Goal: Task Accomplishment & Management: Manage account settings

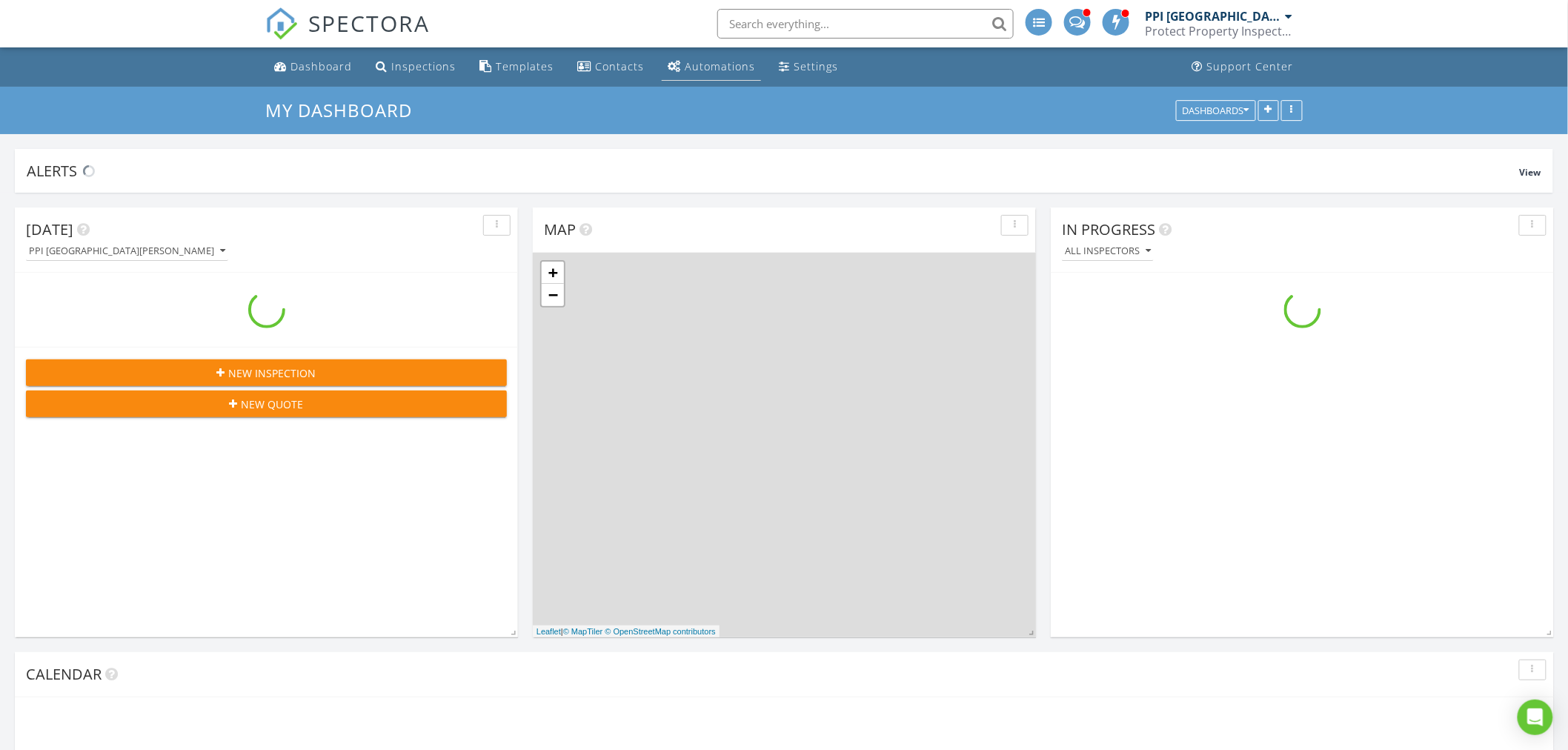
scroll to position [1227, 1595]
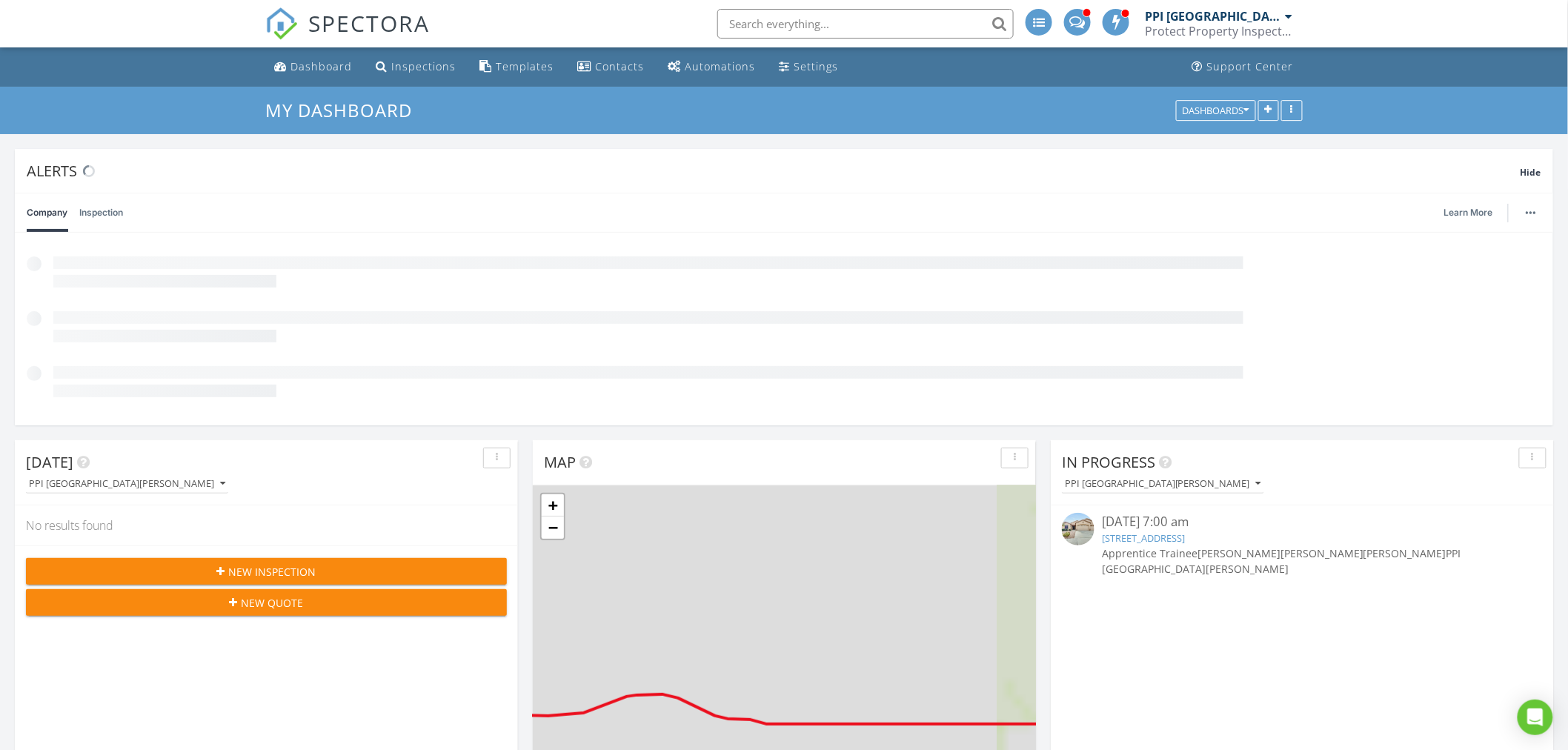
click at [788, 14] on input "text" at bounding box center [866, 23] width 296 height 30
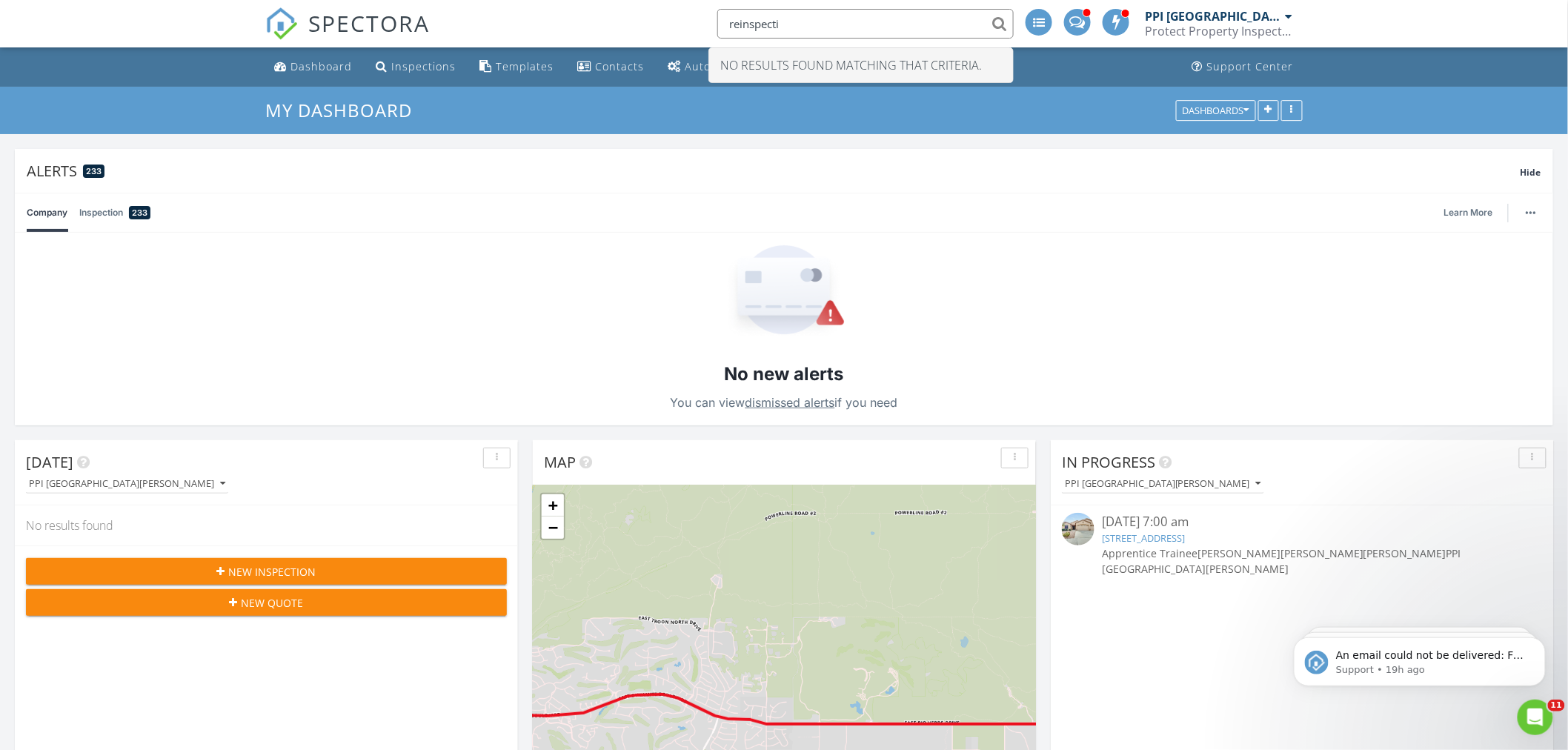
scroll to position [0, 0]
type input "r"
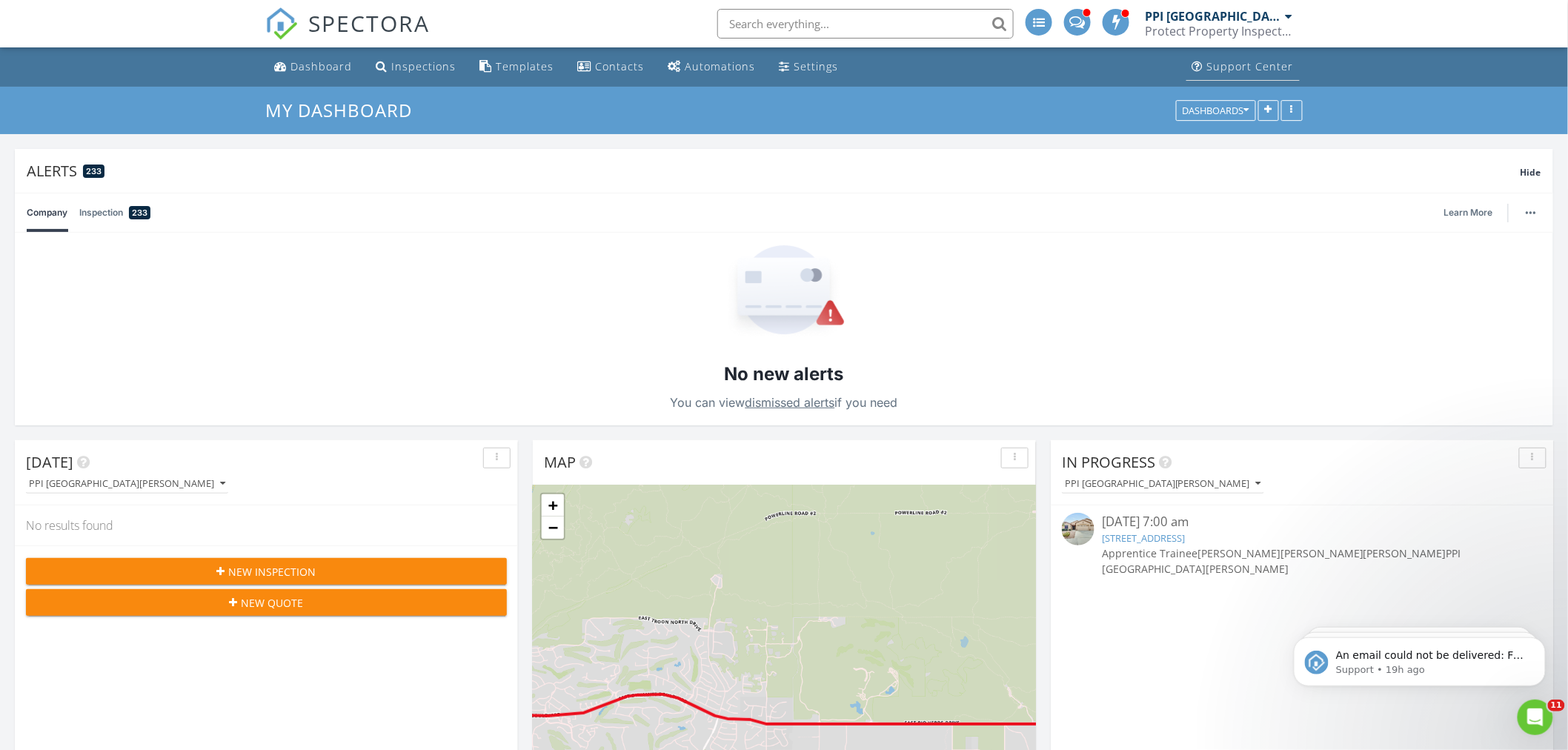
click at [1265, 70] on div "Support Center" at bounding box center [1250, 66] width 87 height 14
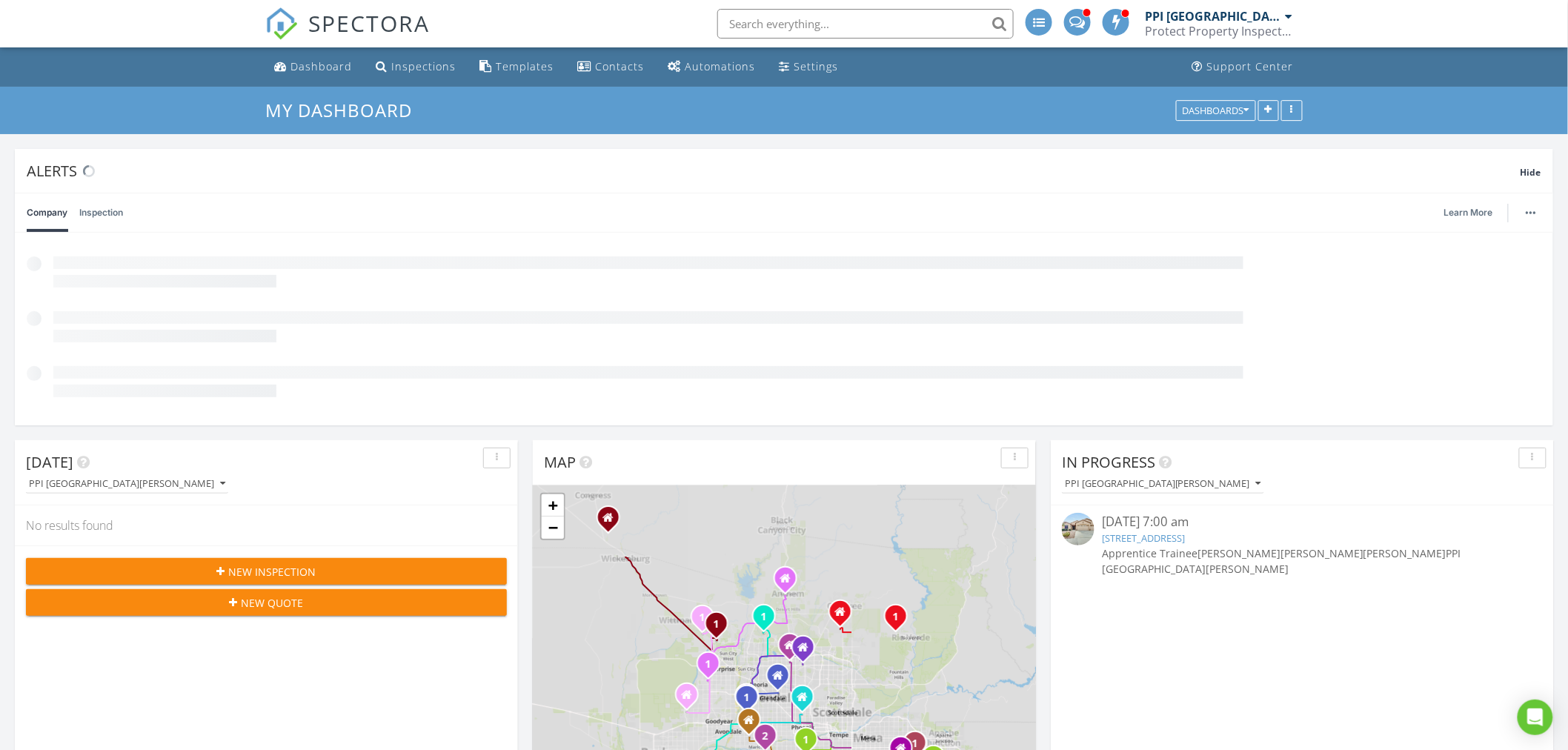
click at [1251, 26] on div "Protect Property Inspections" at bounding box center [1219, 31] width 149 height 14
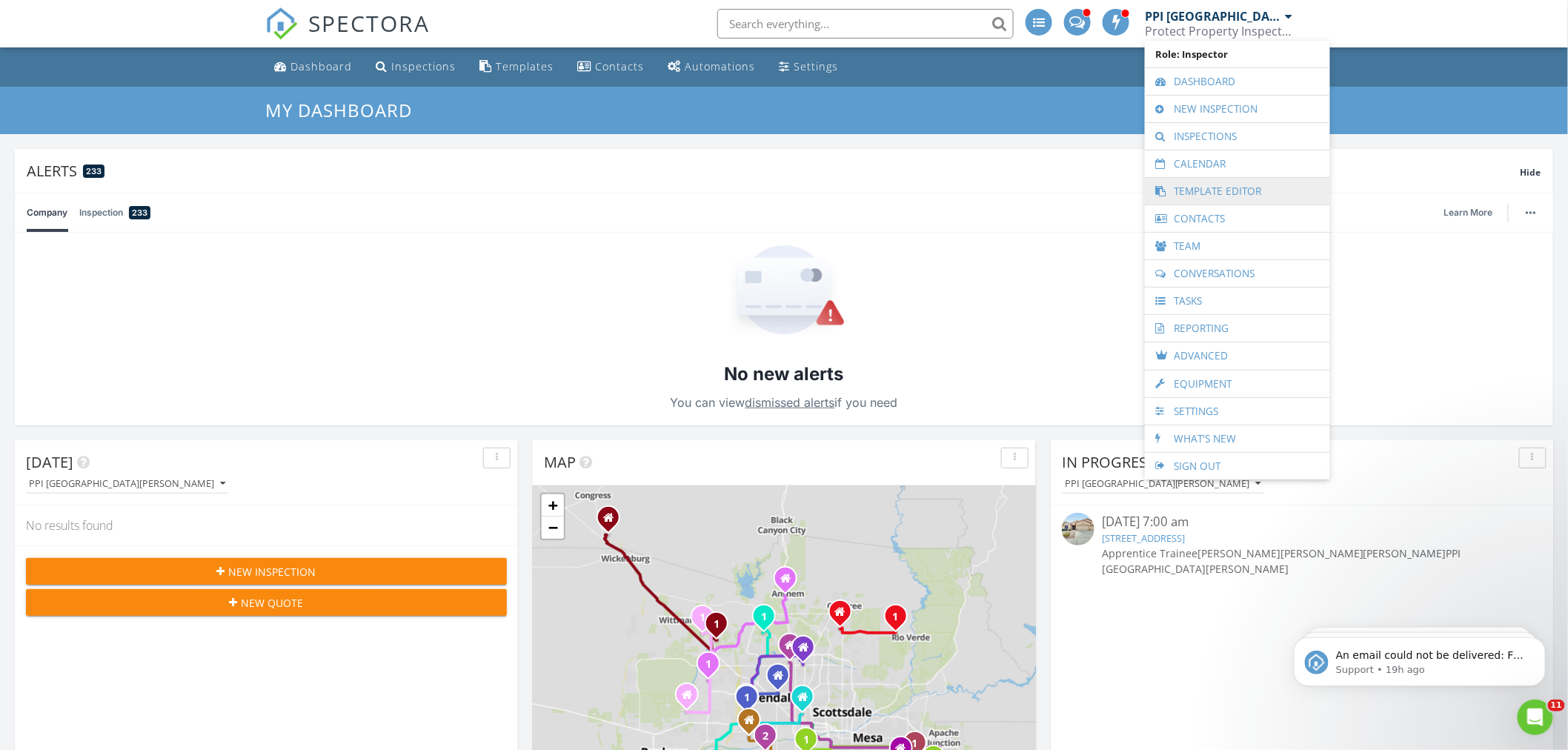
click at [1202, 186] on link "Template Editor" at bounding box center [1238, 190] width 171 height 26
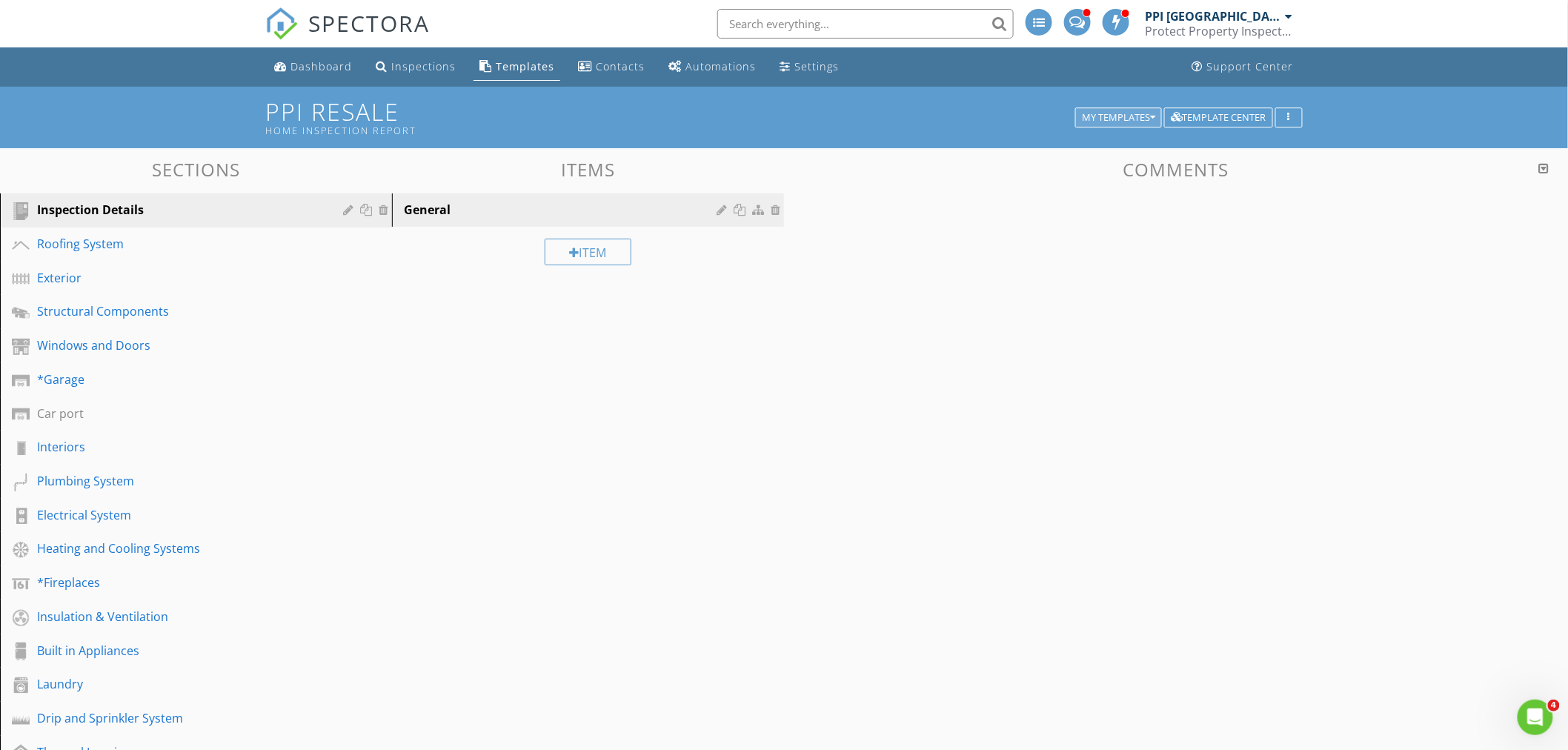
click at [1130, 113] on div "My Templates" at bounding box center [1119, 118] width 73 height 10
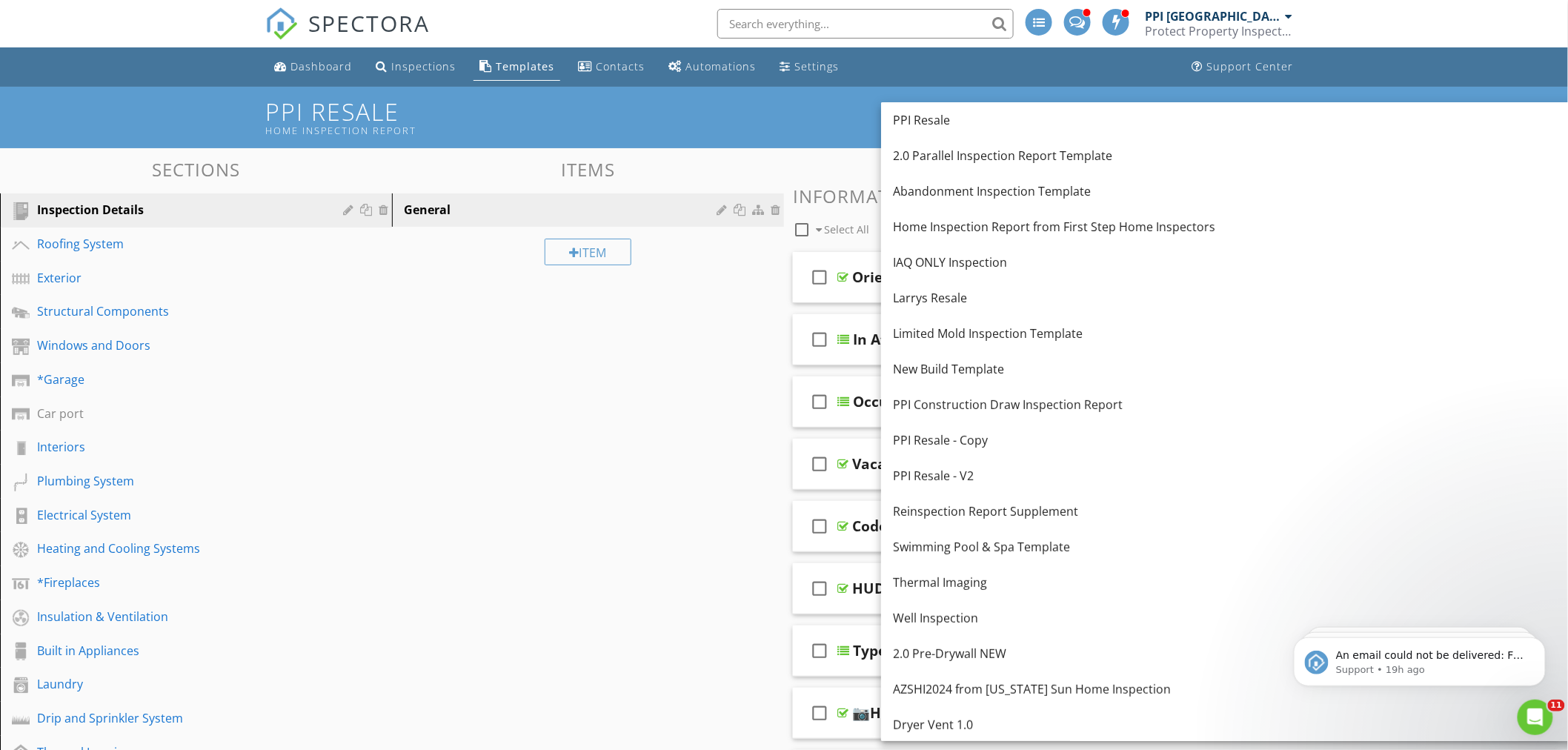
click at [879, 26] on input "text" at bounding box center [866, 23] width 296 height 30
click at [420, 67] on div "Inspections" at bounding box center [424, 66] width 65 height 14
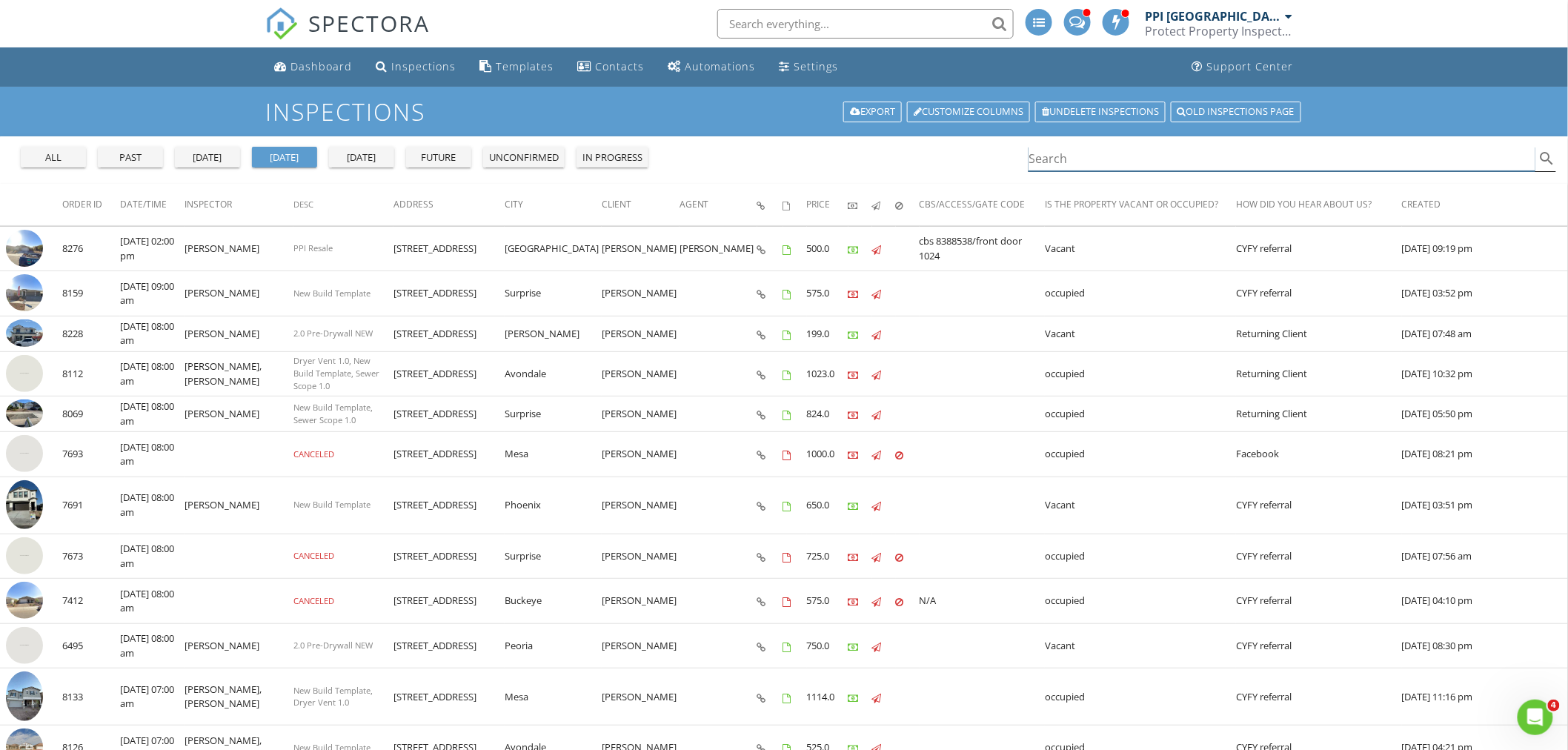
click at [1073, 157] on input "Search" at bounding box center [1282, 159] width 507 height 25
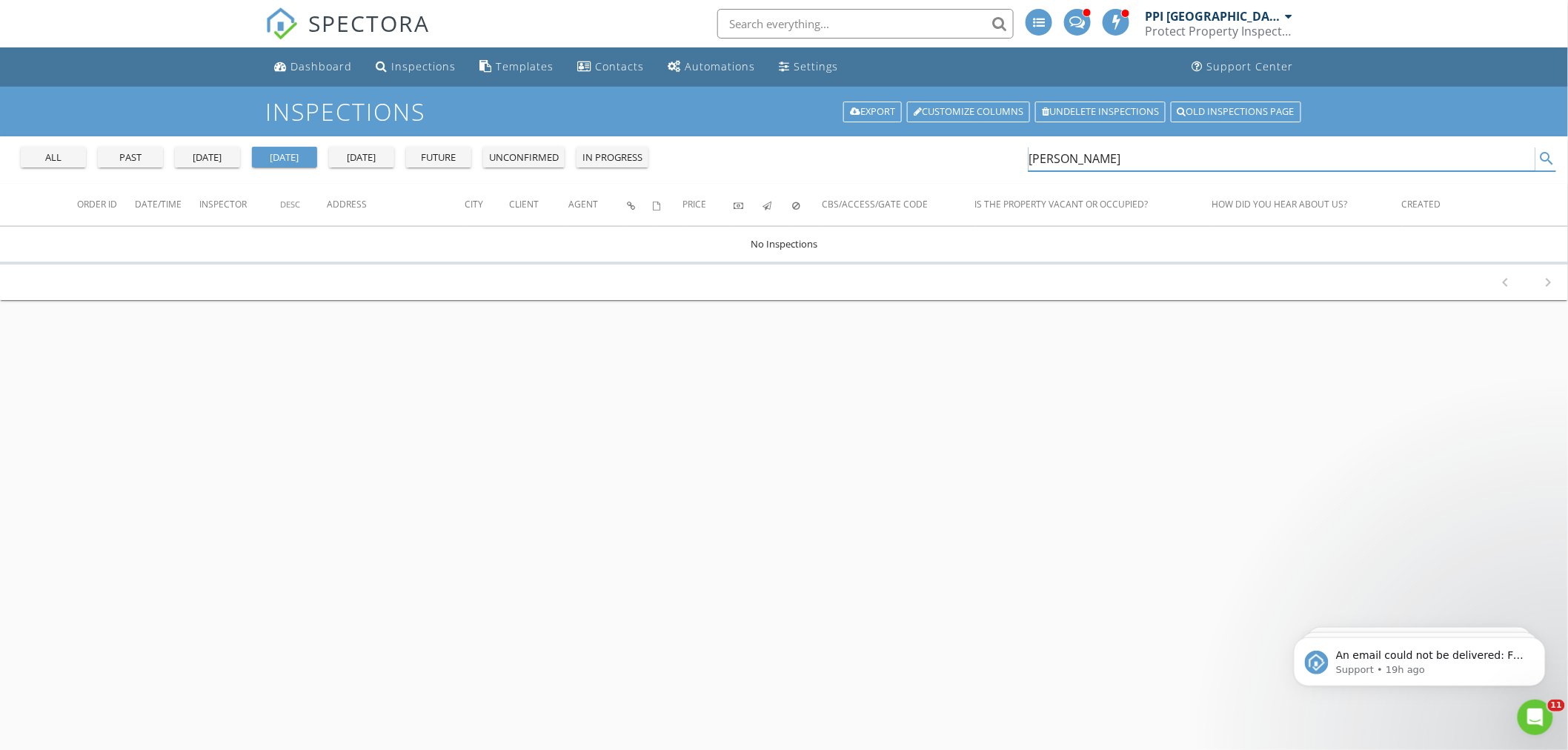
type input "jon hall"
click at [135, 153] on div "past" at bounding box center [130, 157] width 54 height 14
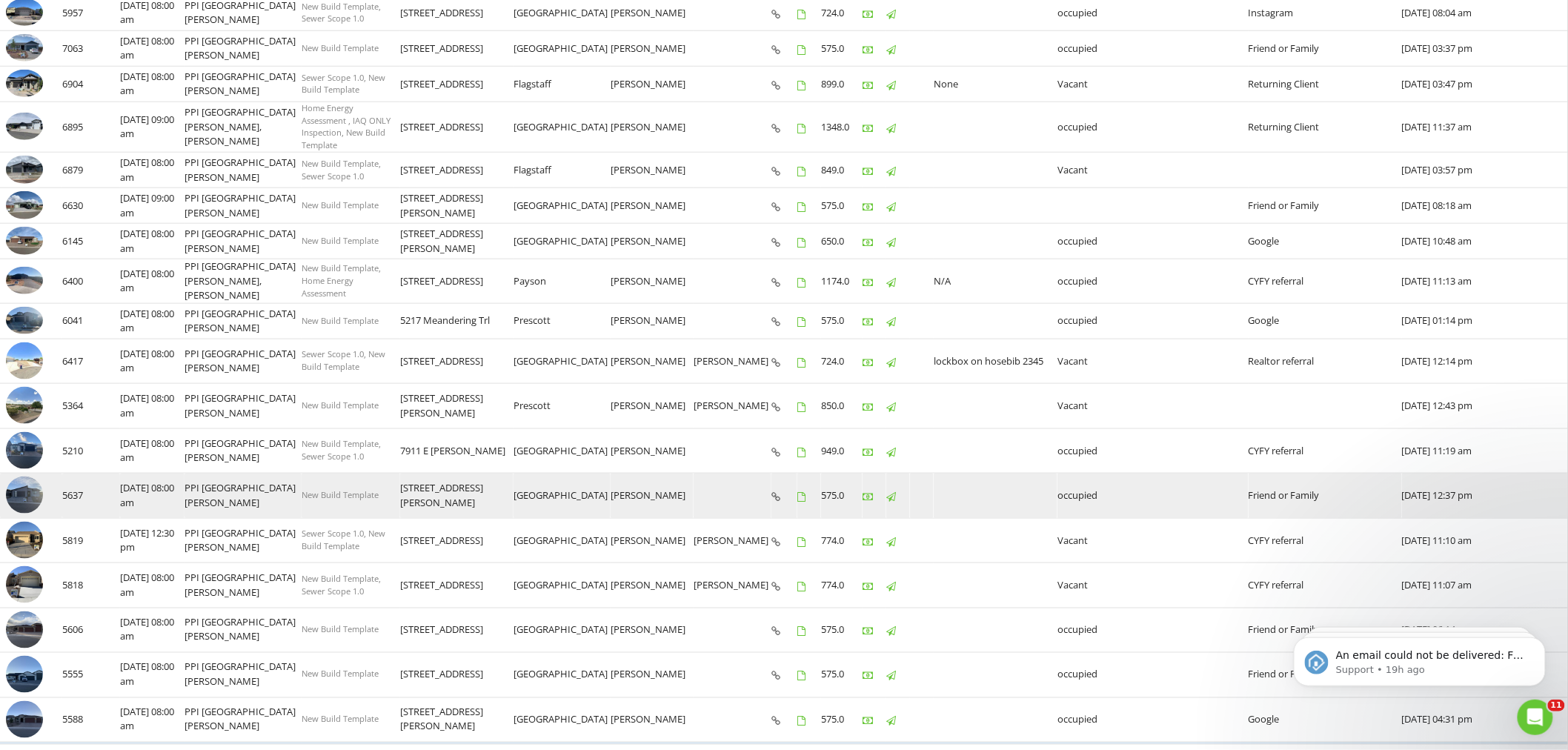
scroll to position [583, 0]
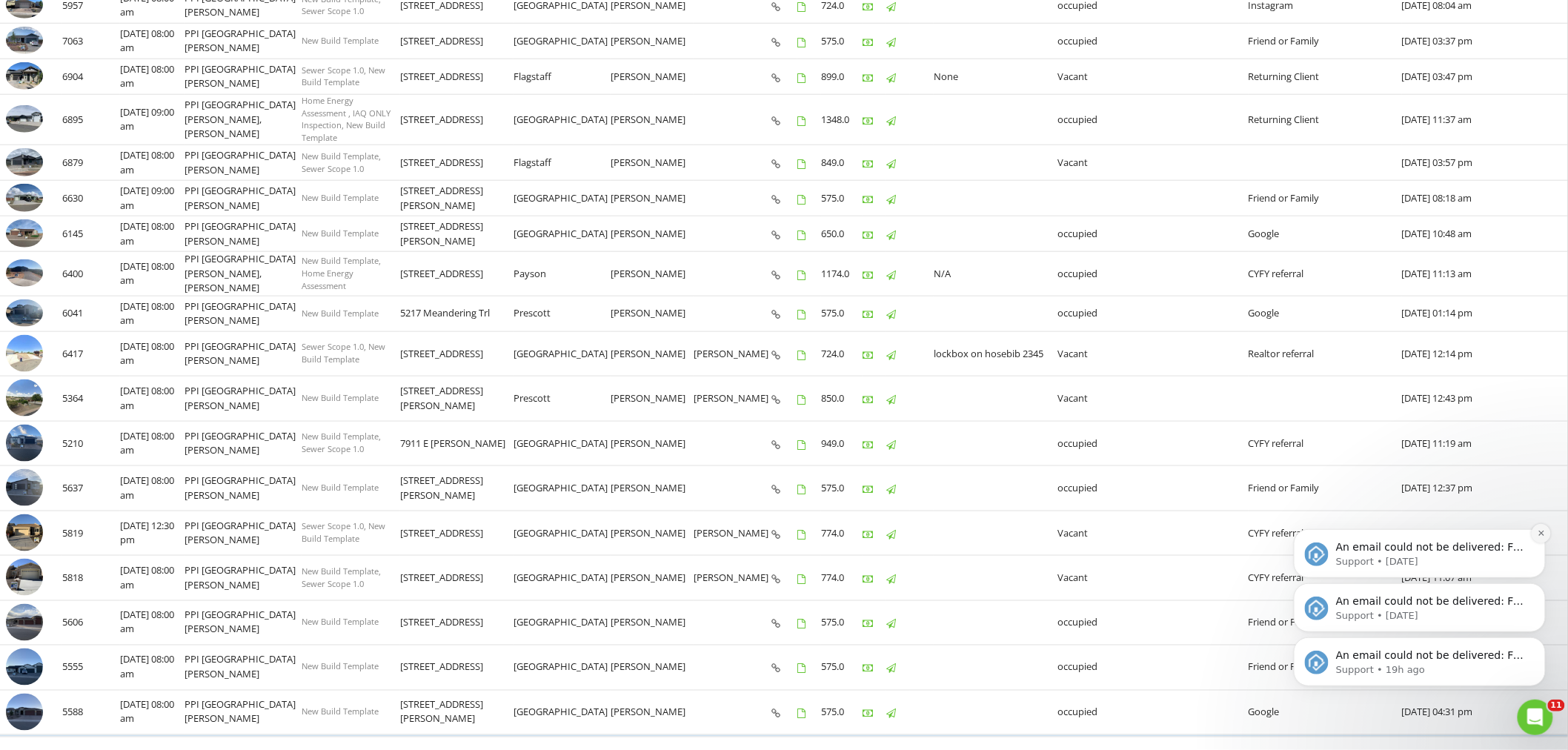
click at [1541, 532] on icon "Dismiss notification" at bounding box center [1542, 533] width 8 height 8
click at [1538, 584] on icon "Dismiss notification" at bounding box center [1542, 587] width 8 height 8
click at [1537, 643] on icon "Dismiss notification" at bounding box center [1542, 641] width 8 height 8
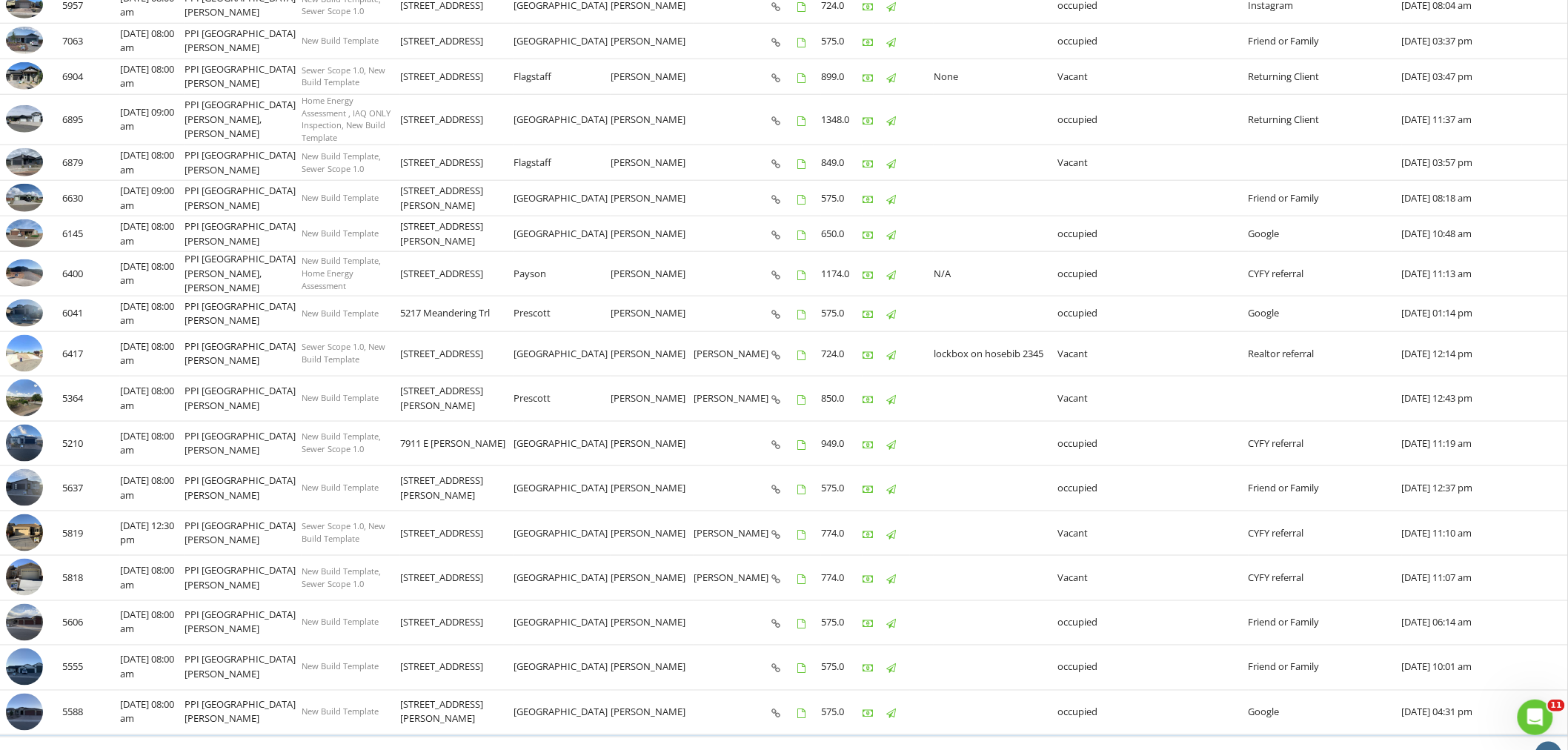
click at [1551, 747] on icon "chevron_right" at bounding box center [1548, 755] width 18 height 18
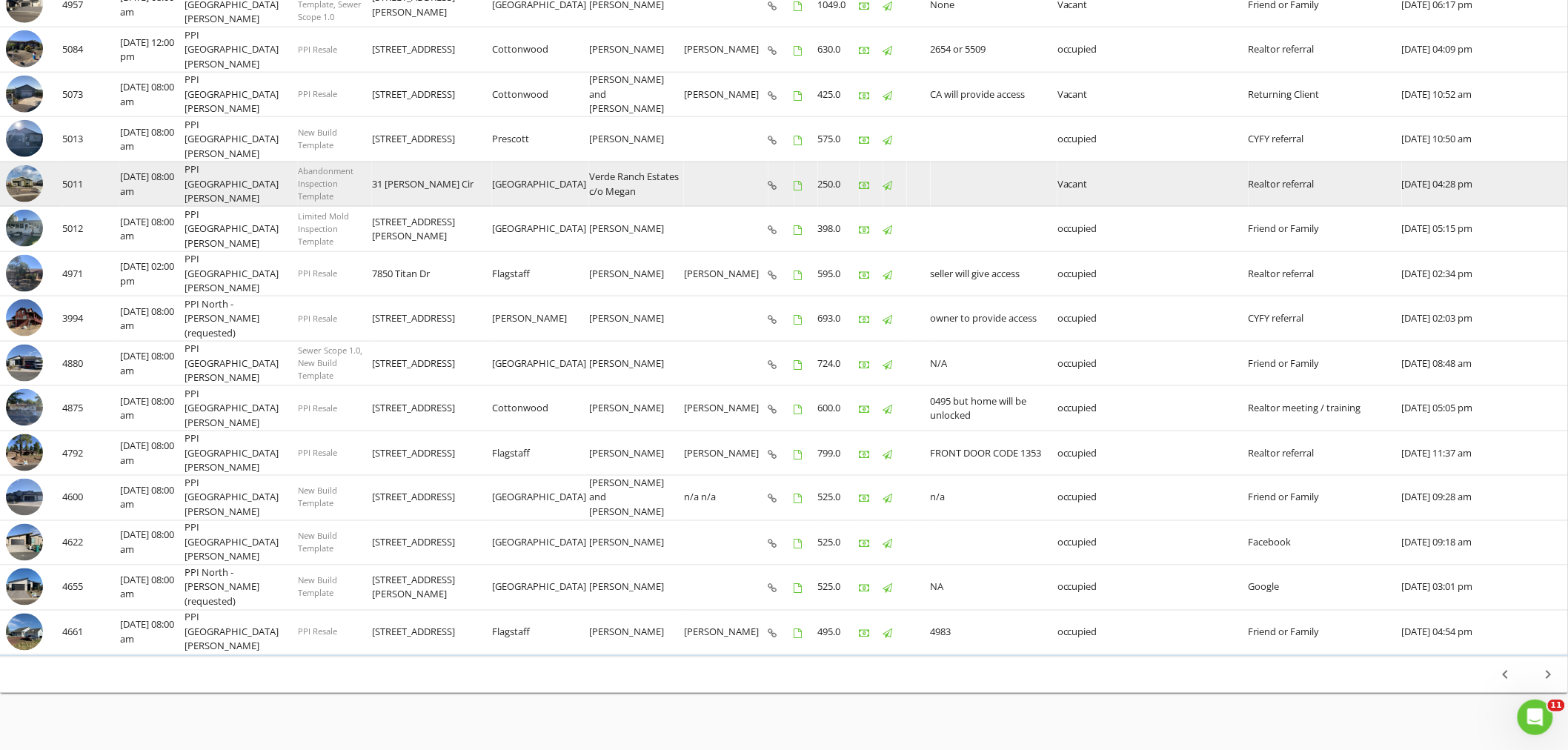
scroll to position [702, 0]
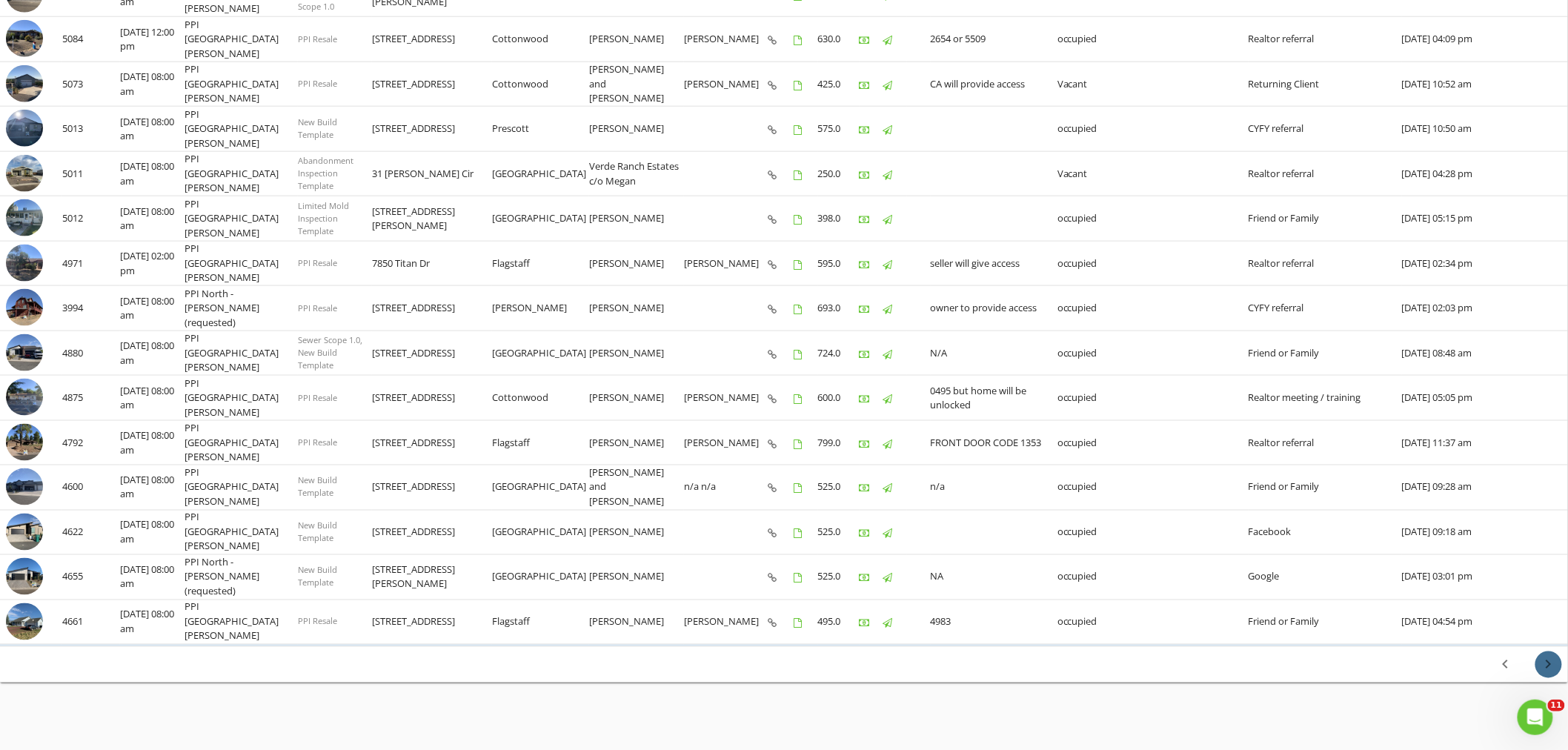
click at [1553, 656] on icon "chevron_right" at bounding box center [1548, 664] width 18 height 18
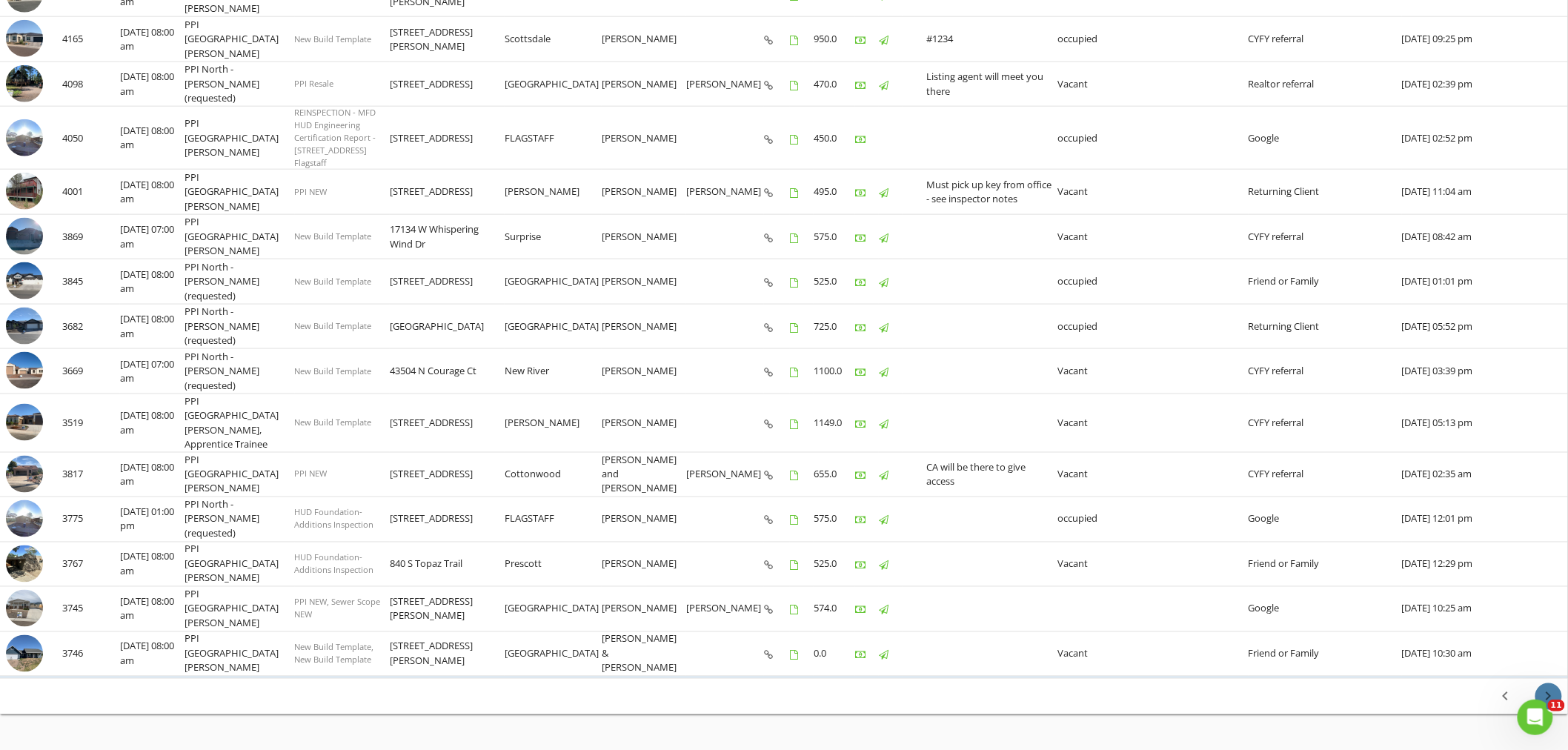
click at [1550, 688] on icon "chevron_right" at bounding box center [1548, 696] width 18 height 18
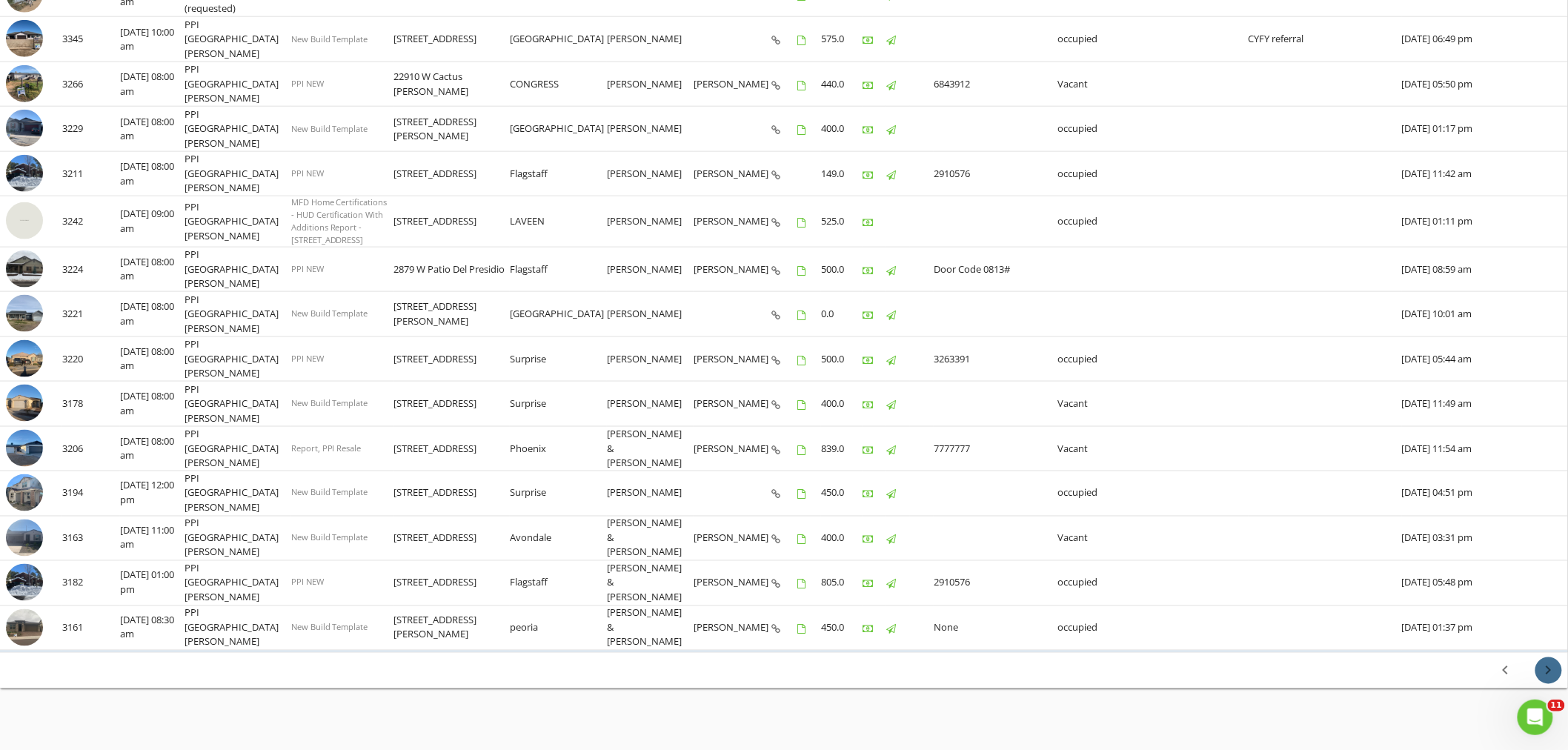
click at [1546, 662] on icon "chevron_right" at bounding box center [1548, 670] width 18 height 18
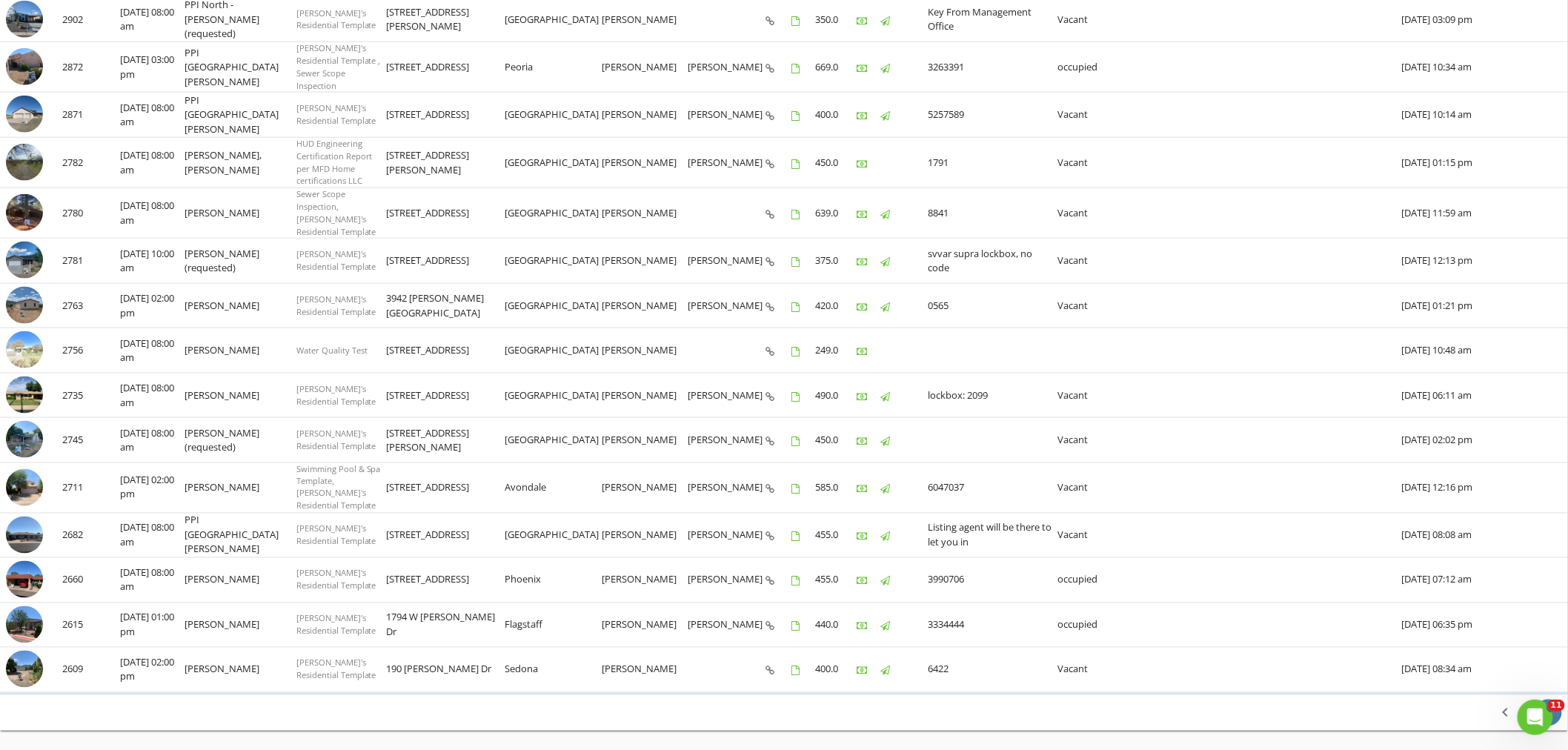
click at [1549, 704] on icon "chevron_right" at bounding box center [1548, 713] width 18 height 18
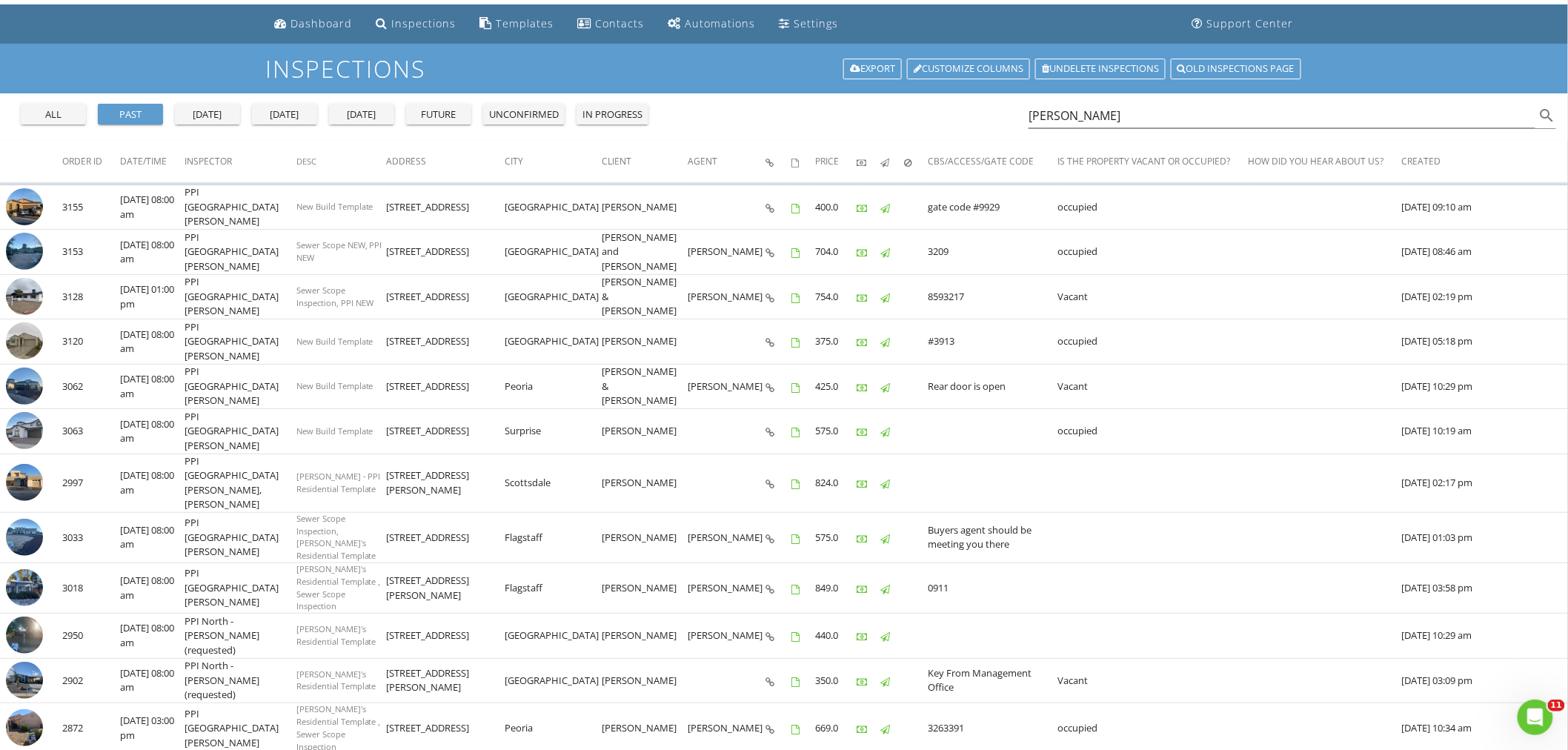
scroll to position [0, 0]
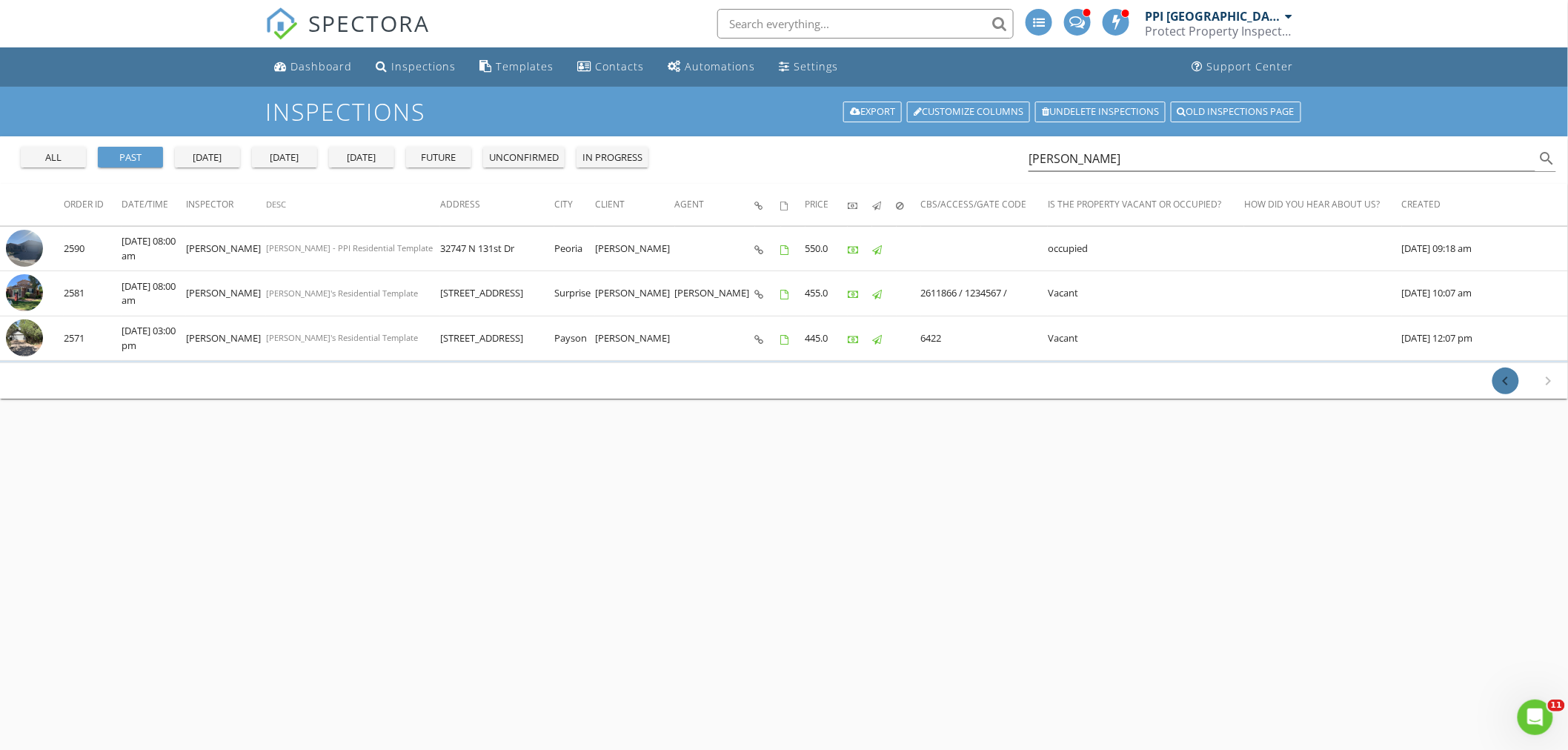
click at [1504, 376] on icon "chevron_left" at bounding box center [1506, 381] width 18 height 18
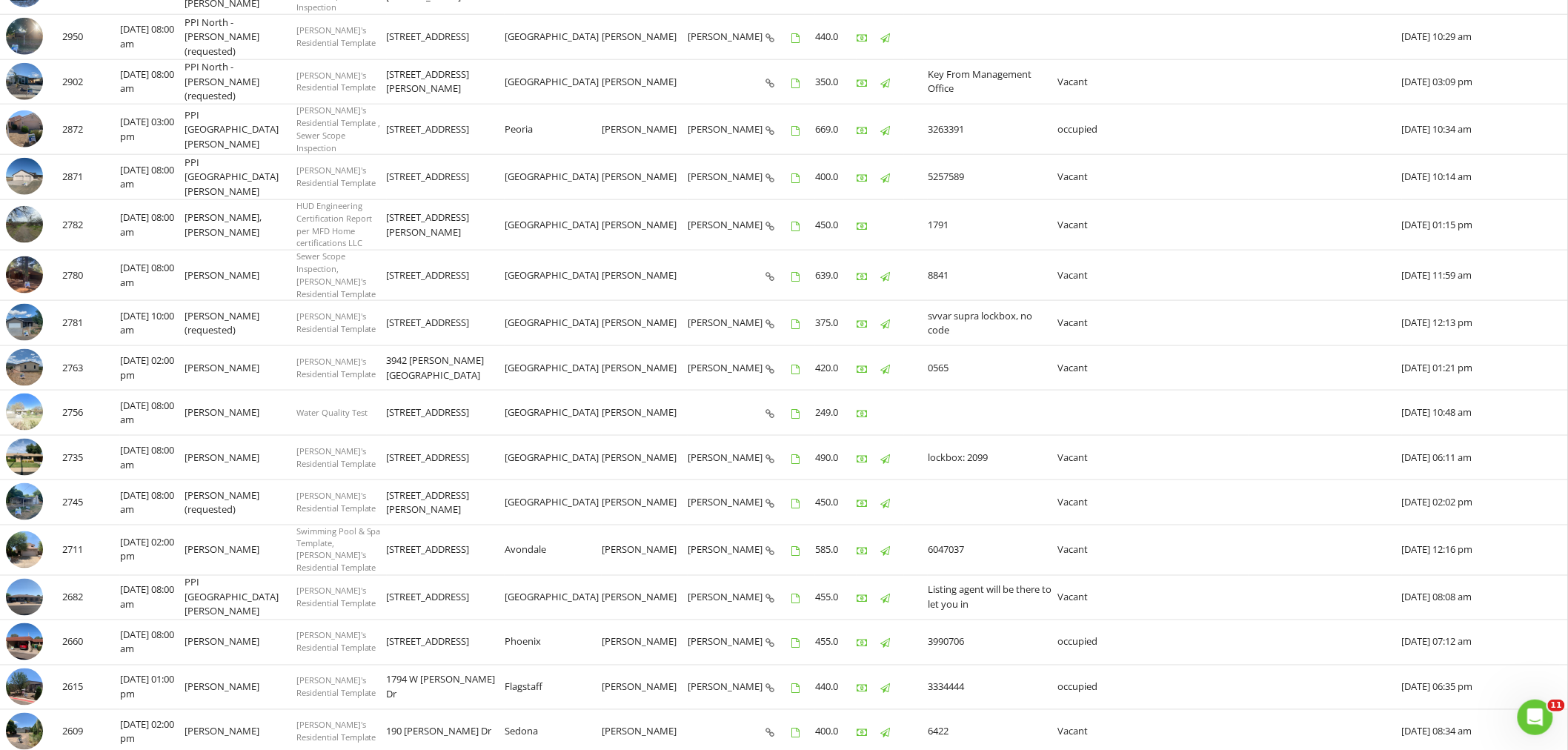
scroll to position [658, 0]
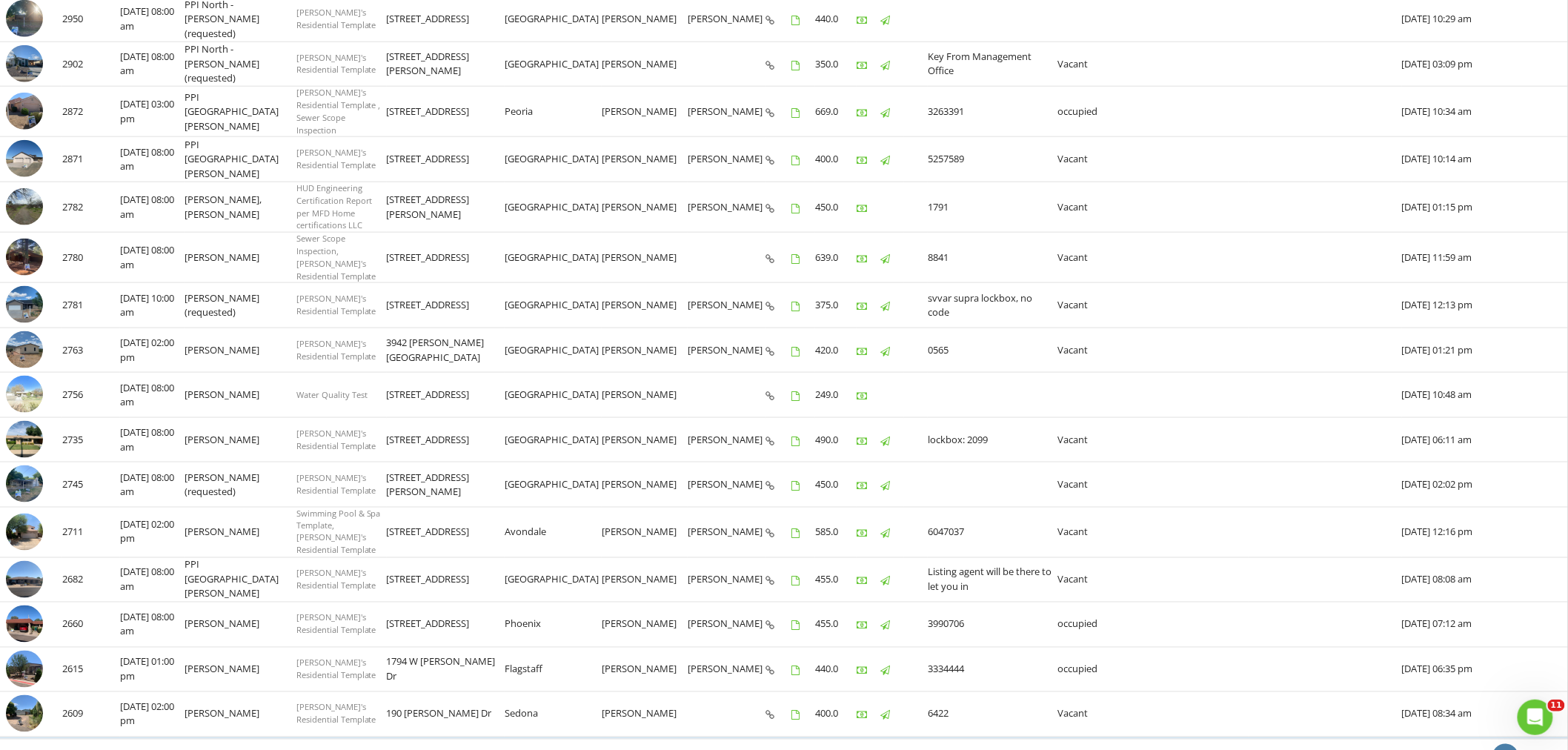
click at [1503, 748] on icon "chevron_left" at bounding box center [1506, 757] width 18 height 18
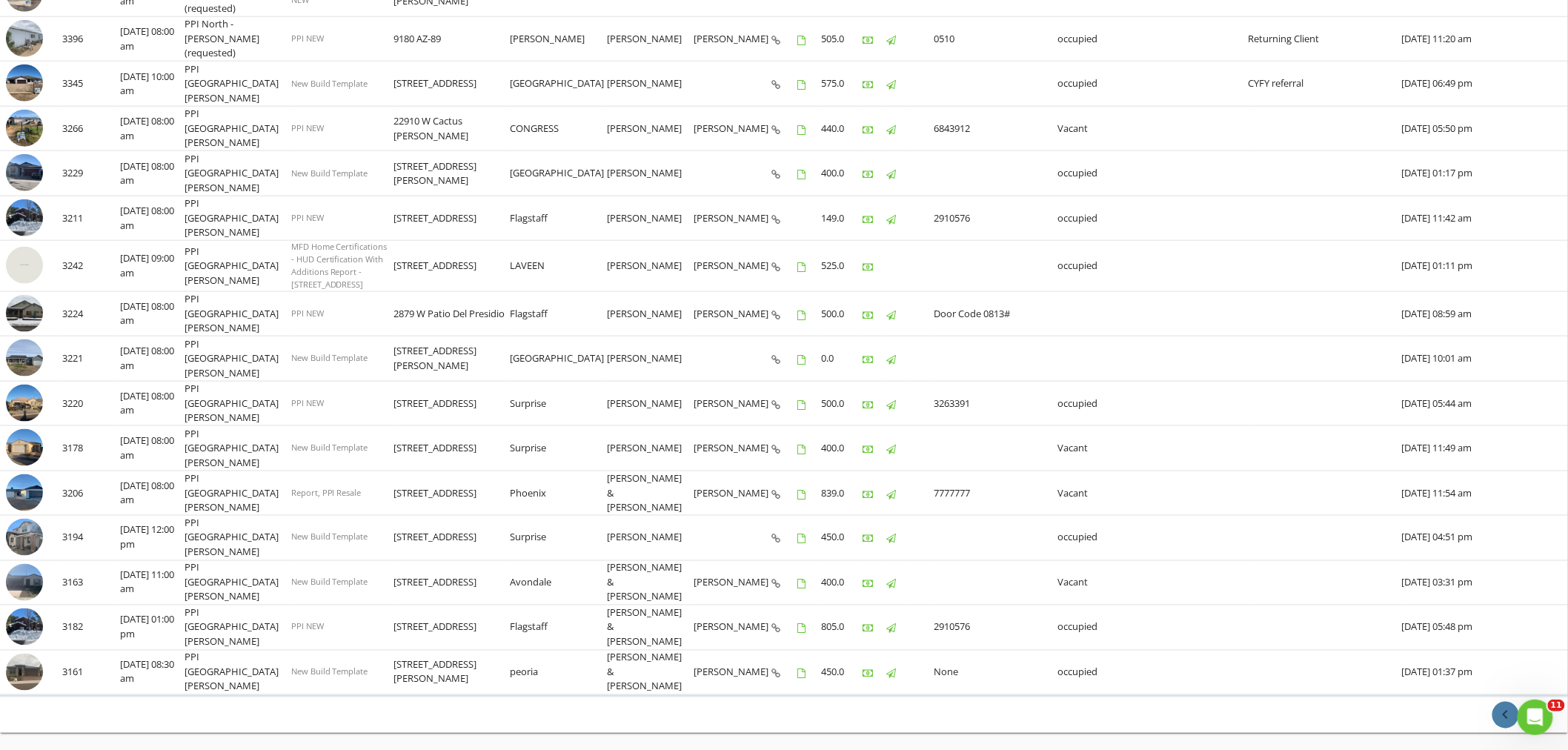
click at [1509, 707] on icon "chevron_left" at bounding box center [1506, 715] width 18 height 18
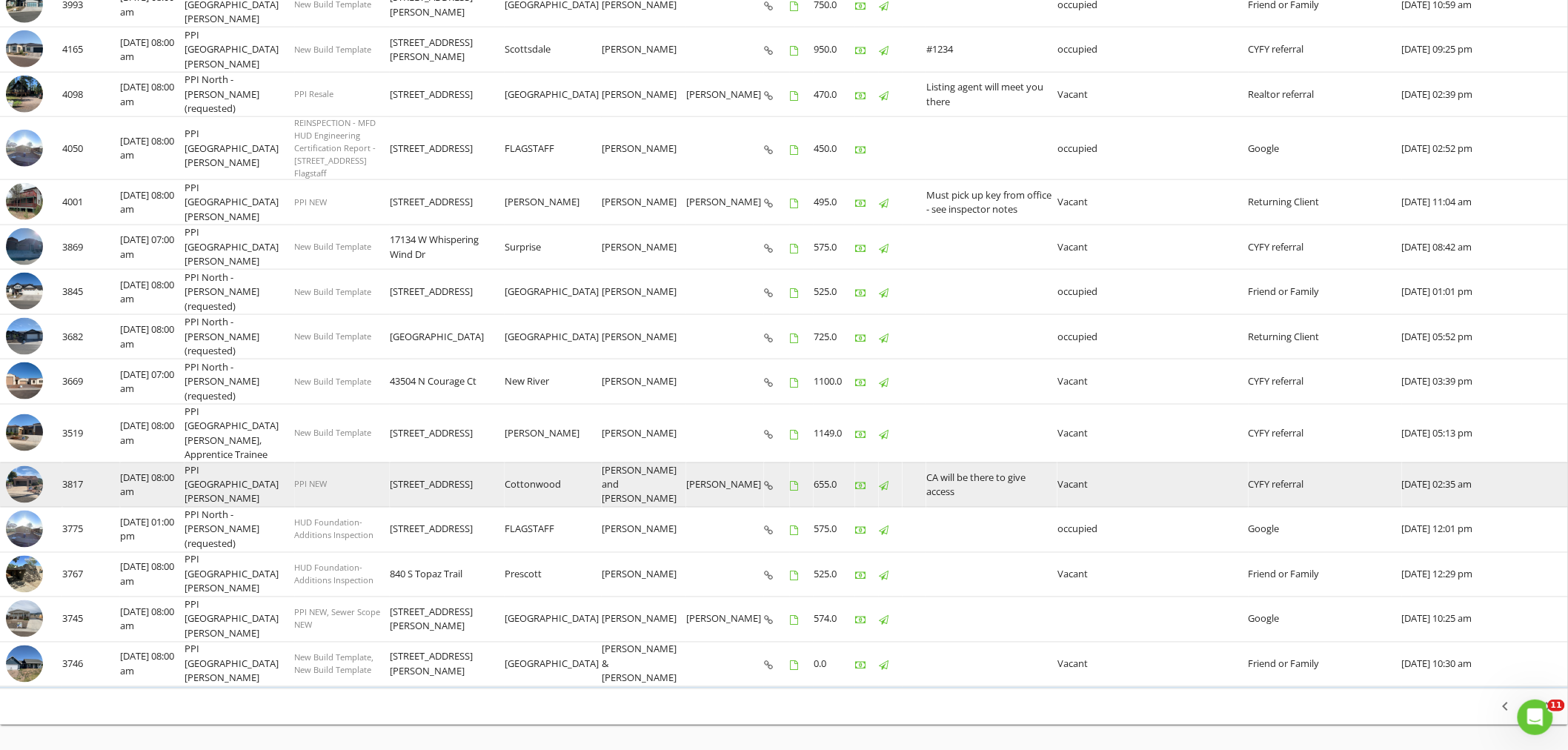
scroll to position [702, 0]
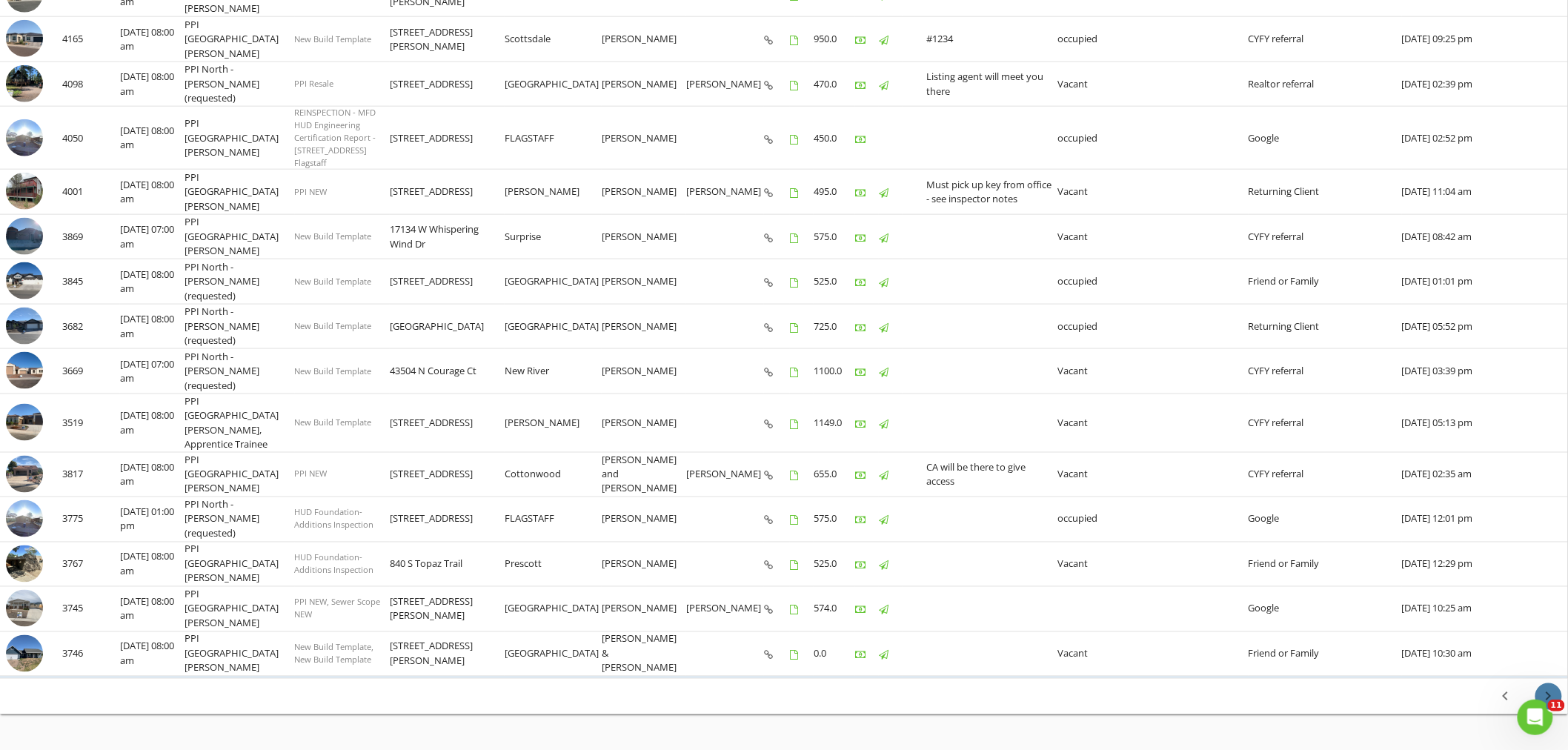
click at [1550, 688] on icon "chevron_right" at bounding box center [1548, 696] width 18 height 18
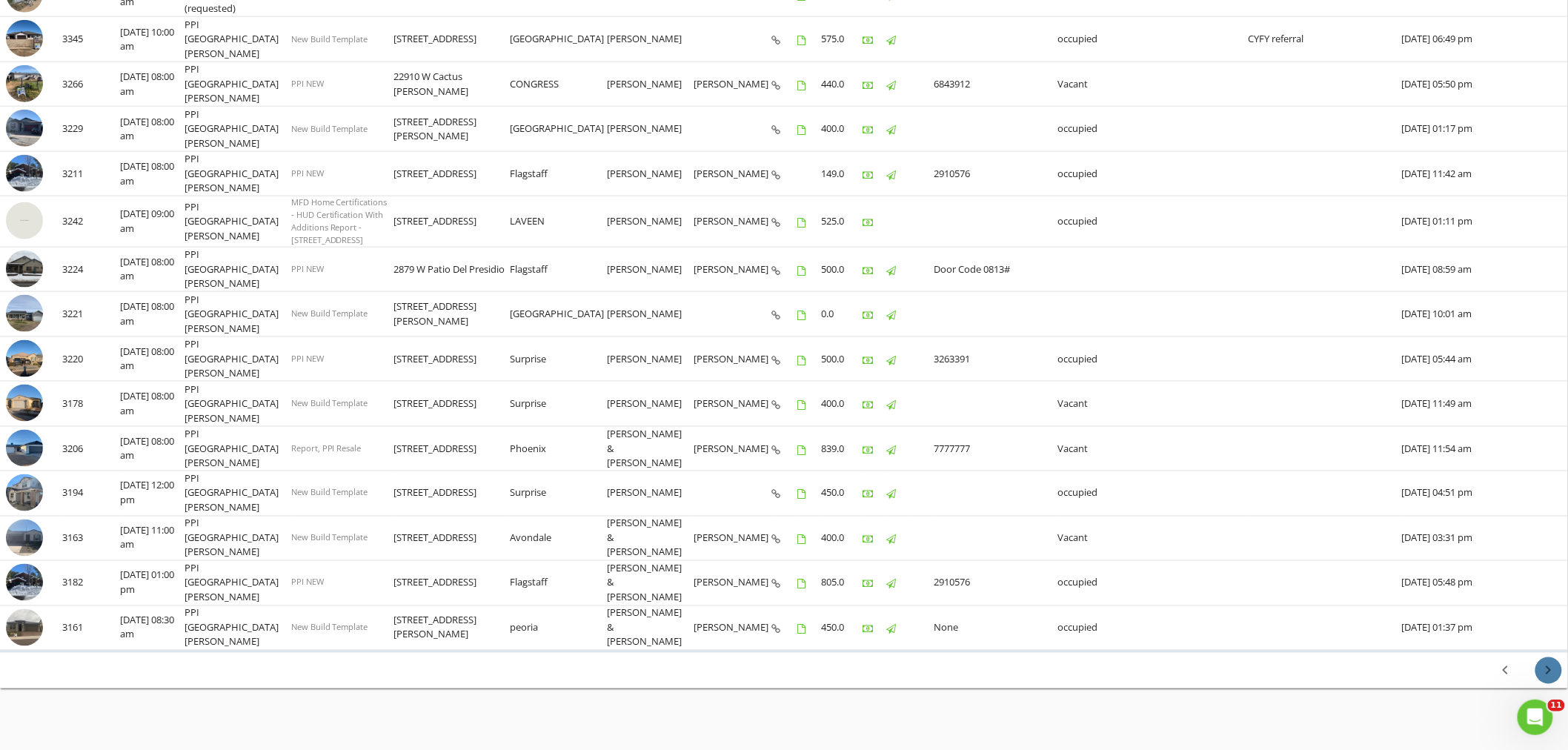
click at [1544, 662] on icon "chevron_right" at bounding box center [1548, 670] width 18 height 18
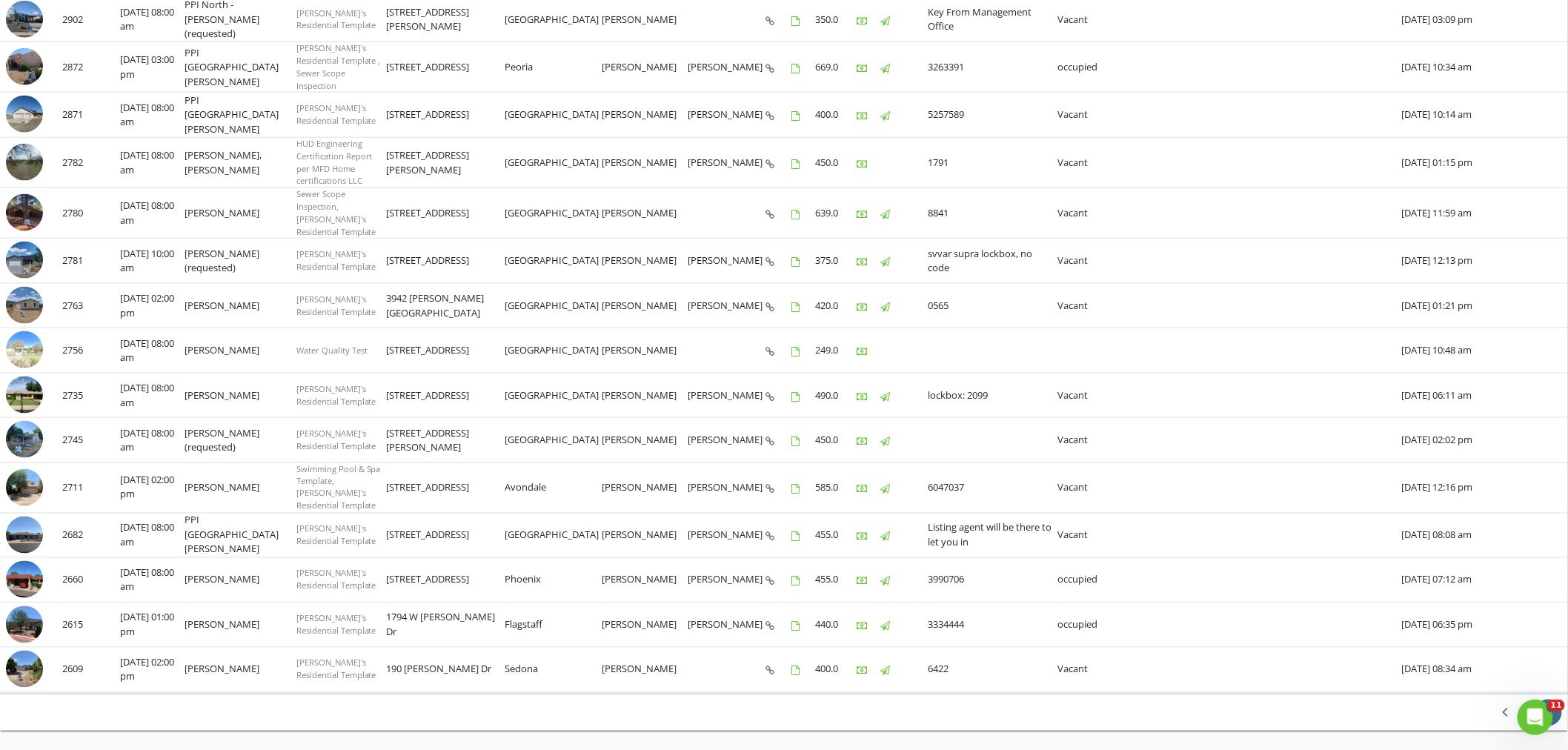
click at [1545, 704] on icon "chevron_right" at bounding box center [1548, 713] width 18 height 18
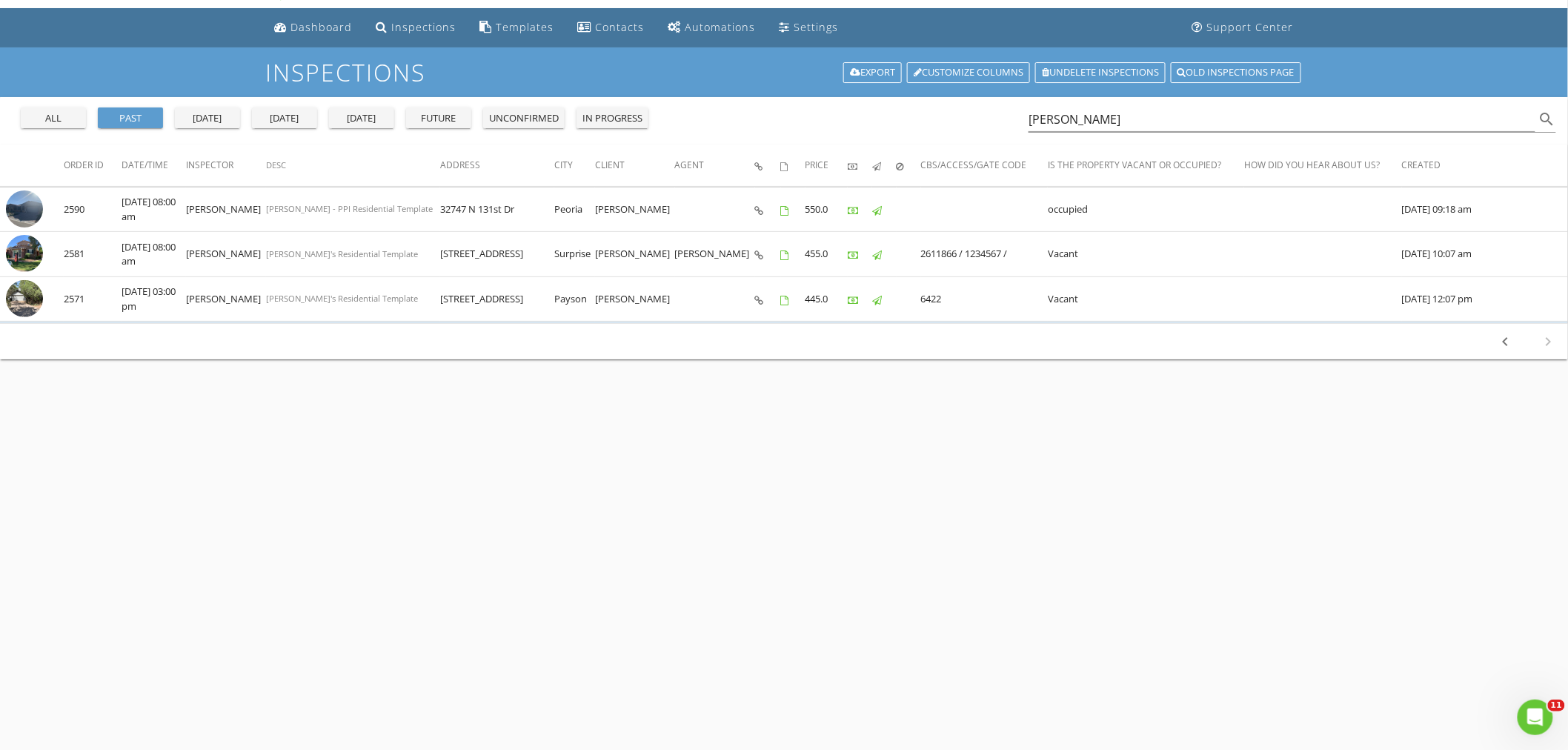
scroll to position [0, 0]
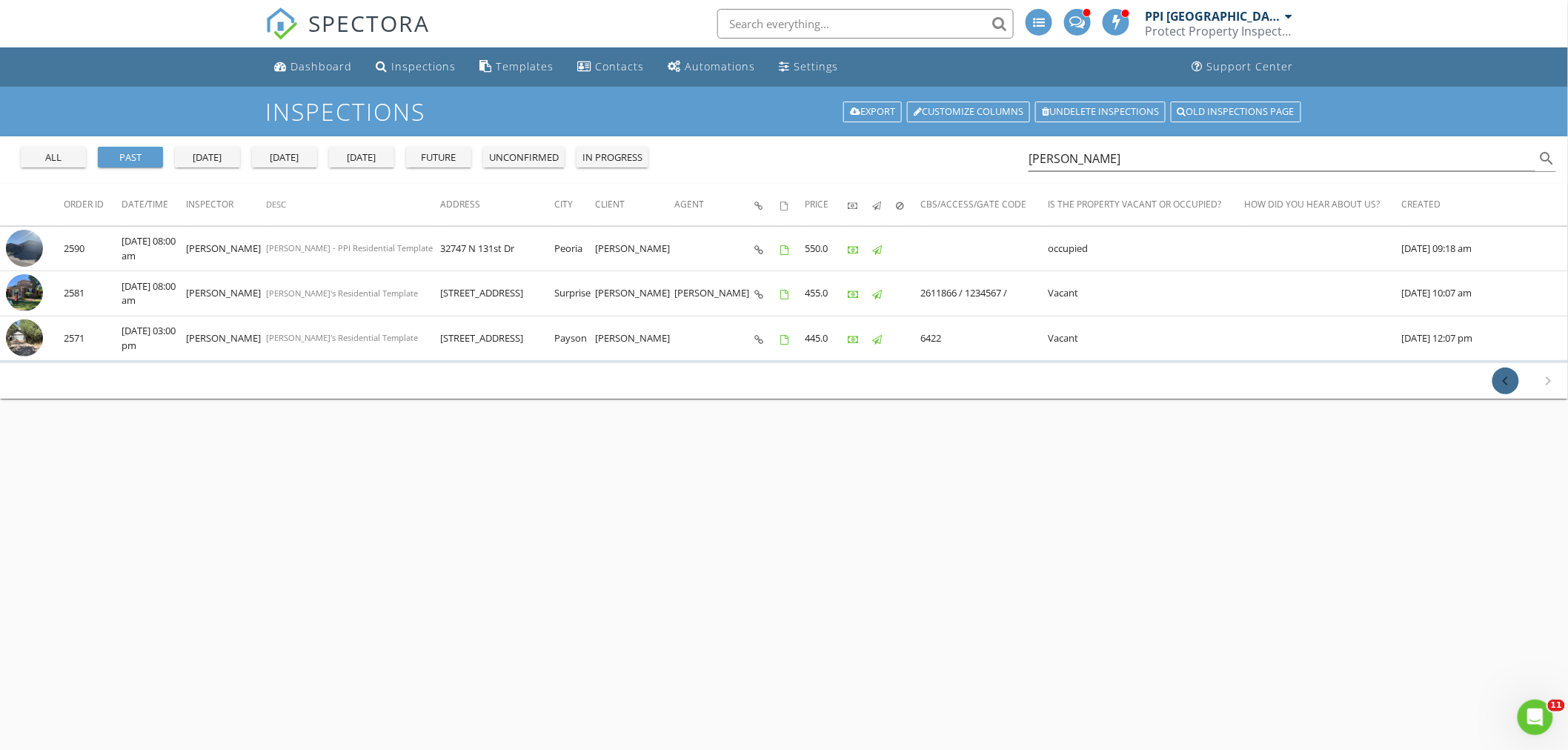
click at [1501, 378] on icon "chevron_left" at bounding box center [1506, 381] width 18 height 18
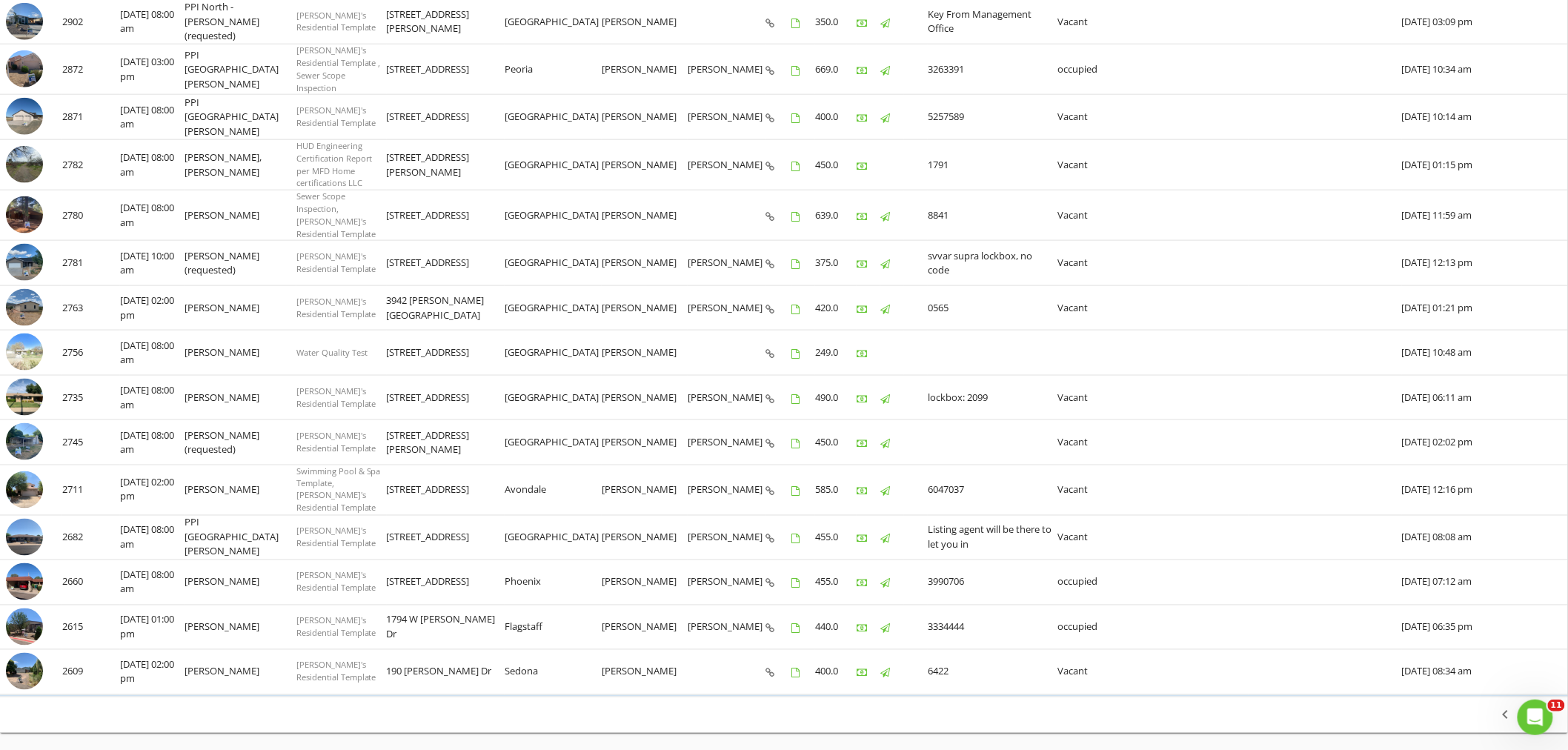
scroll to position [702, 0]
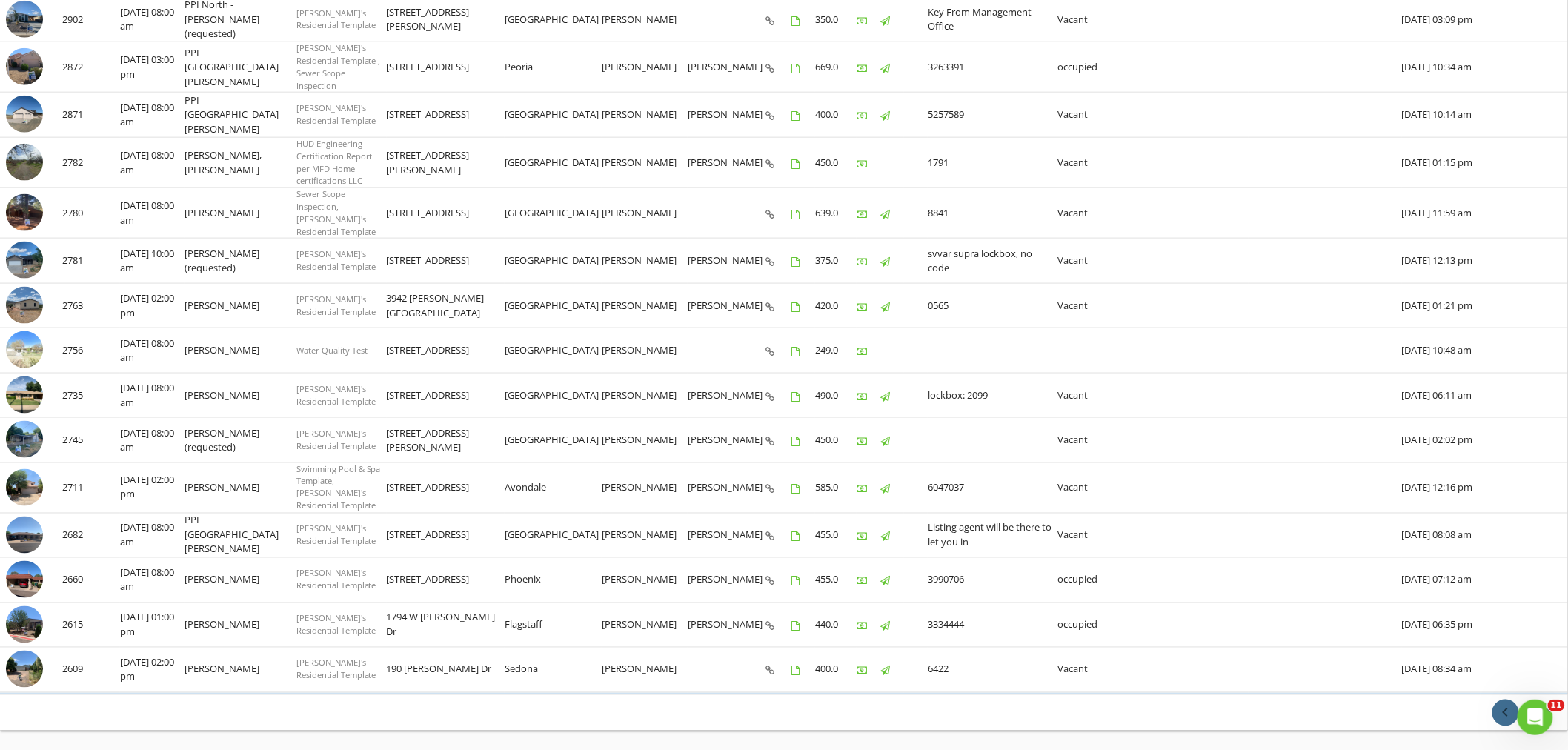
click at [1509, 704] on icon "chevron_left" at bounding box center [1506, 713] width 18 height 18
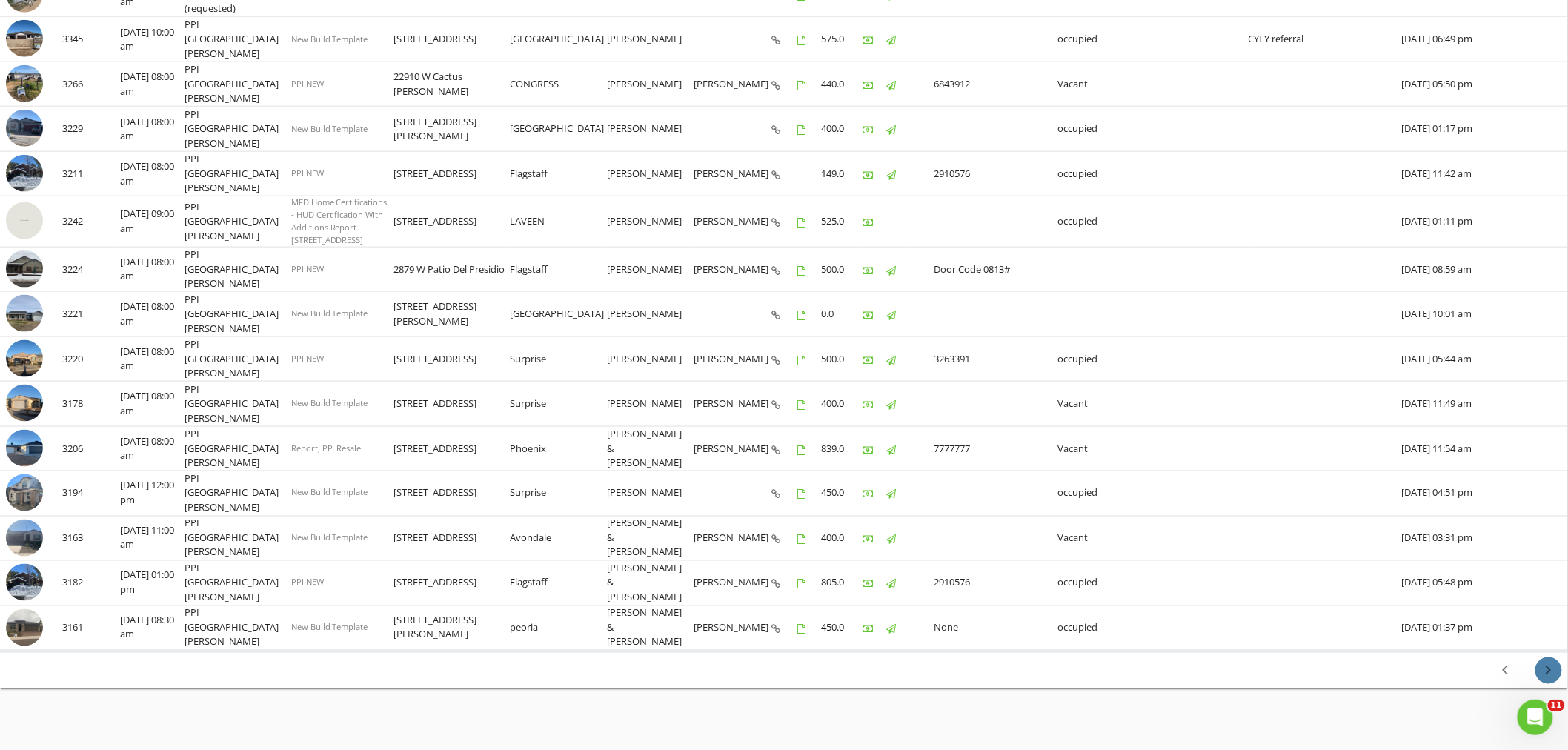
click at [1552, 662] on icon "chevron_right" at bounding box center [1548, 670] width 18 height 18
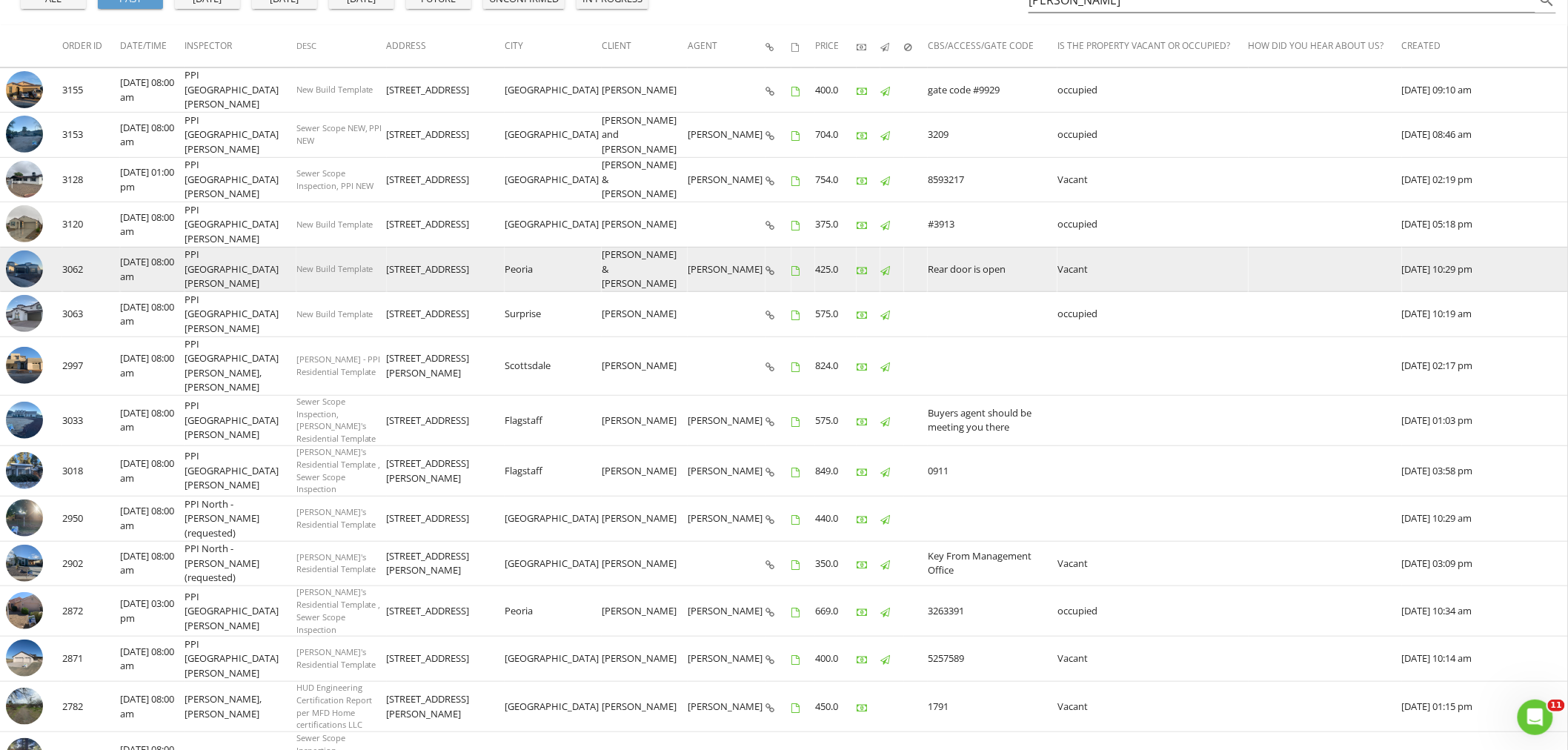
scroll to position [165, 0]
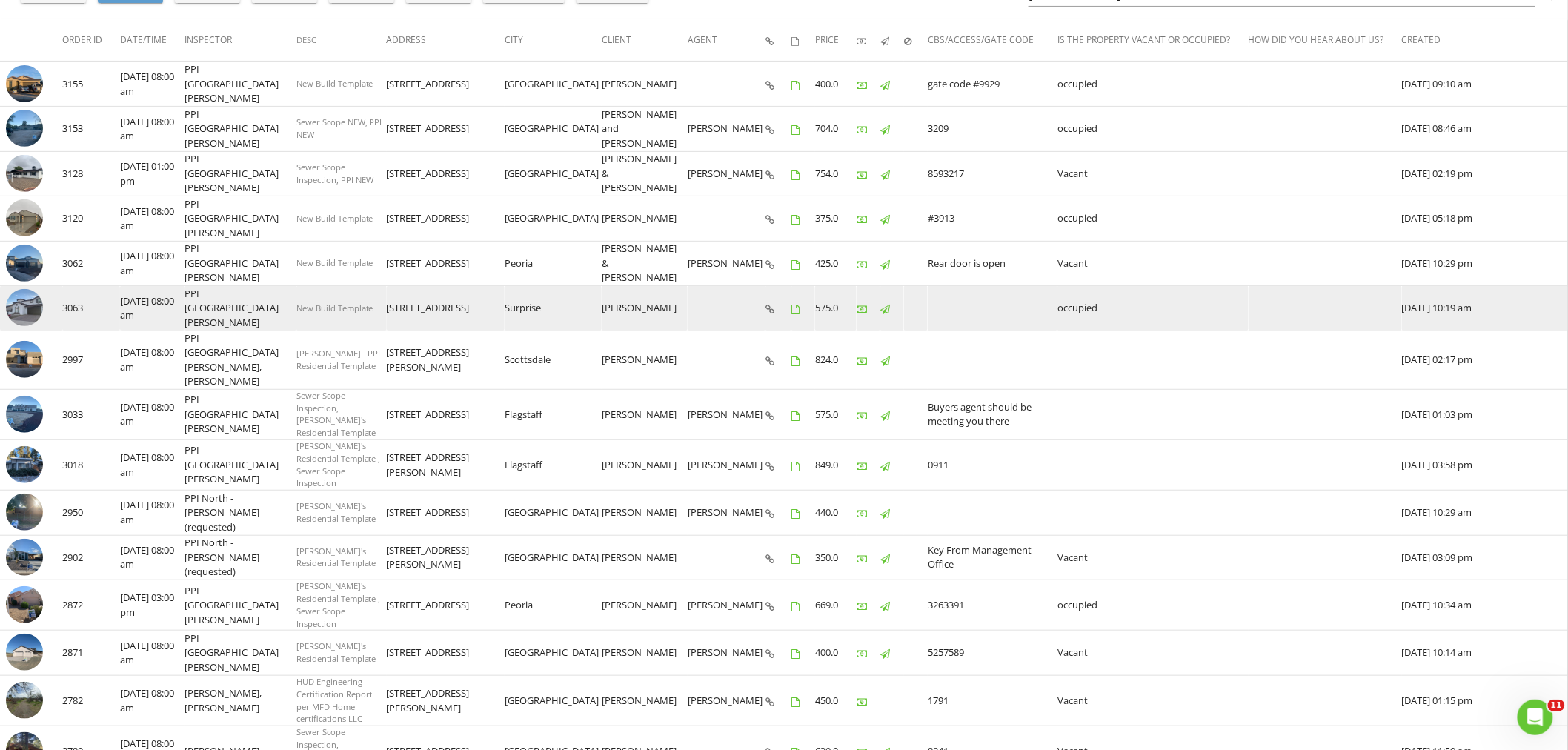
click at [20, 295] on img at bounding box center [25, 307] width 37 height 37
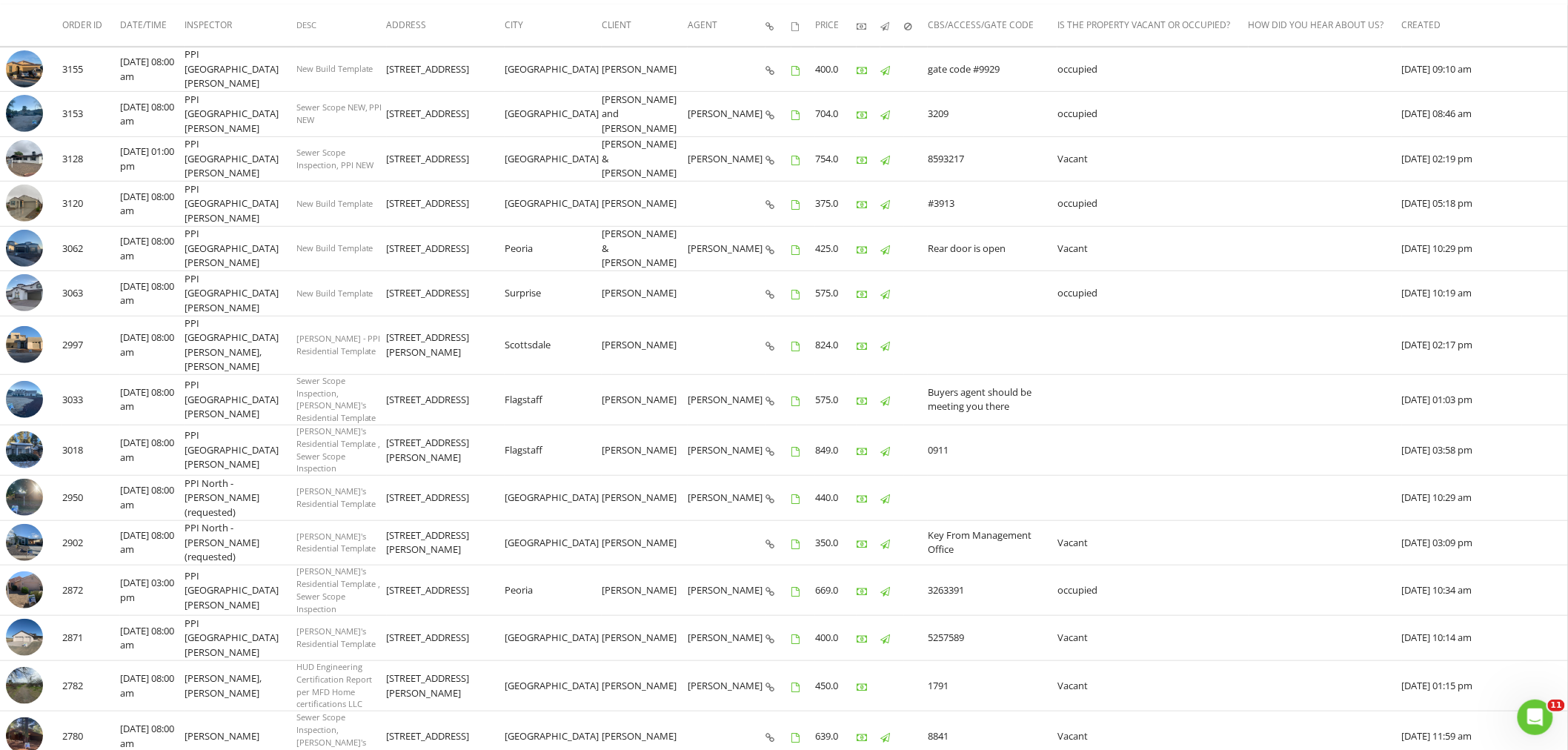
scroll to position [127, 0]
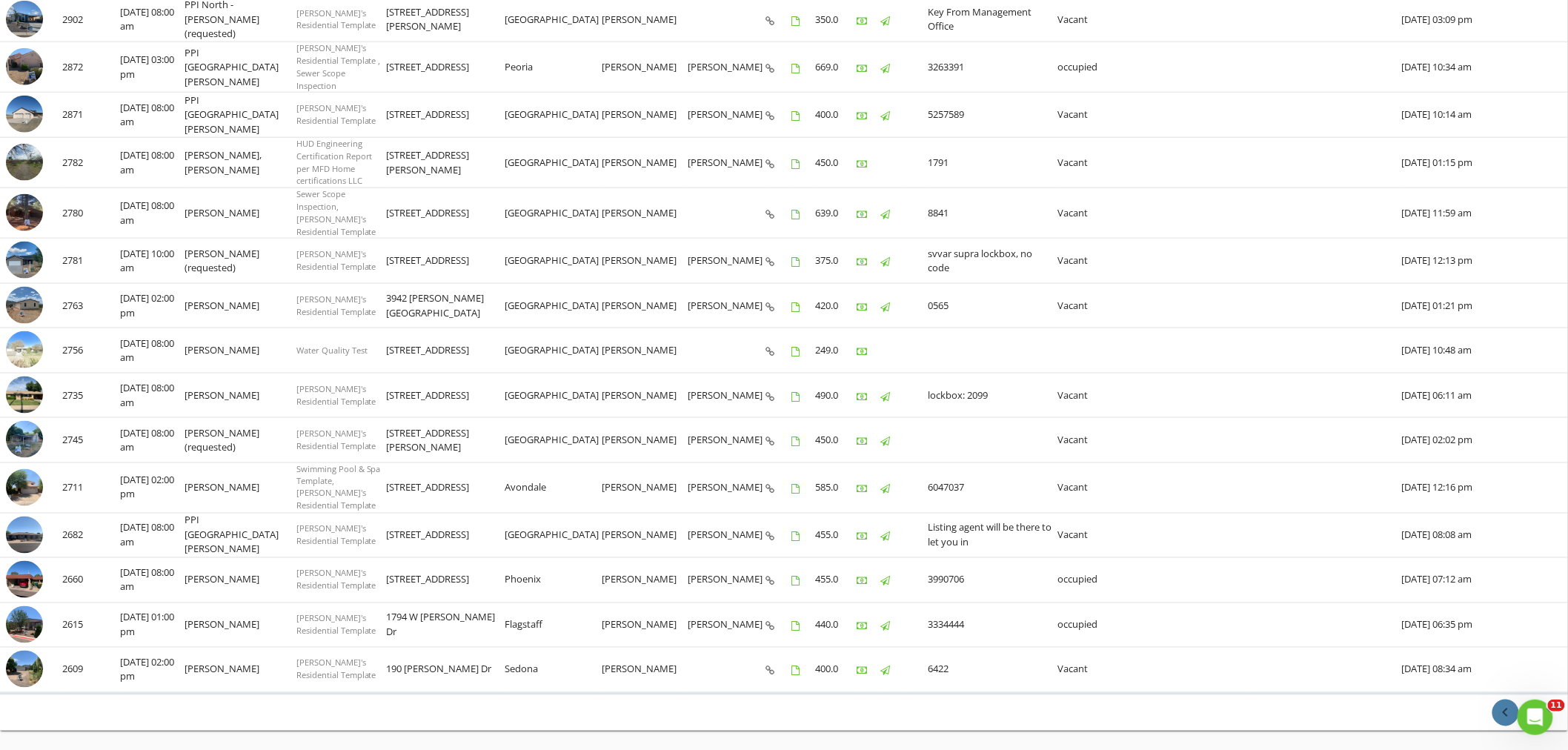
click at [1514, 704] on icon "chevron_left" at bounding box center [1506, 713] width 18 height 18
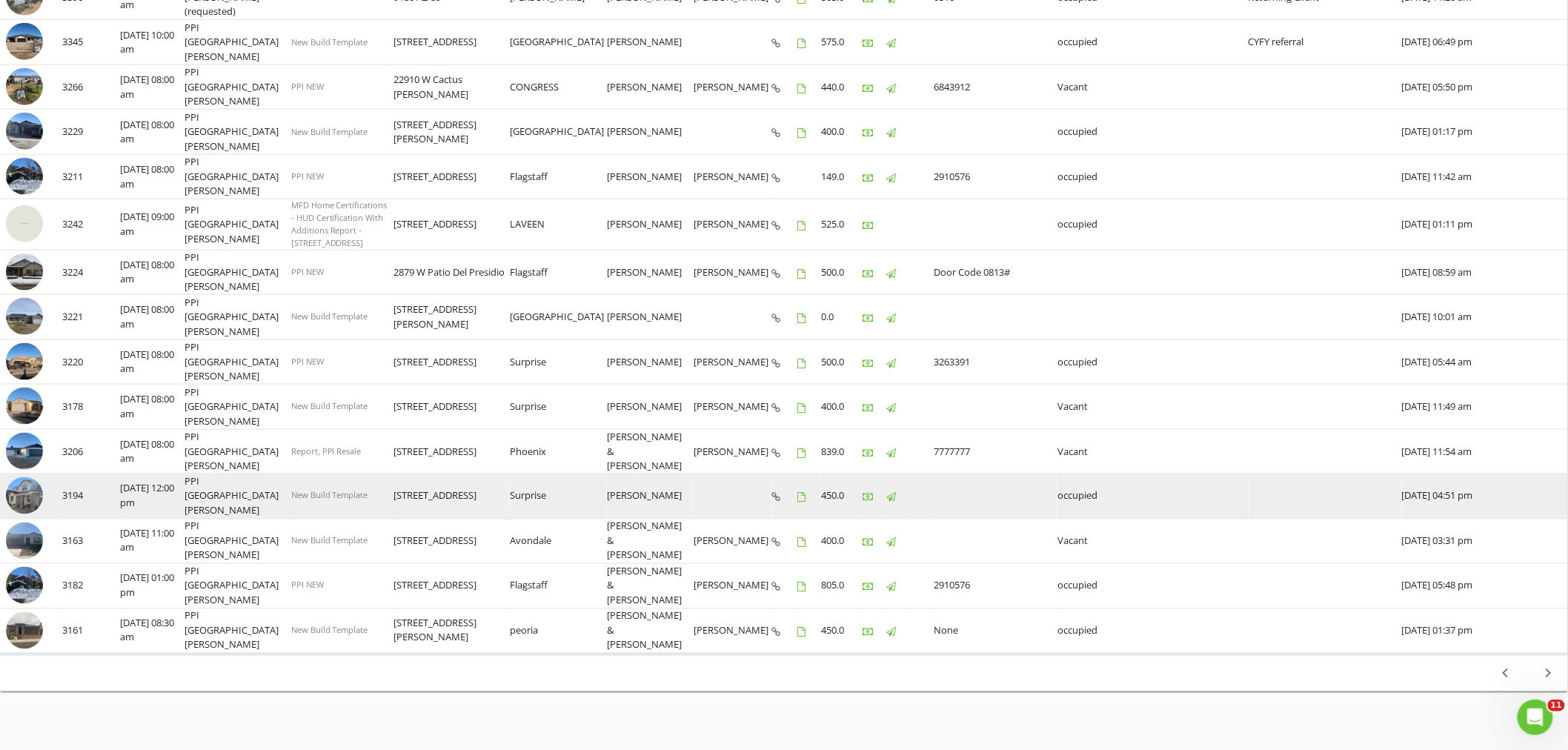
scroll to position [702, 0]
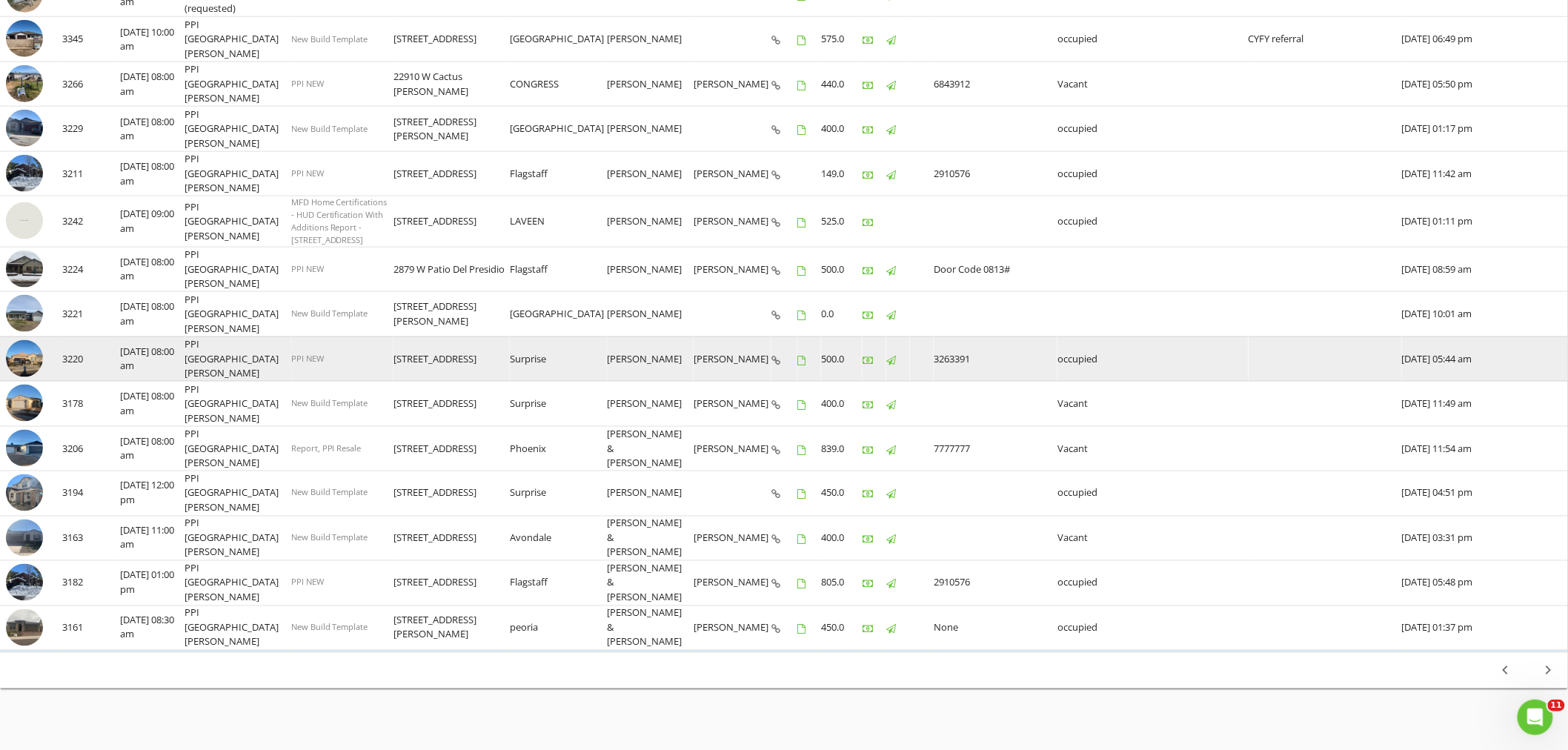
click at [14, 353] on img at bounding box center [25, 359] width 37 height 37
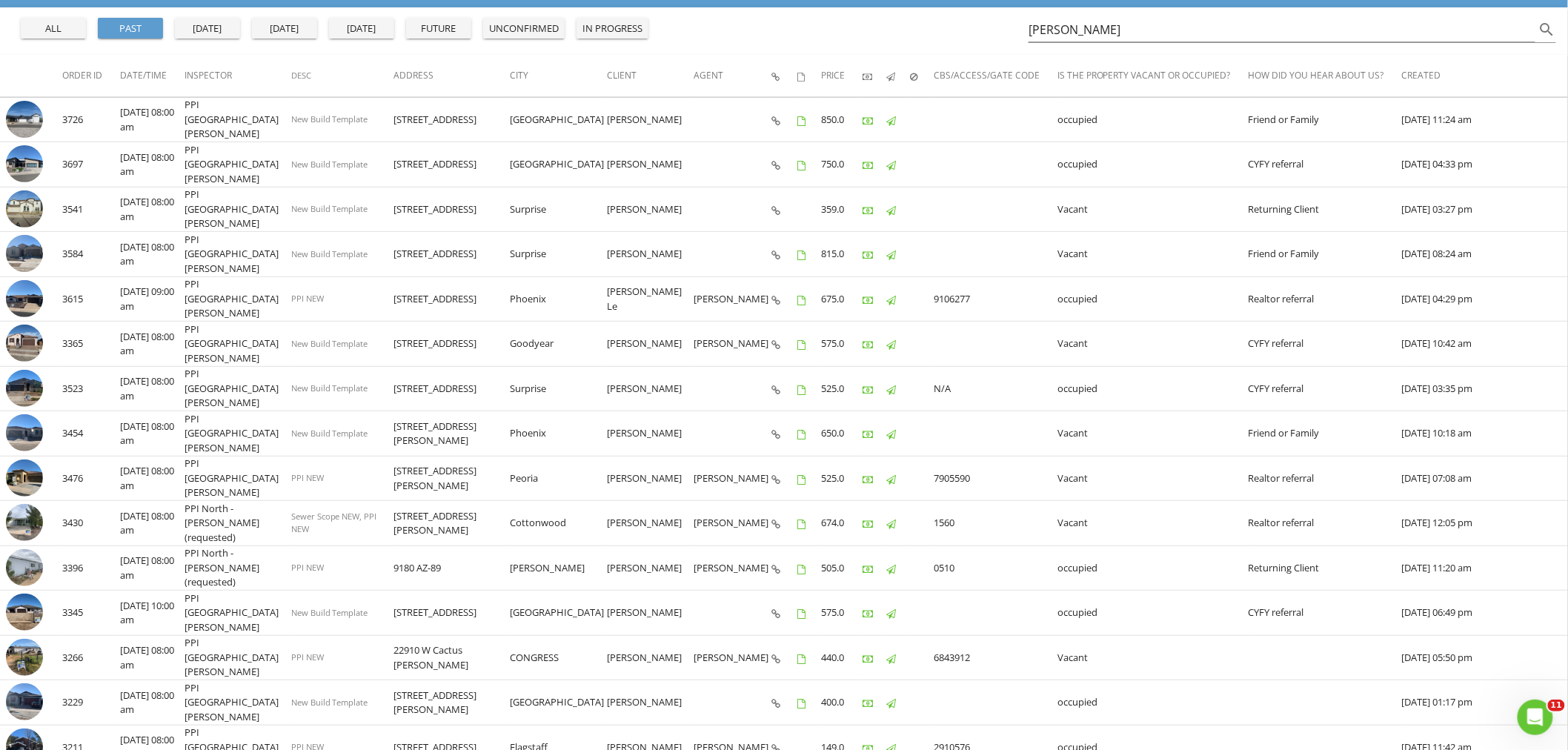
scroll to position [127, 0]
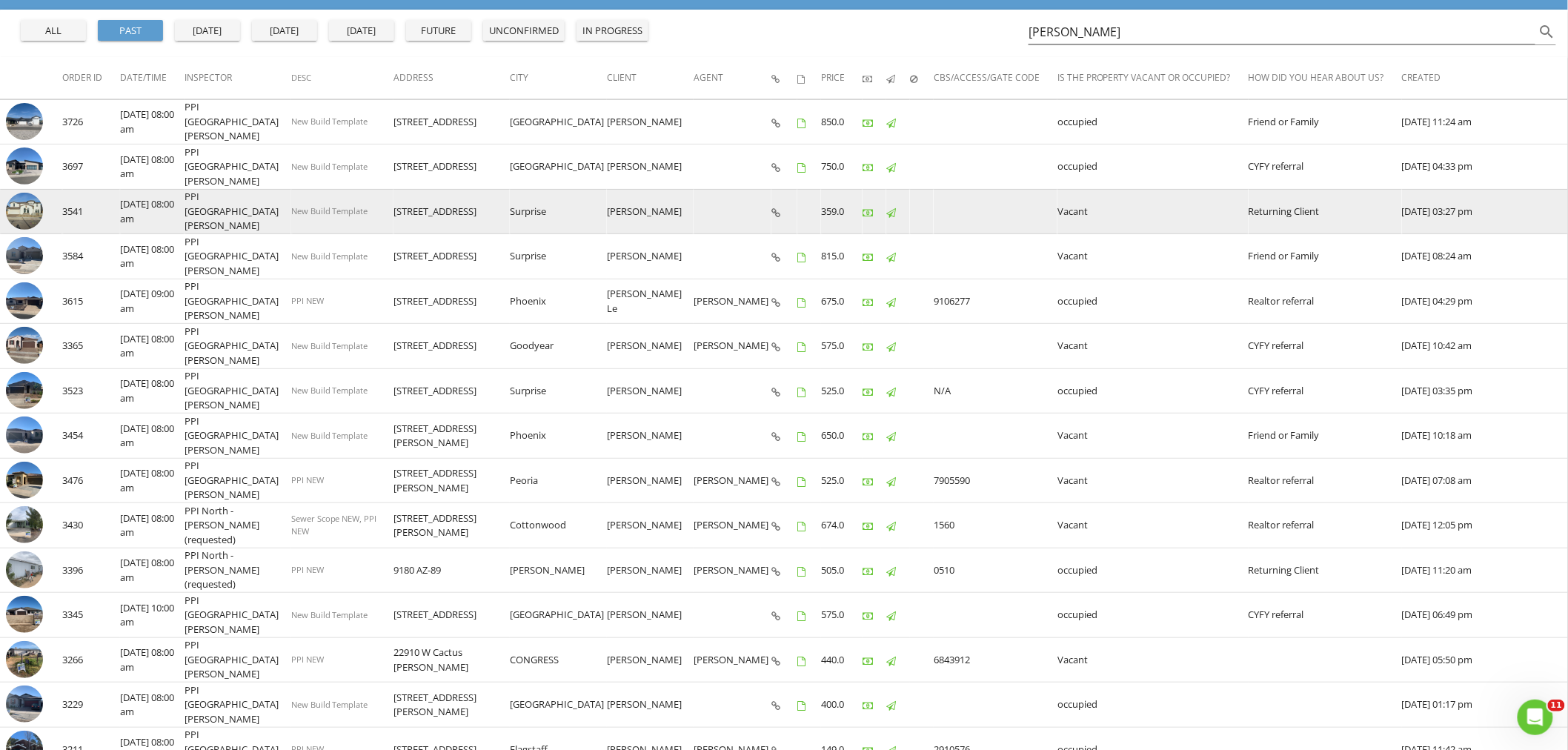
click at [31, 206] on img at bounding box center [25, 211] width 37 height 37
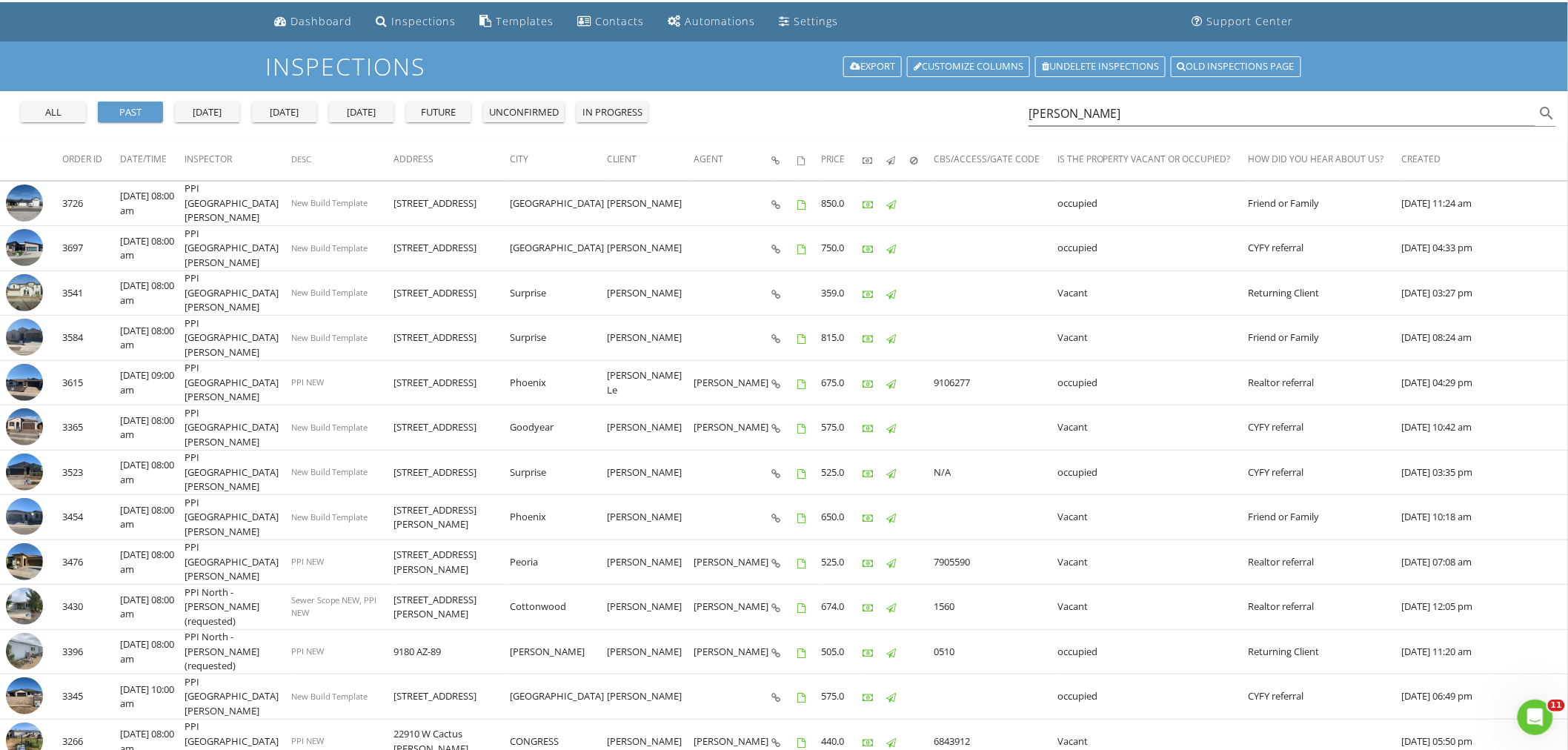
scroll to position [0, 0]
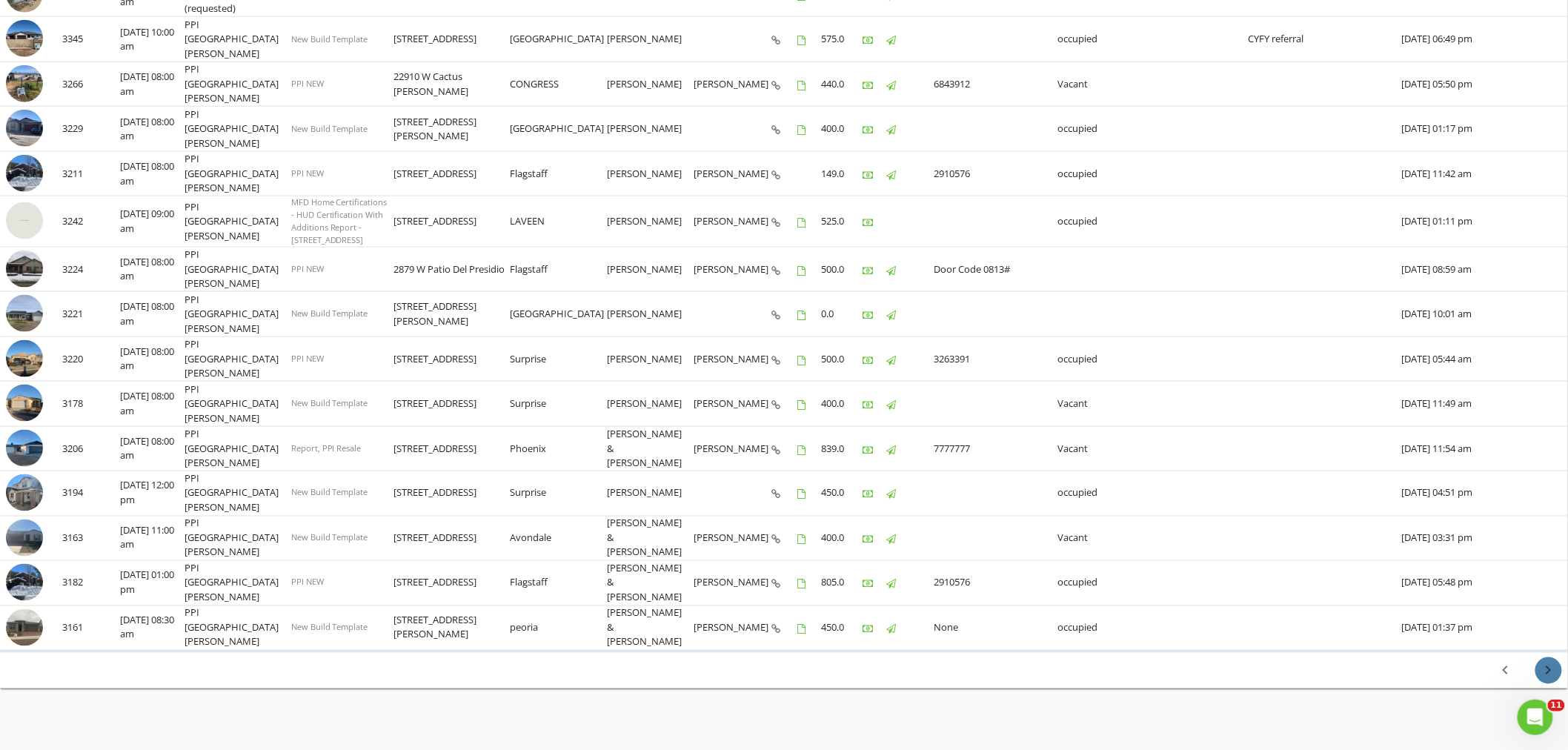
click at [1550, 662] on icon "chevron_right" at bounding box center [1548, 670] width 18 height 18
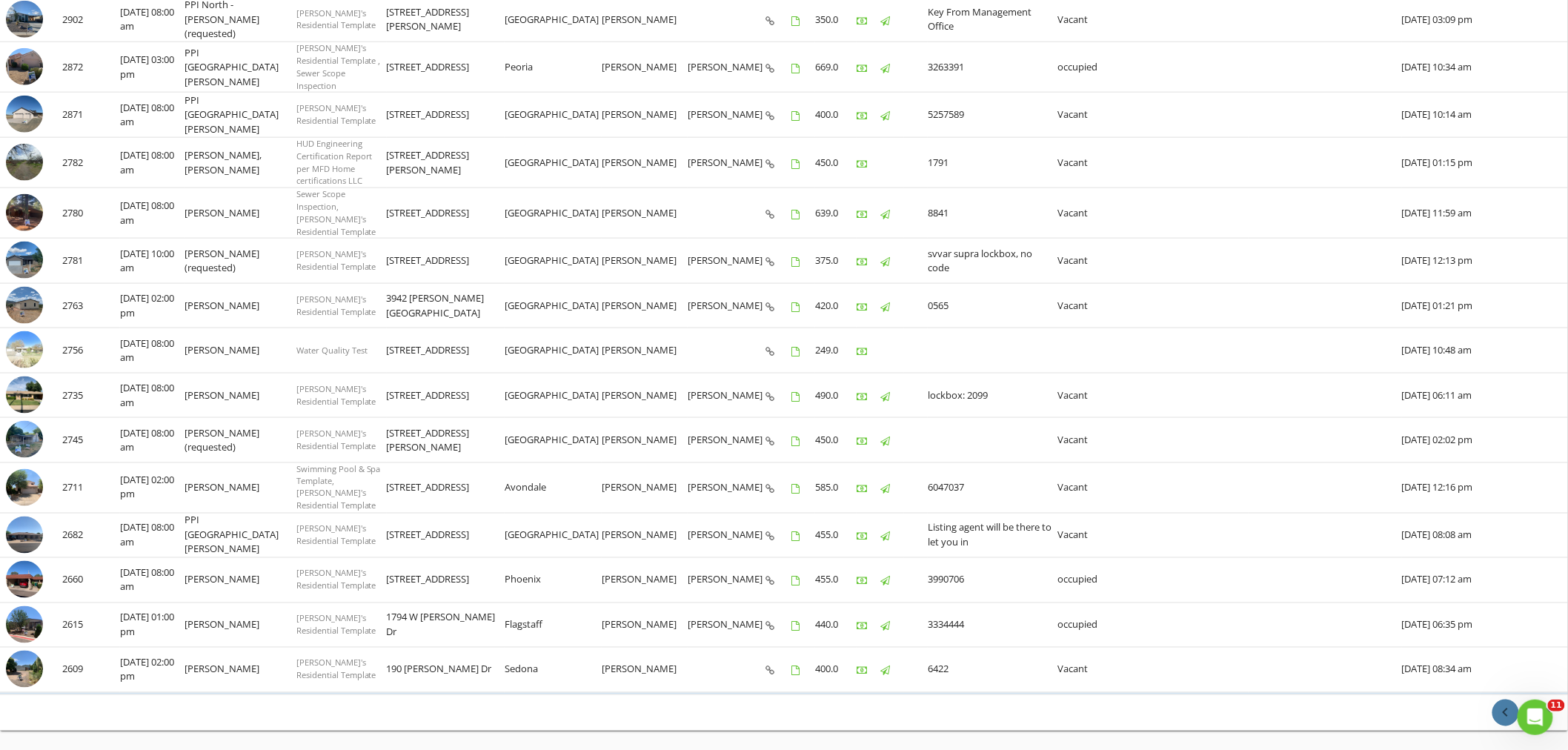
click at [1505, 704] on icon "chevron_left" at bounding box center [1506, 713] width 18 height 18
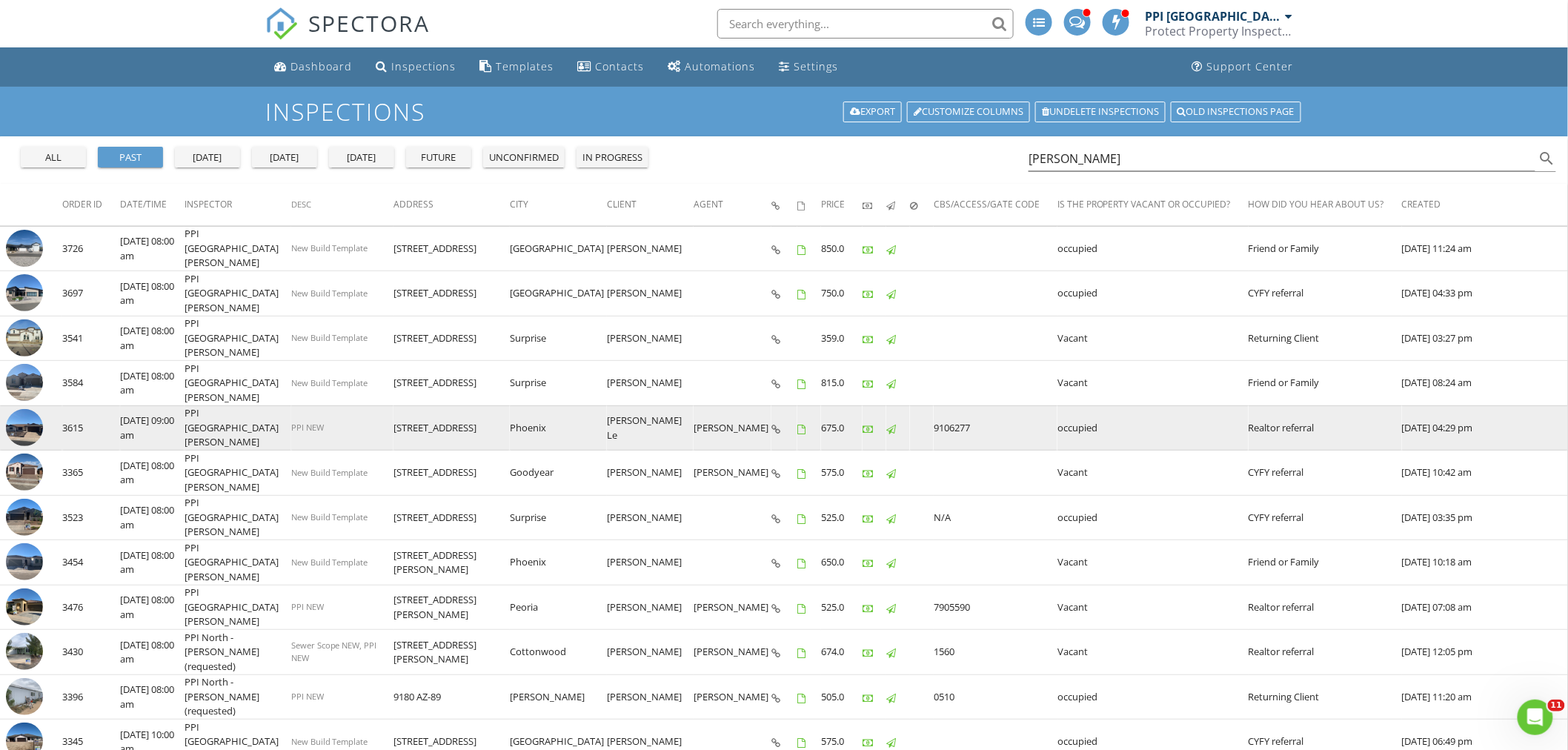
click at [34, 431] on img at bounding box center [25, 428] width 37 height 37
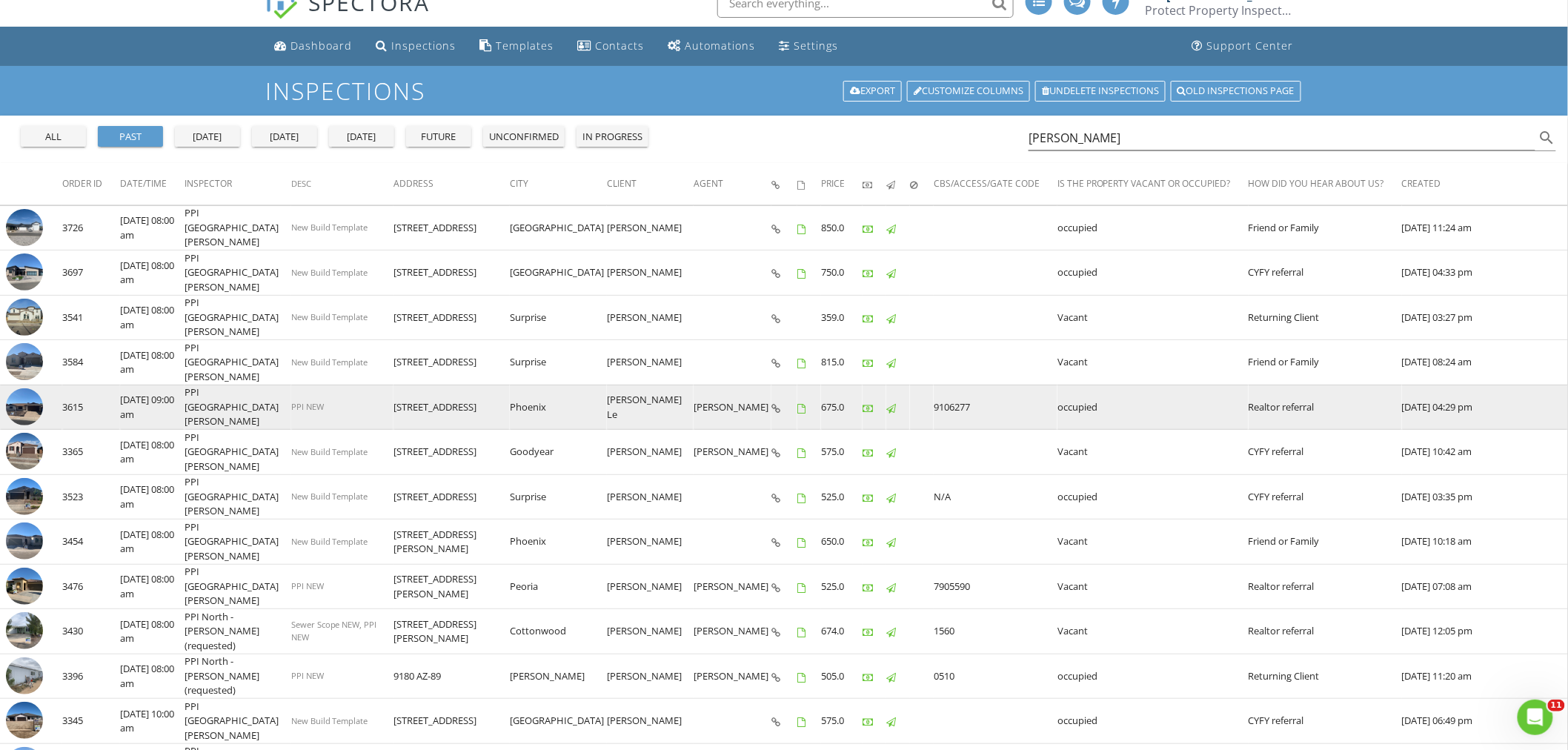
scroll to position [82, 0]
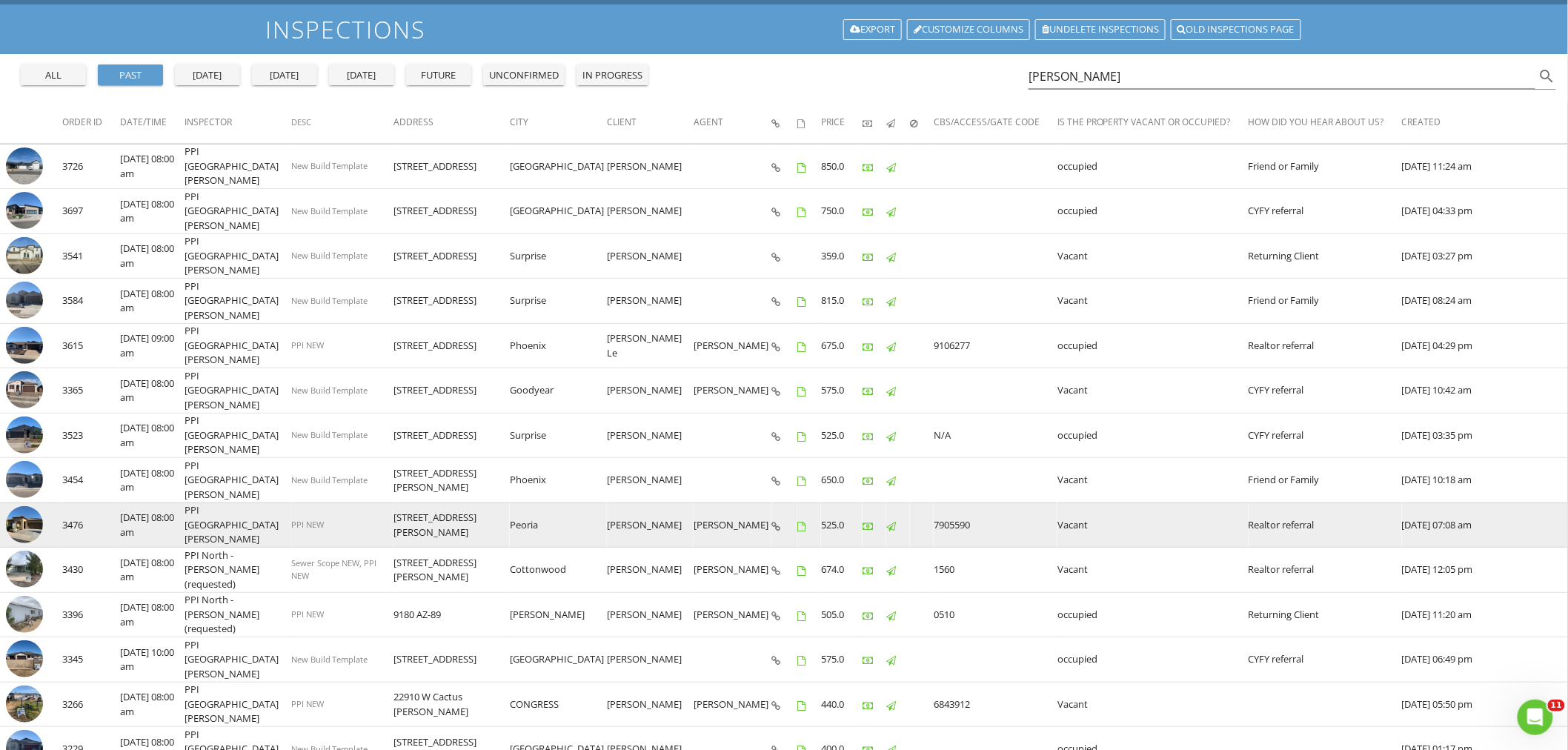
click at [39, 522] on img at bounding box center [25, 525] width 37 height 37
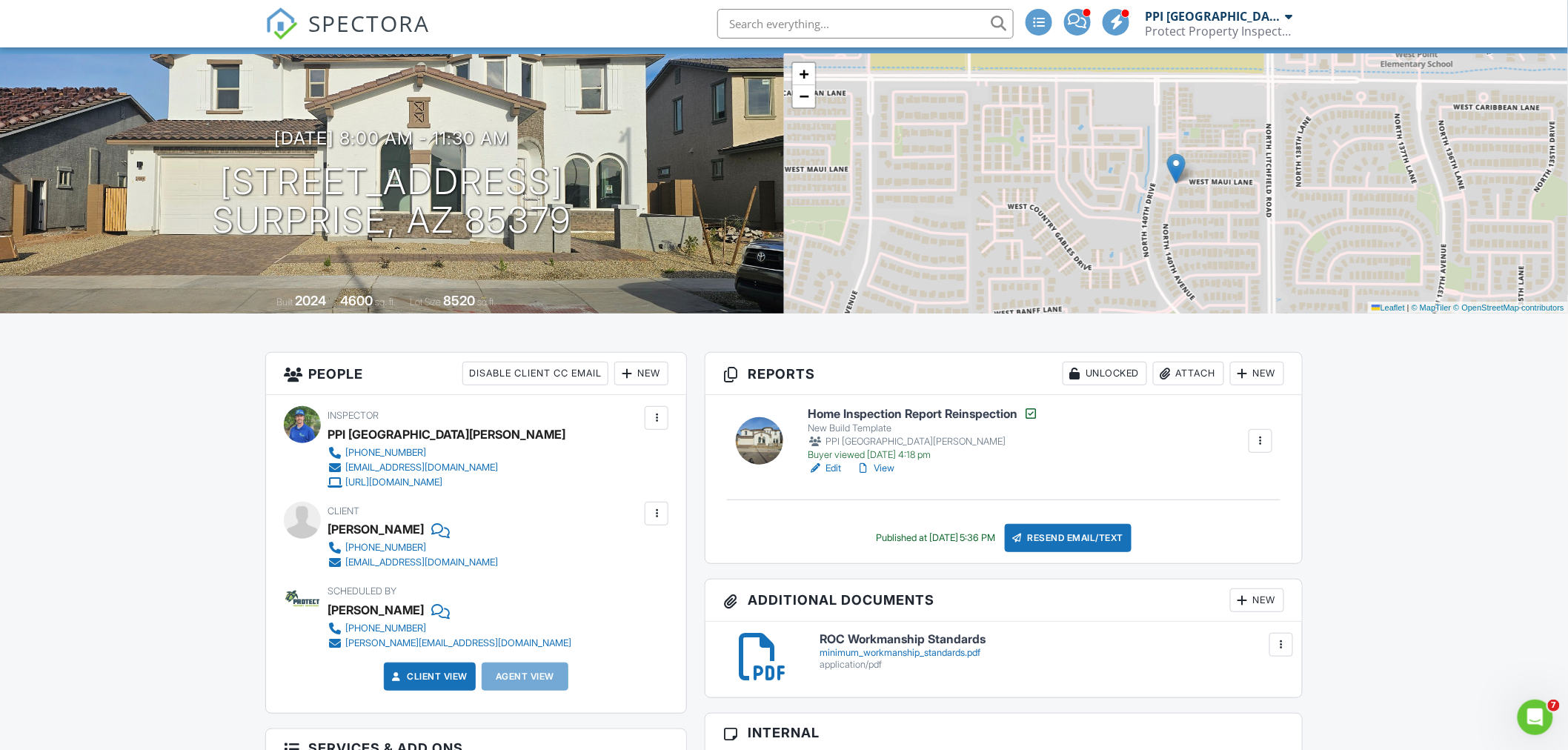
click at [882, 467] on link "View" at bounding box center [875, 468] width 38 height 14
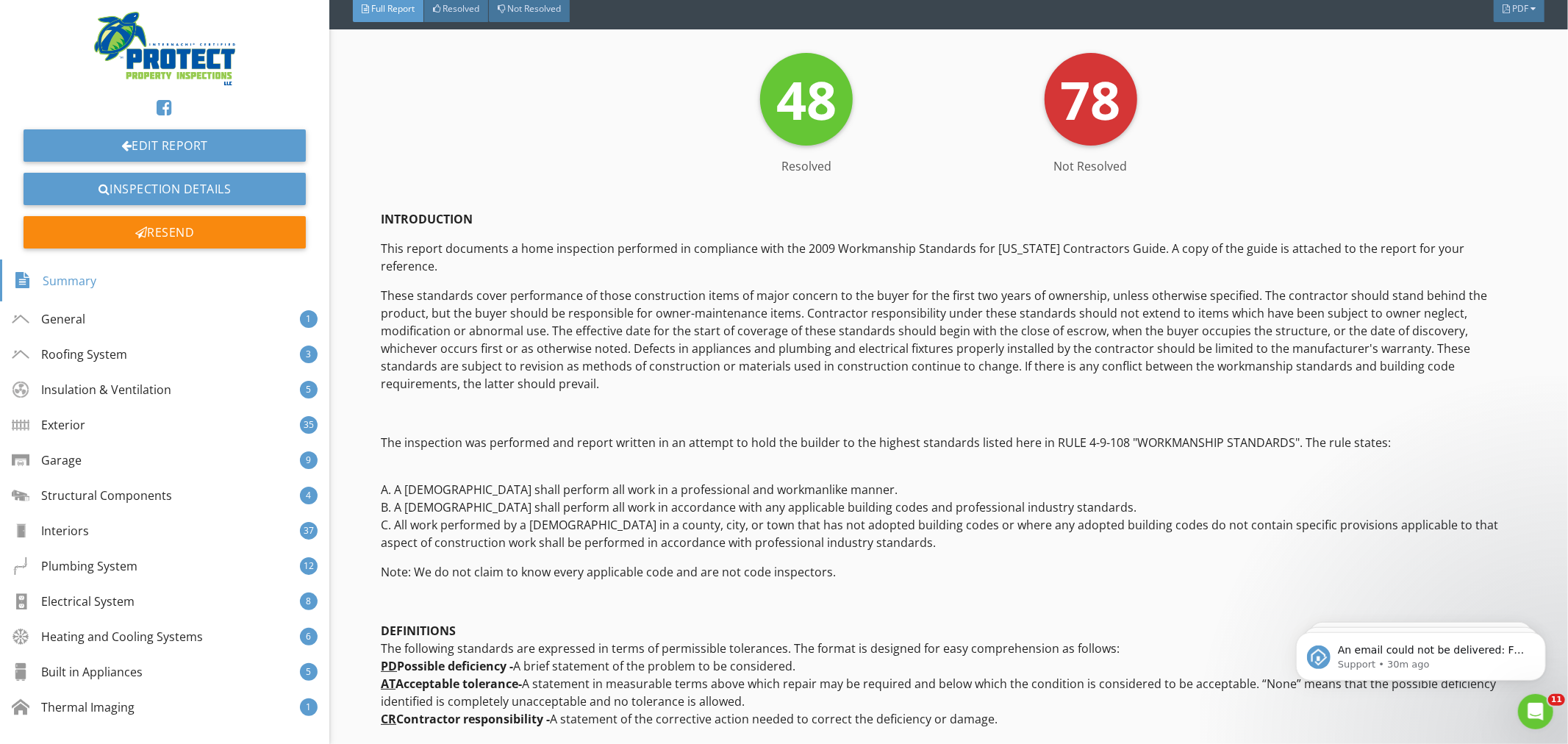
scroll to position [326, 0]
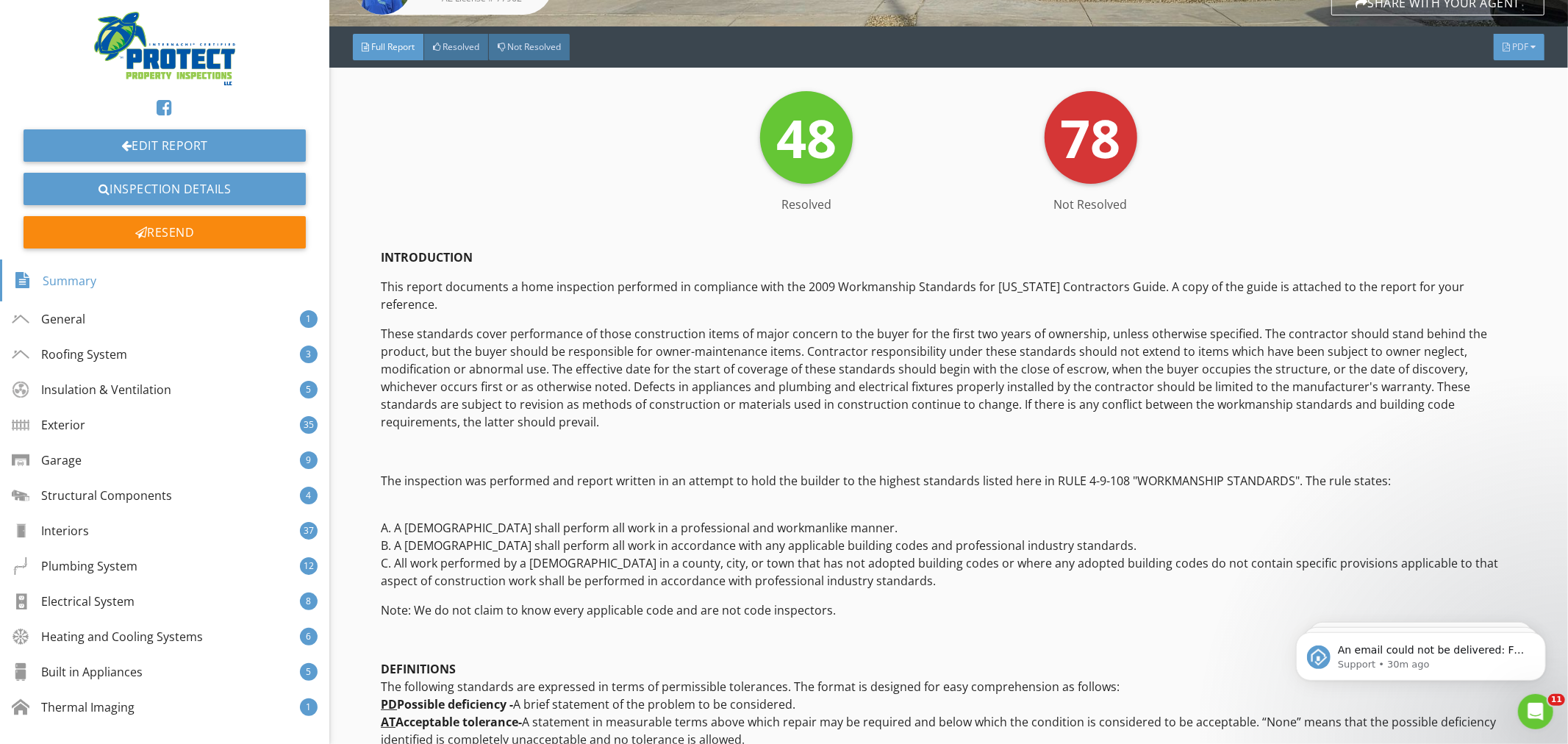
click at [1516, 46] on div "PDF" at bounding box center [1519, 46] width 51 height 26
click at [1504, 70] on div "Full Report" at bounding box center [1501, 69] width 94 height 18
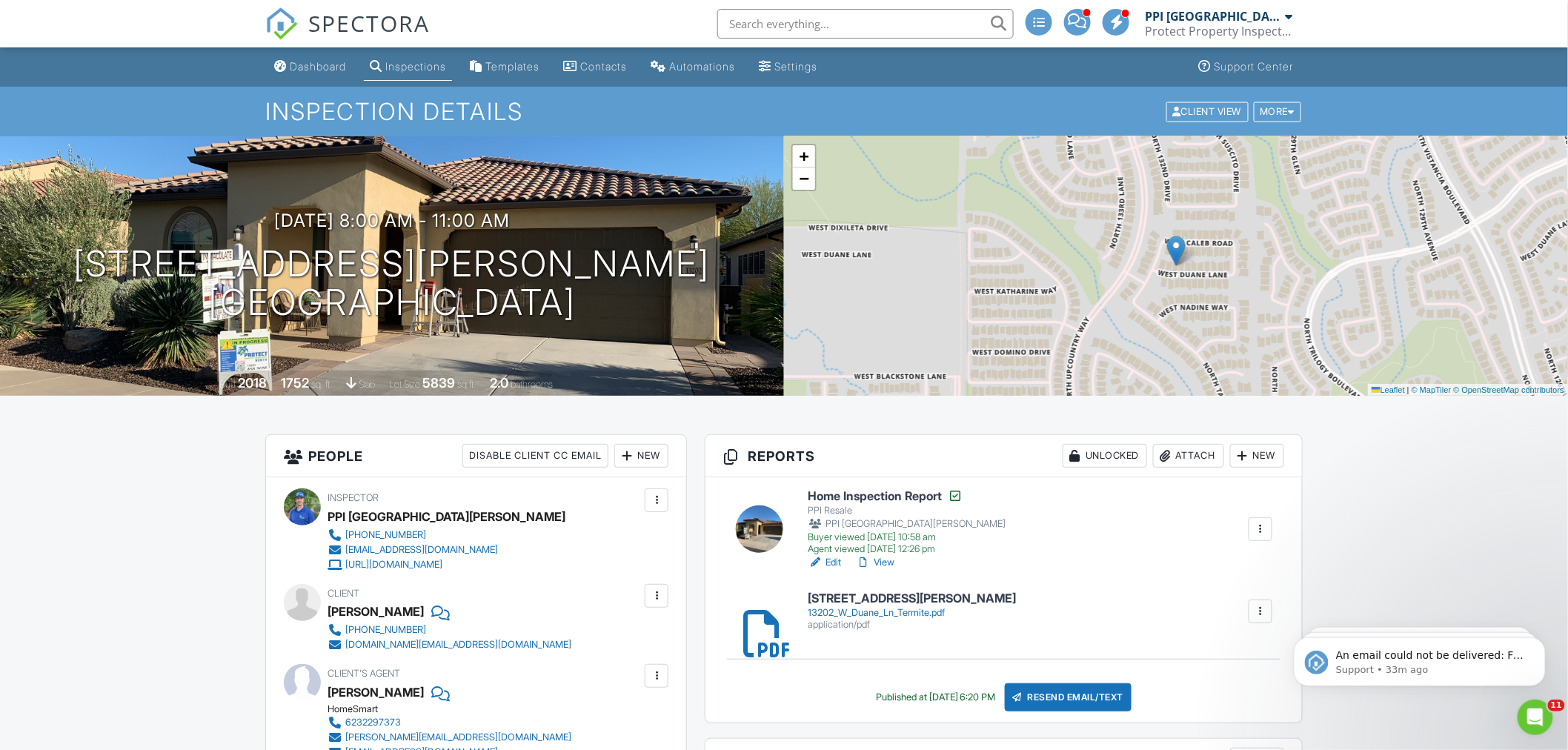
click at [1258, 527] on div at bounding box center [1261, 528] width 14 height 14
click at [882, 564] on link "View" at bounding box center [875, 562] width 38 height 14
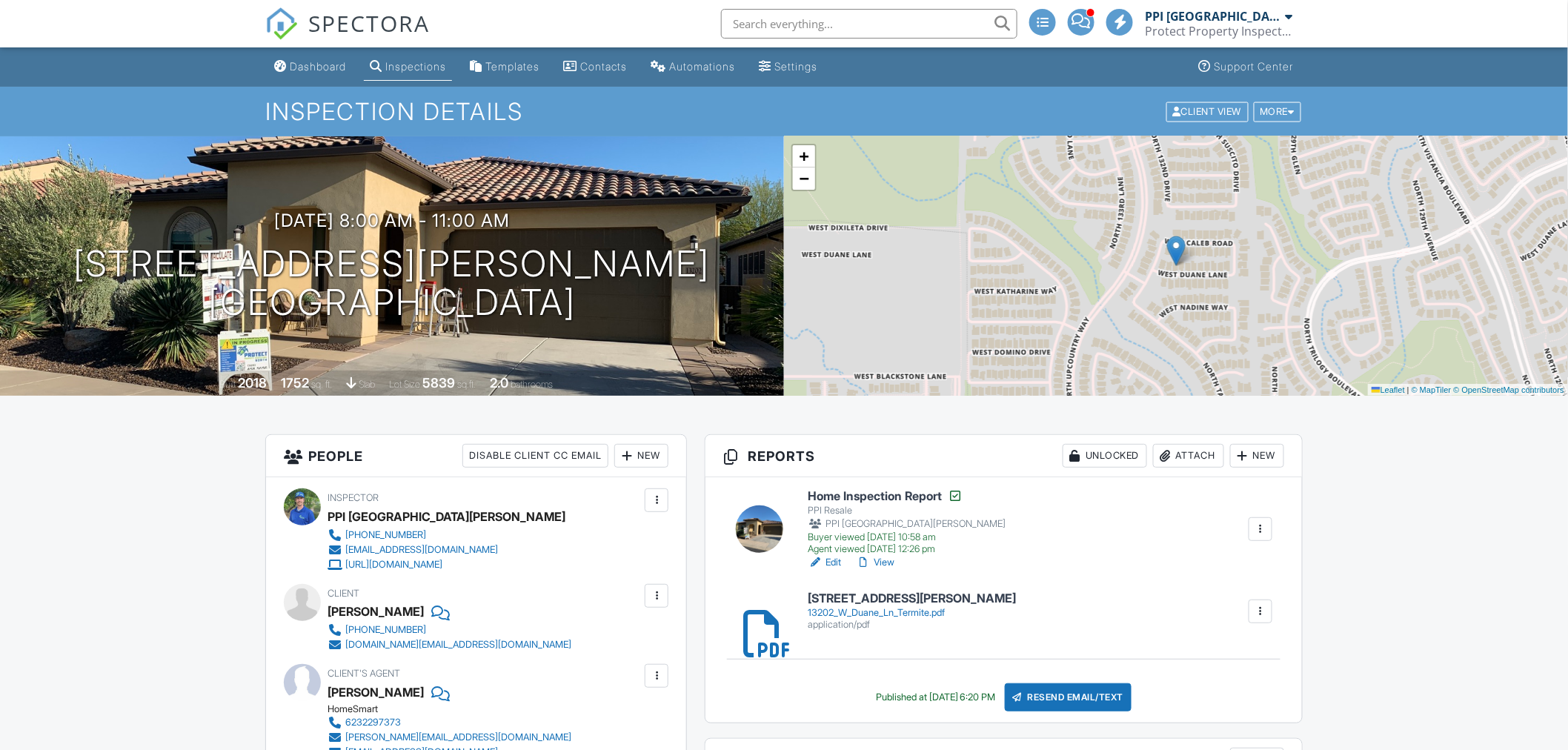
click at [394, 58] on link "Inspections" at bounding box center [408, 67] width 88 height 27
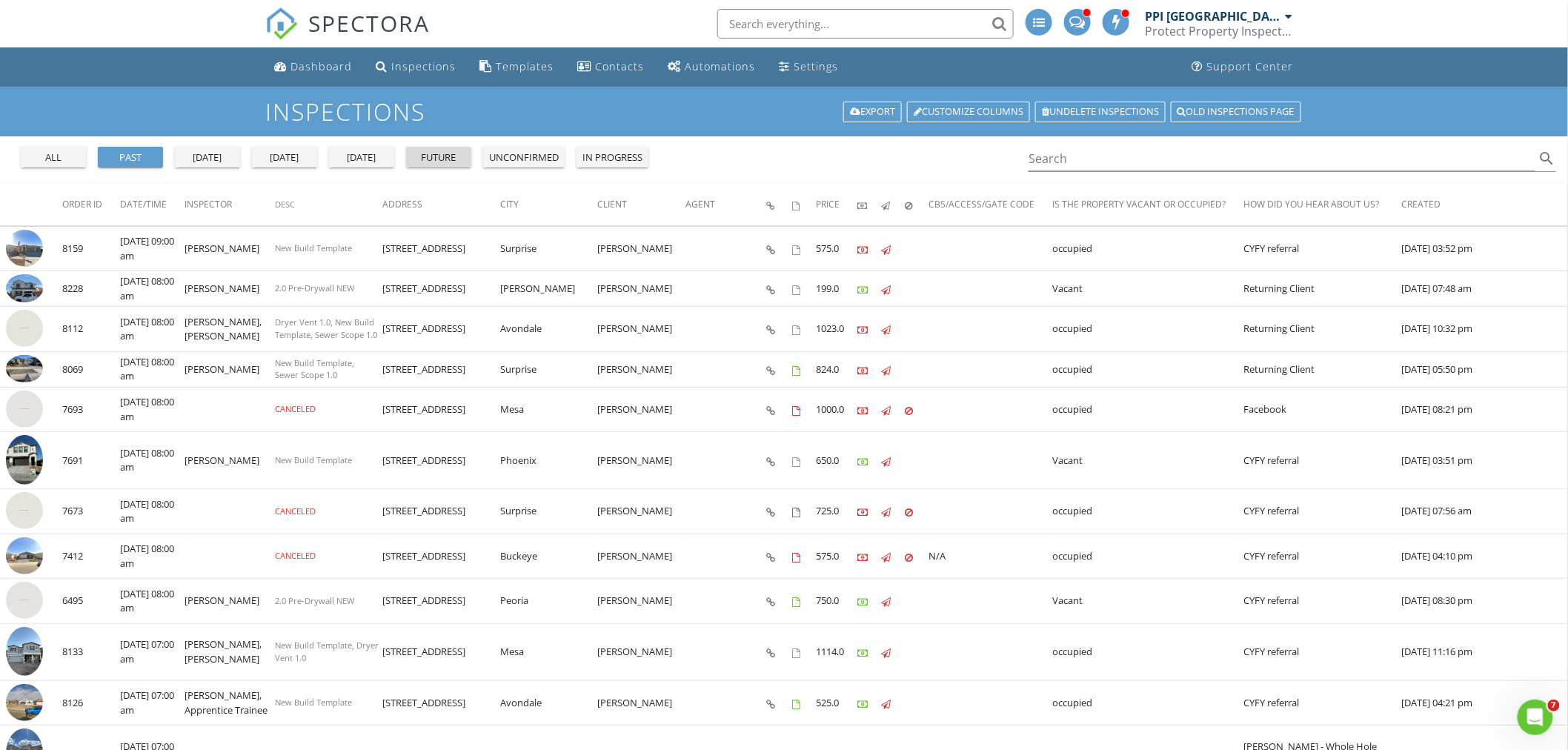
drag, startPoint x: 442, startPoint y: 159, endPoint x: 587, endPoint y: 166, distance: 145.2
click at [442, 160] on div "future" at bounding box center [438, 157] width 54 height 14
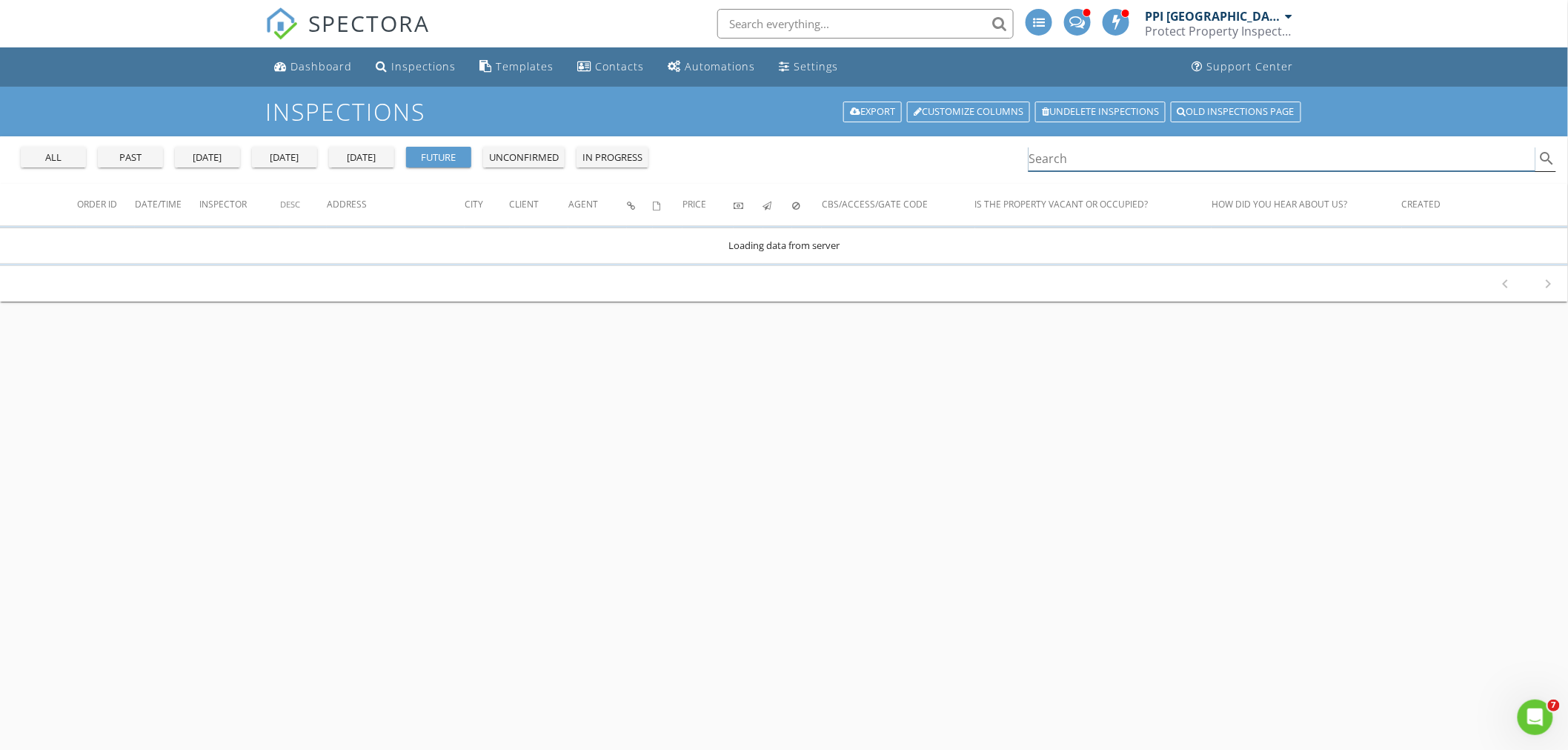
click at [1085, 157] on input "Search" at bounding box center [1282, 159] width 507 height 25
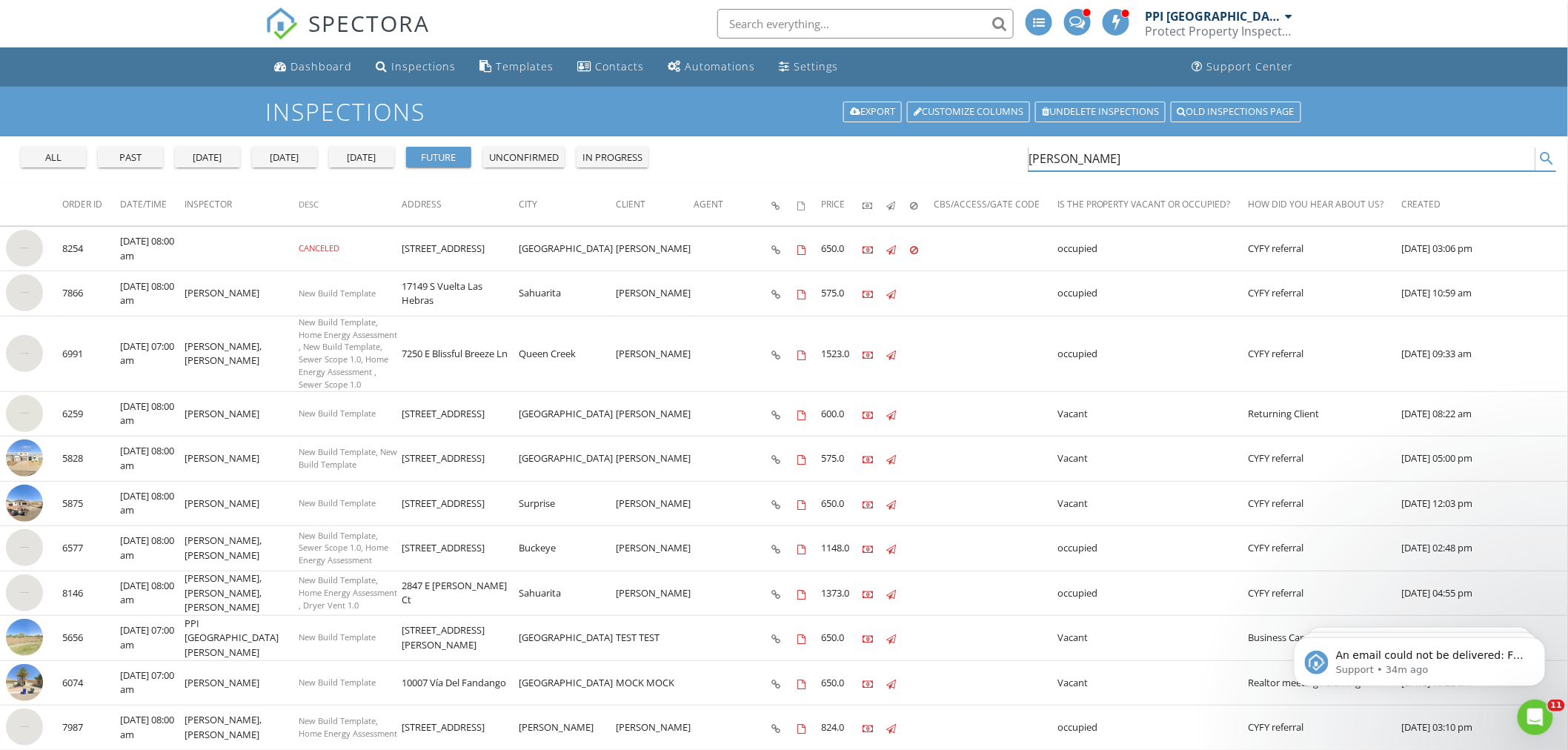
type input "jon hall"
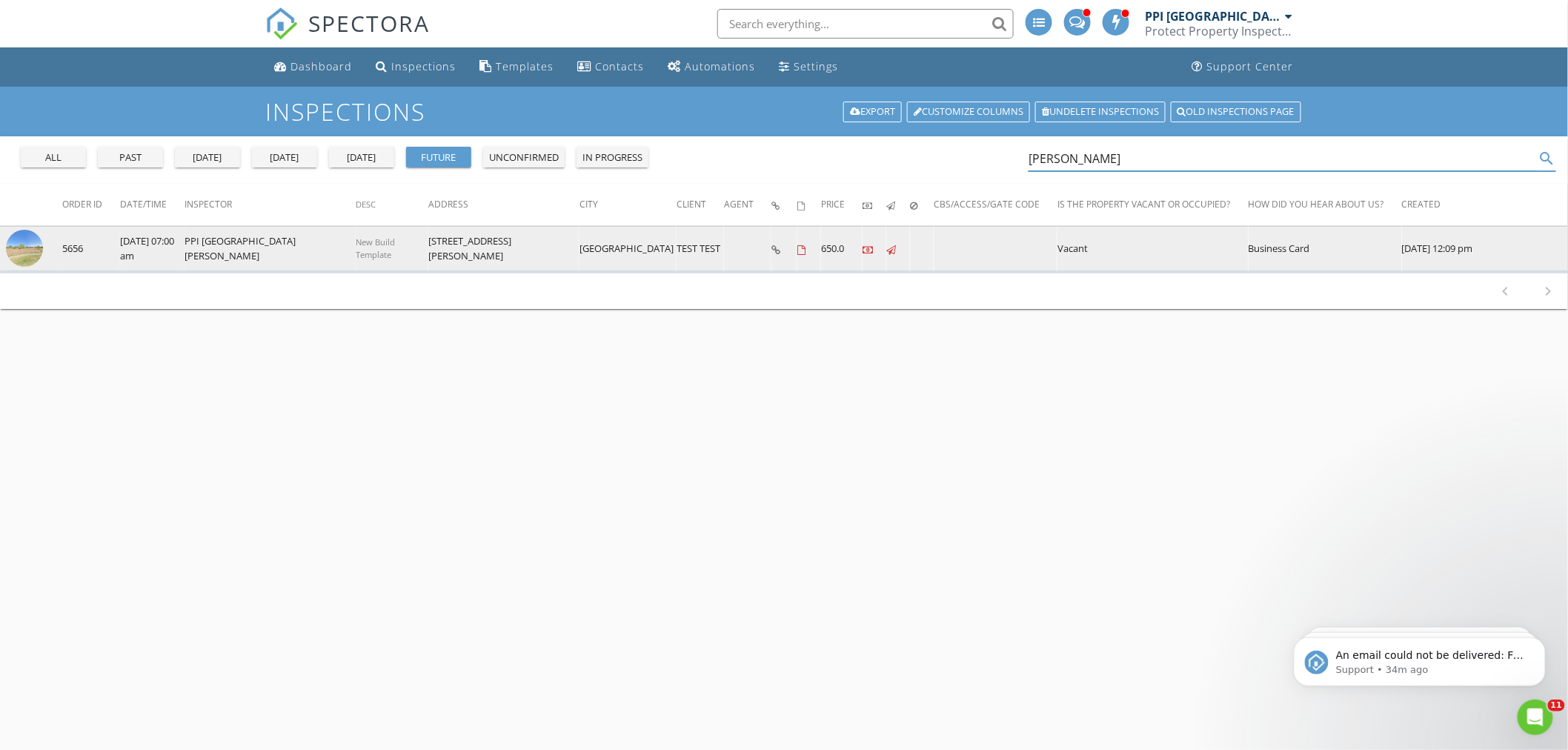
click at [20, 249] on img at bounding box center [25, 248] width 37 height 37
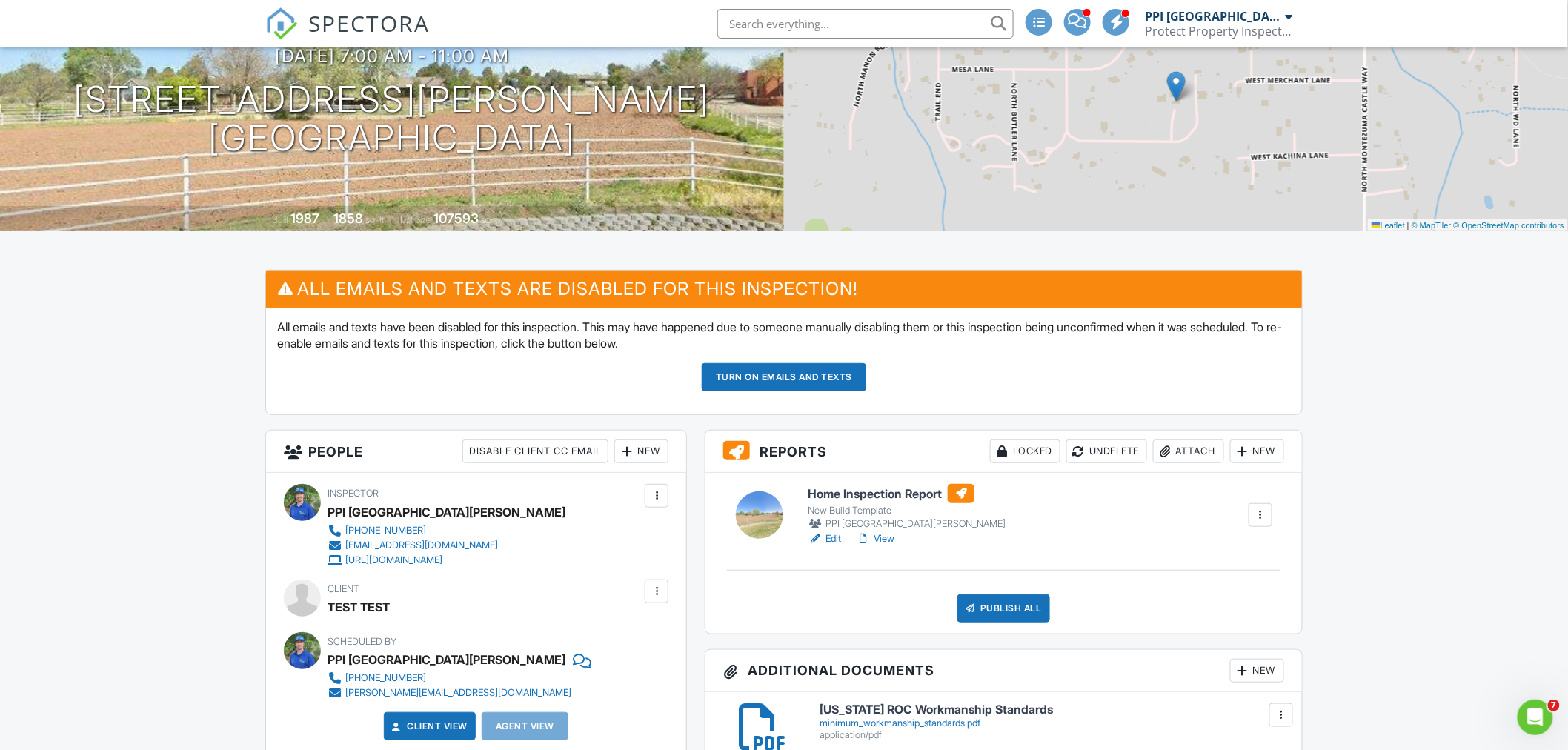
click at [1269, 513] on div at bounding box center [1261, 515] width 24 height 24
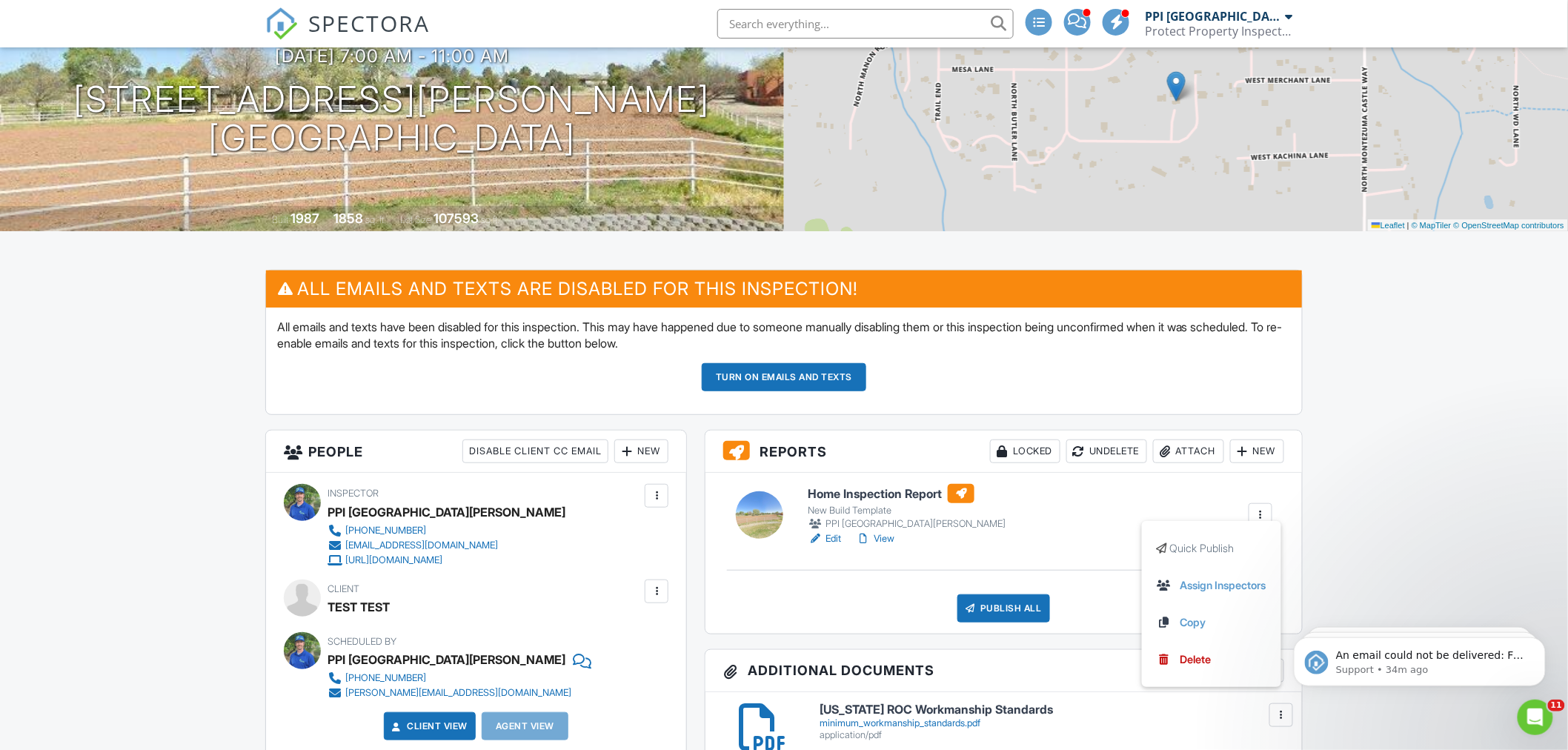
click at [1261, 511] on div at bounding box center [1261, 515] width 14 height 14
click at [1272, 516] on div "Home Inspection Report New Build Template PPI [GEOGRAPHIC_DATA][PERSON_NAME] Ed…" at bounding box center [1041, 515] width 482 height 62
click at [1264, 515] on div at bounding box center [1261, 515] width 14 height 14
click at [1264, 517] on div at bounding box center [1261, 515] width 14 height 14
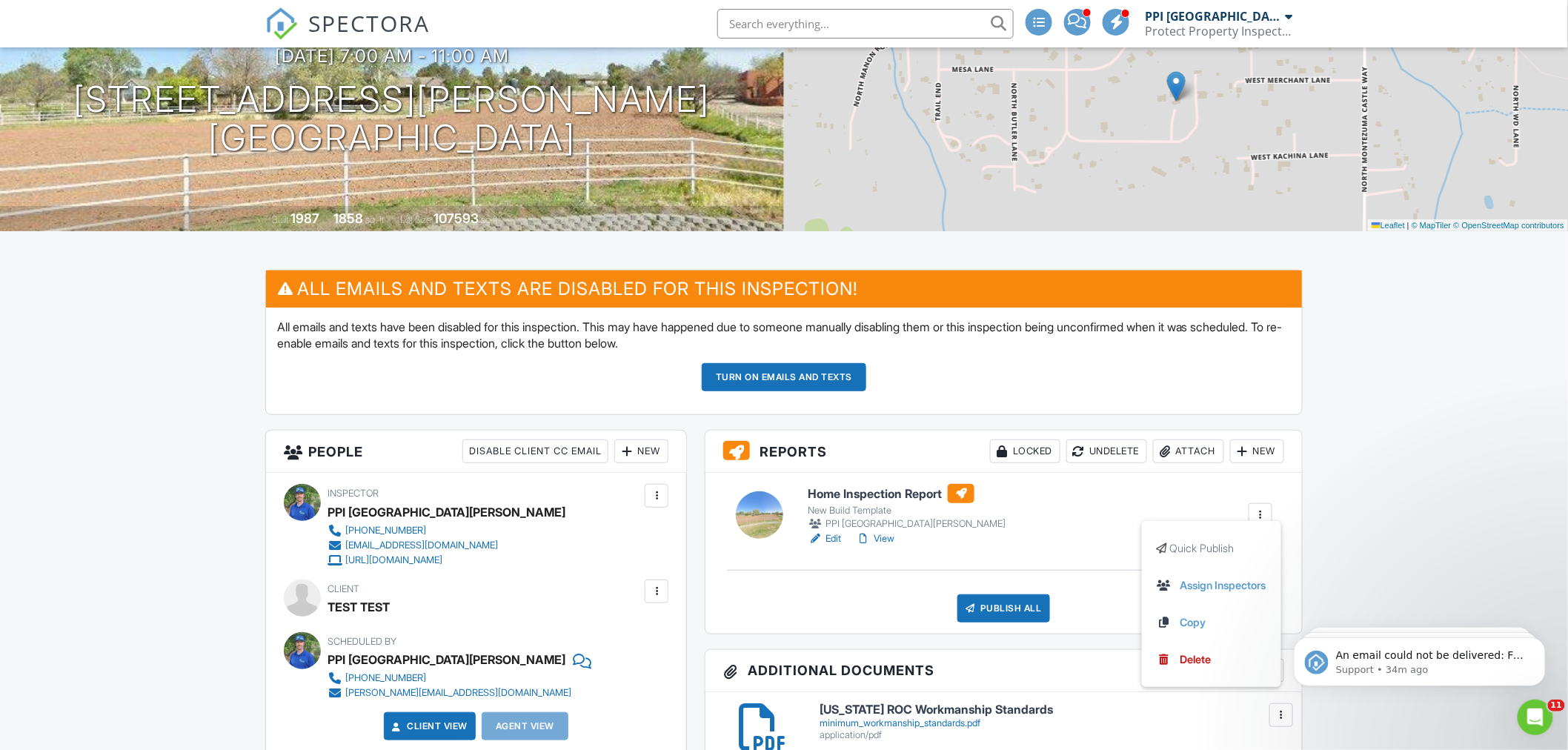
click at [1250, 519] on div at bounding box center [1261, 515] width 24 height 24
click at [1176, 509] on div "Home Inspection Report New Build Template PPI [GEOGRAPHIC_DATA][PERSON_NAME] Ed…" at bounding box center [1041, 515] width 482 height 62
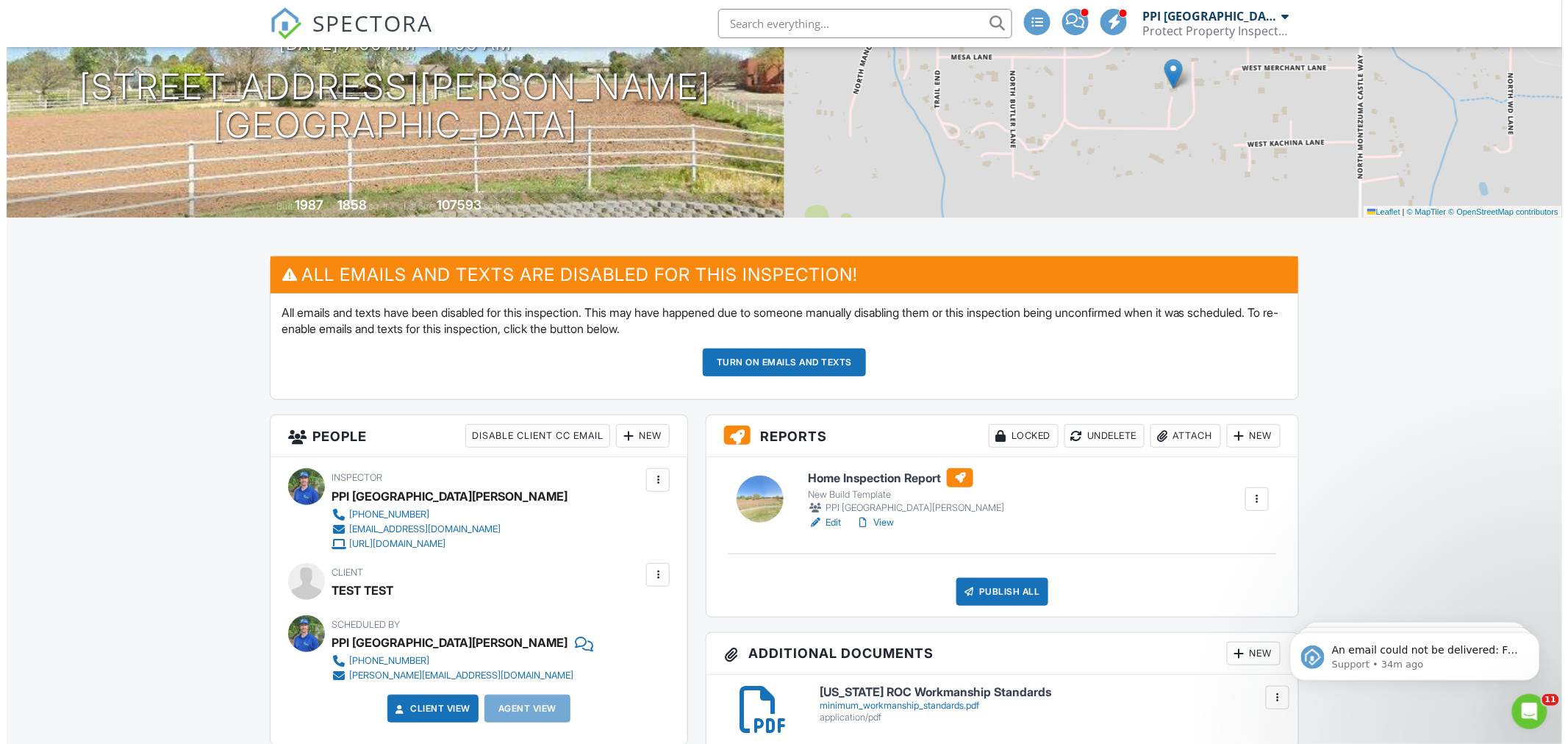
scroll to position [163, 0]
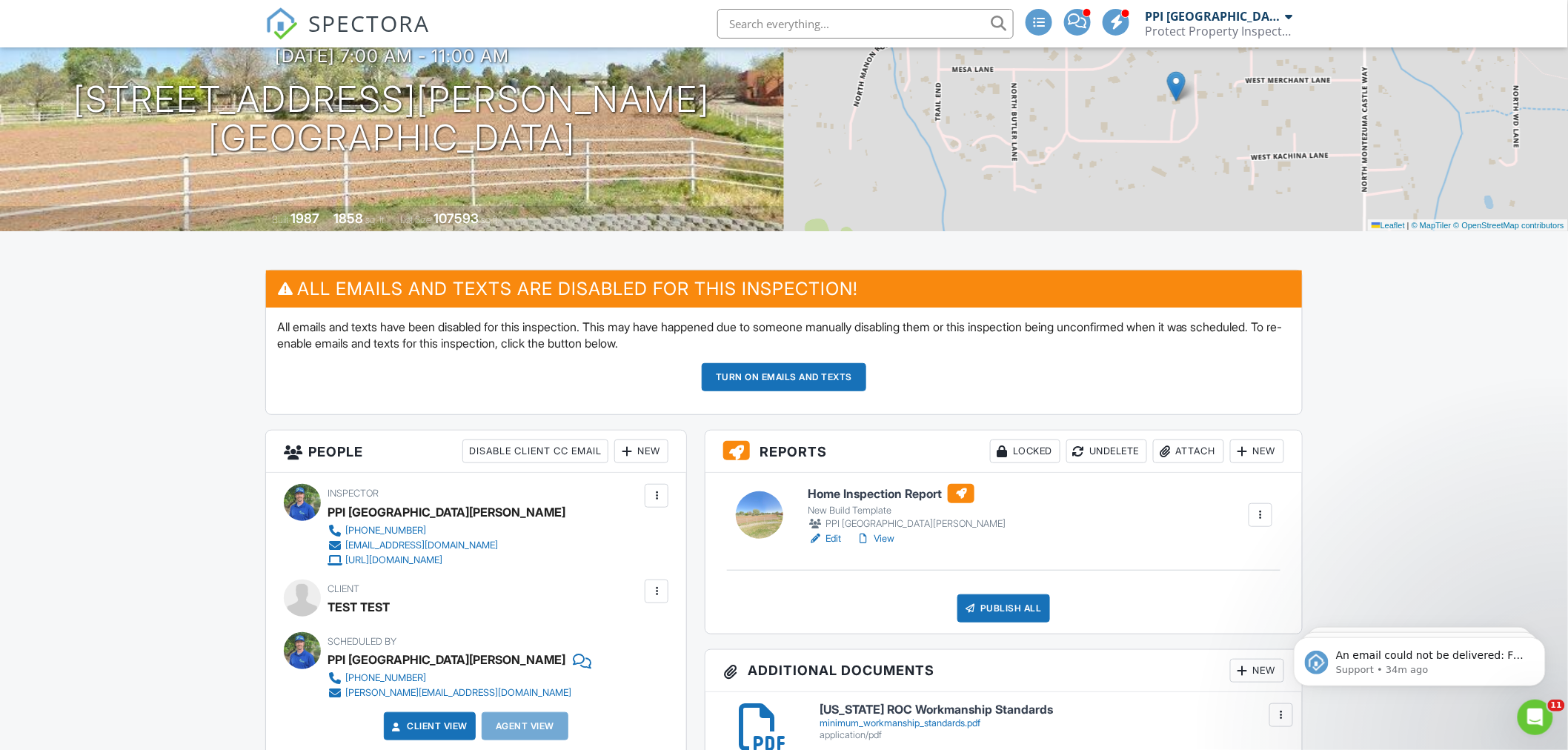
click at [1257, 513] on div at bounding box center [1261, 515] width 14 height 14
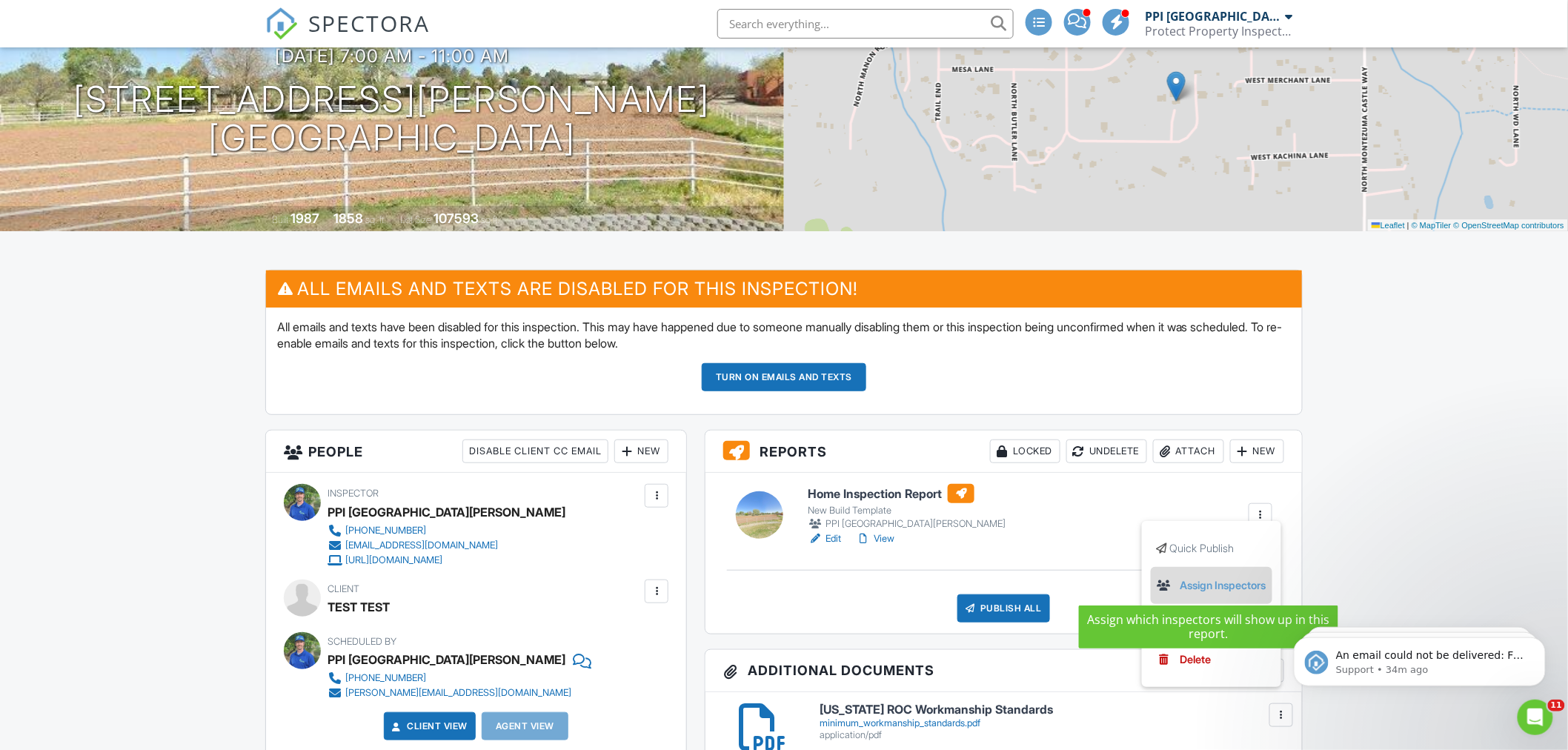
click at [1224, 583] on link "Assign Inspectors" at bounding box center [1211, 585] width 110 height 16
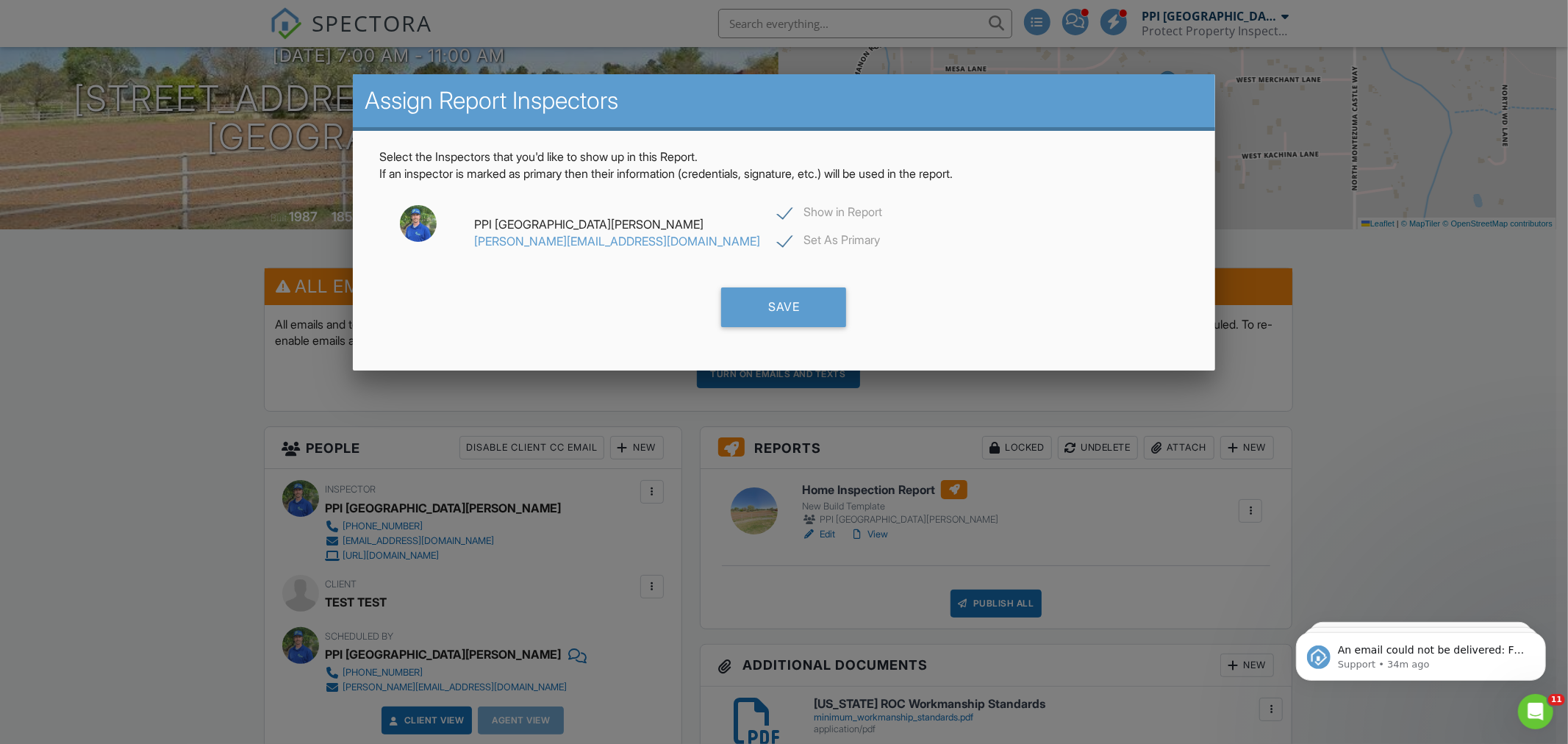
drag, startPoint x: 764, startPoint y: 314, endPoint x: 816, endPoint y: 356, distance: 66.8
click at [765, 316] on div "Save" at bounding box center [784, 307] width 125 height 40
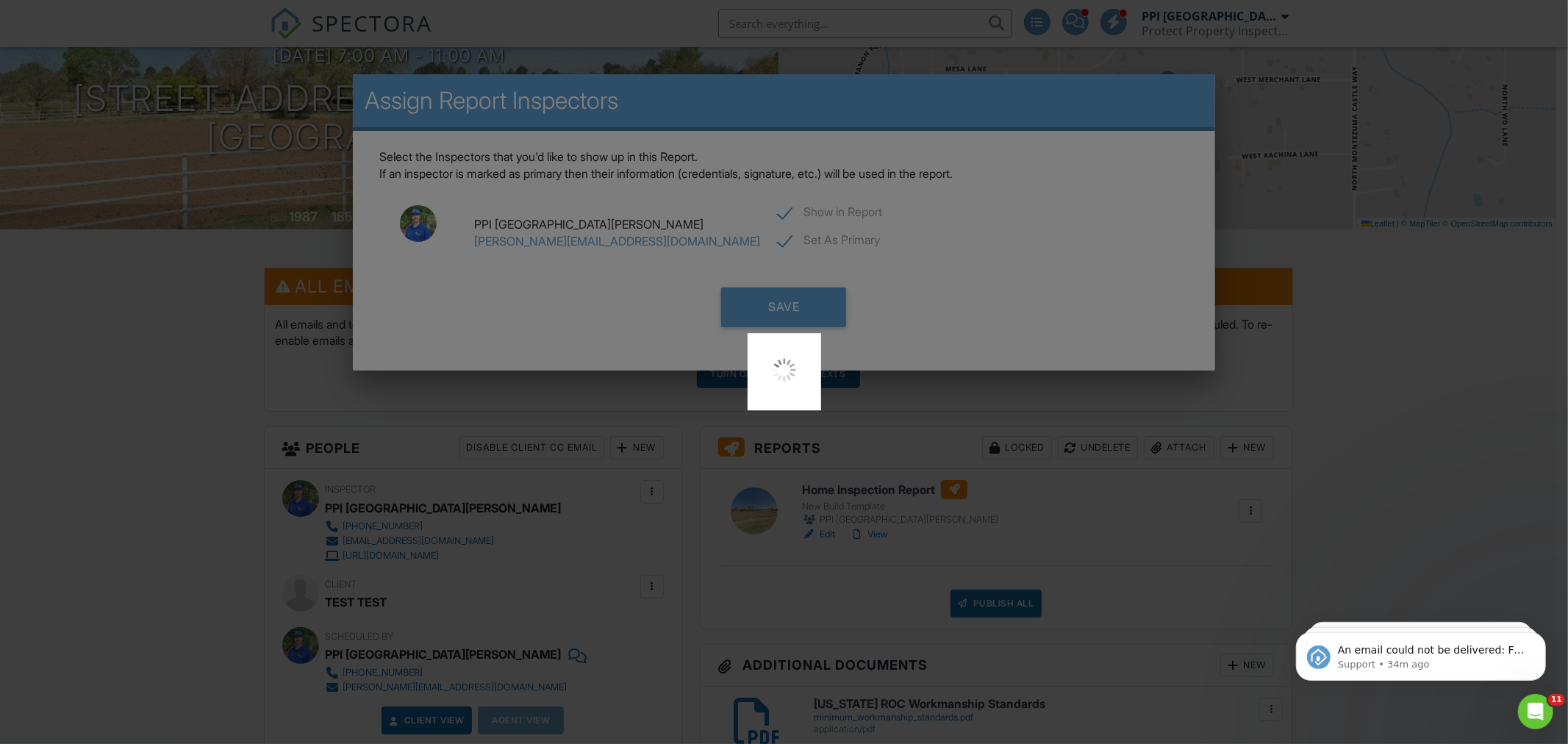
click at [1244, 517] on div at bounding box center [784, 372] width 1568 height 744
click at [1103, 519] on div at bounding box center [784, 372] width 1568 height 744
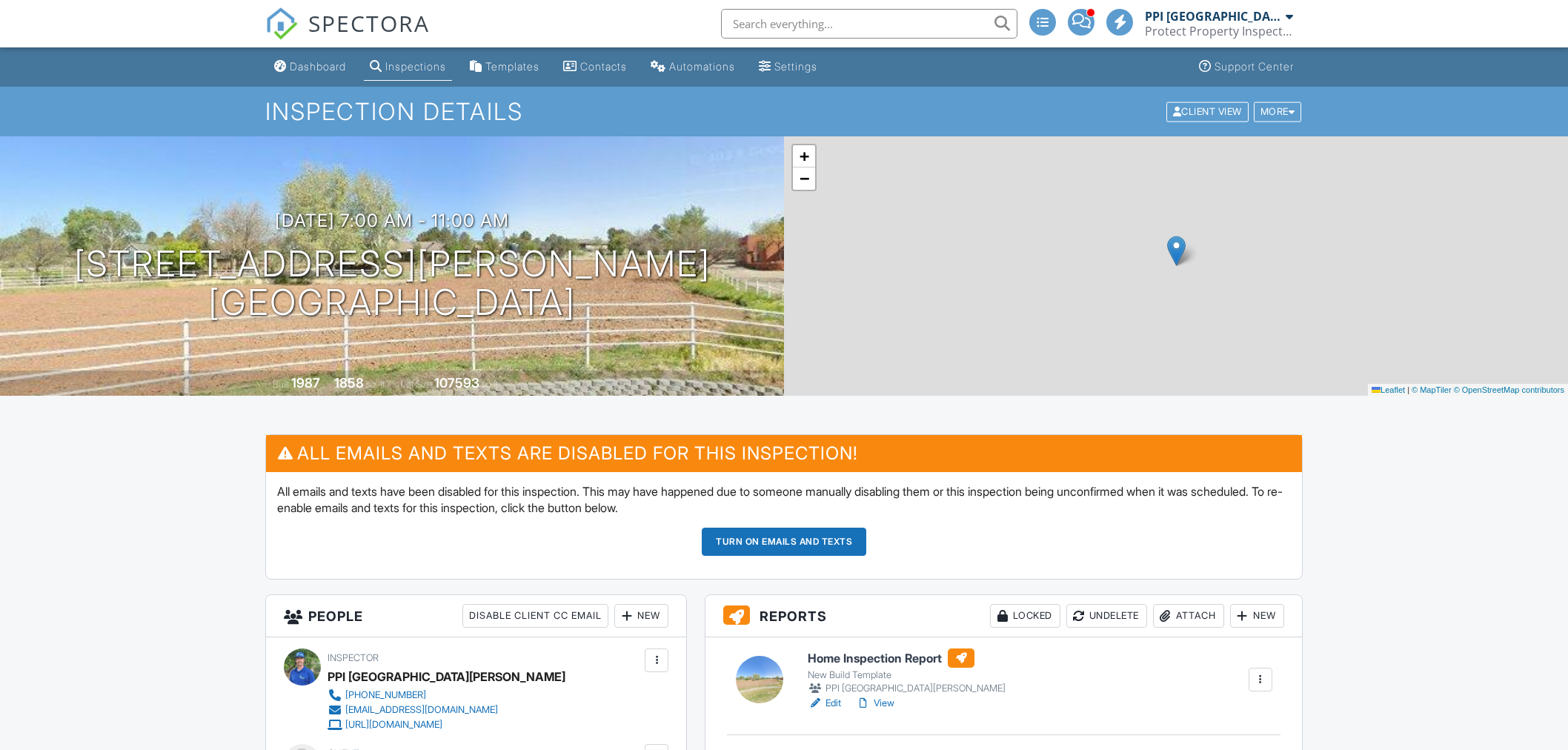
click at [1261, 672] on div at bounding box center [1261, 679] width 14 height 14
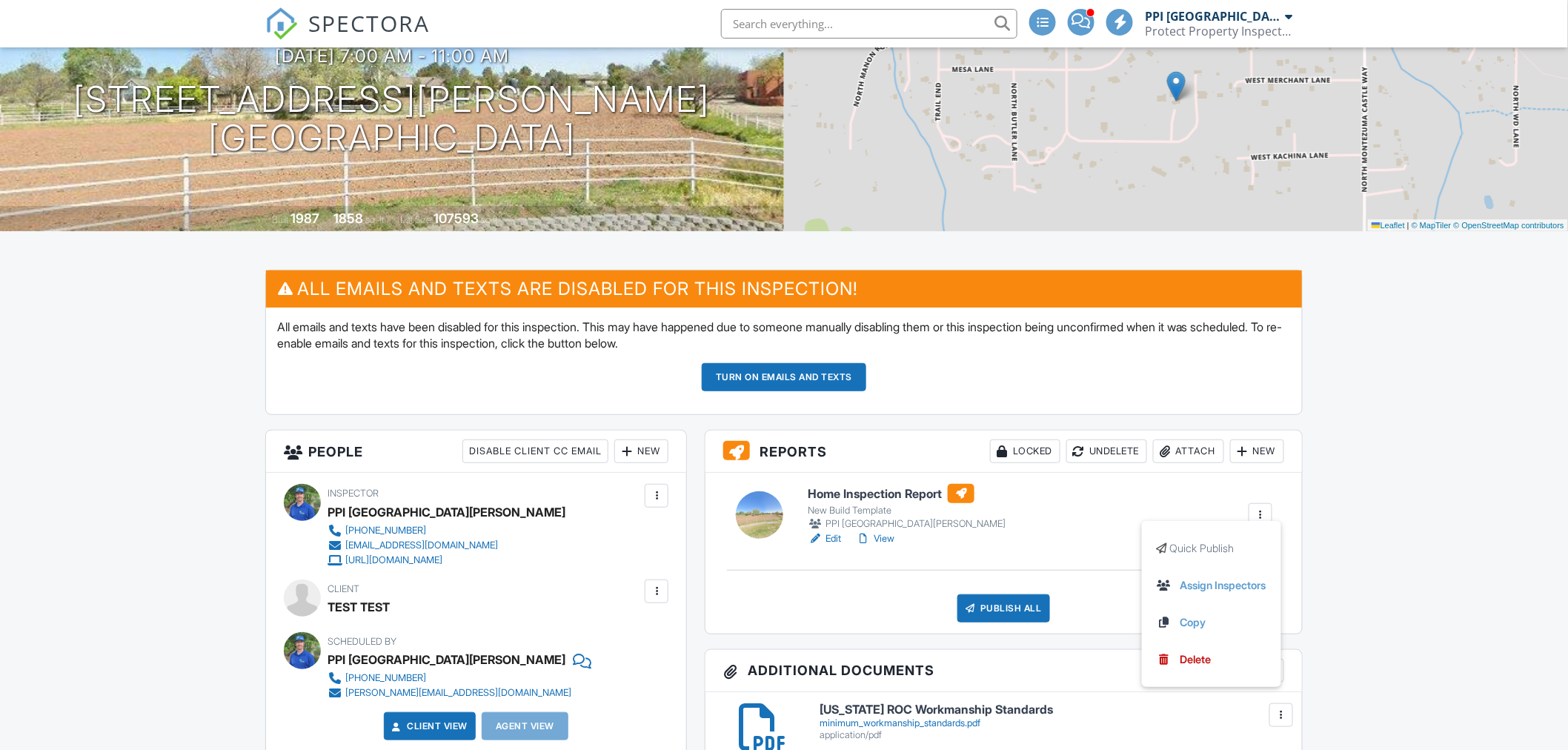
click at [1088, 505] on div "Home Inspection Report New Build Template PPI [GEOGRAPHIC_DATA][PERSON_NAME] Ed…" at bounding box center [1041, 515] width 482 height 62
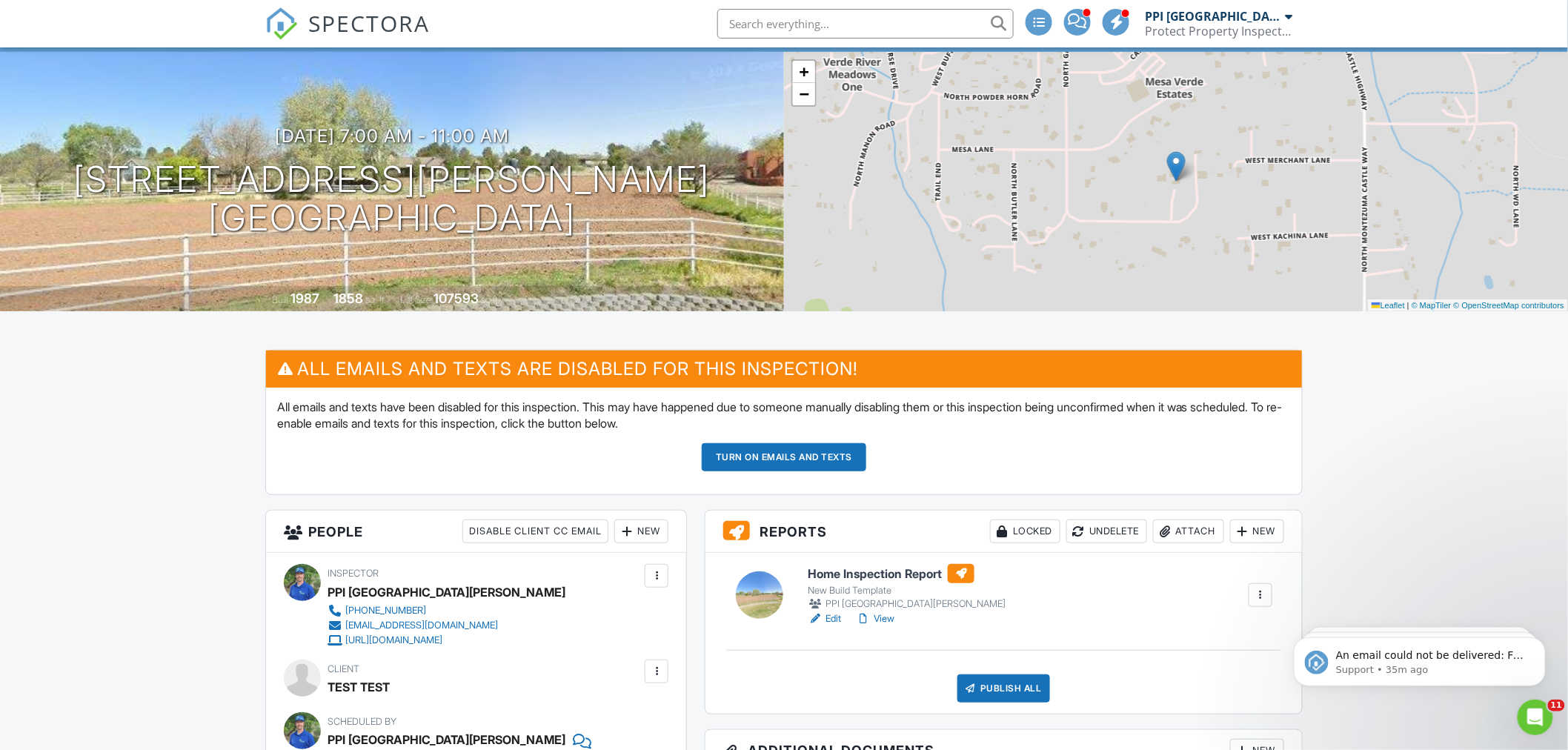
scroll to position [82, 0]
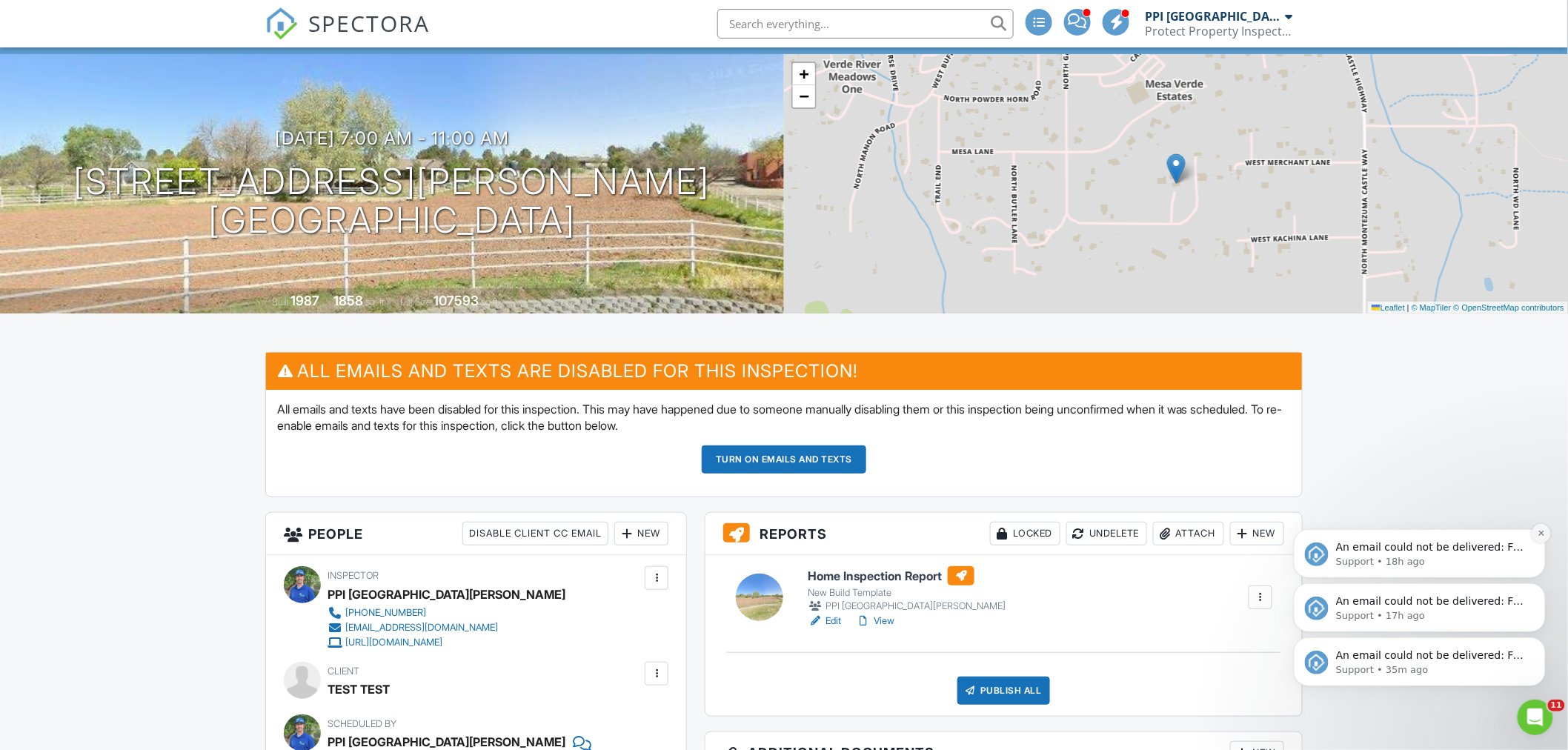
click at [1545, 527] on button "Dismiss notification" at bounding box center [1541, 533] width 20 height 20
click at [1537, 589] on icon "Dismiss notification" at bounding box center [1542, 587] width 8 height 8
click at [1539, 644] on icon "Dismiss notification" at bounding box center [1542, 641] width 8 height 8
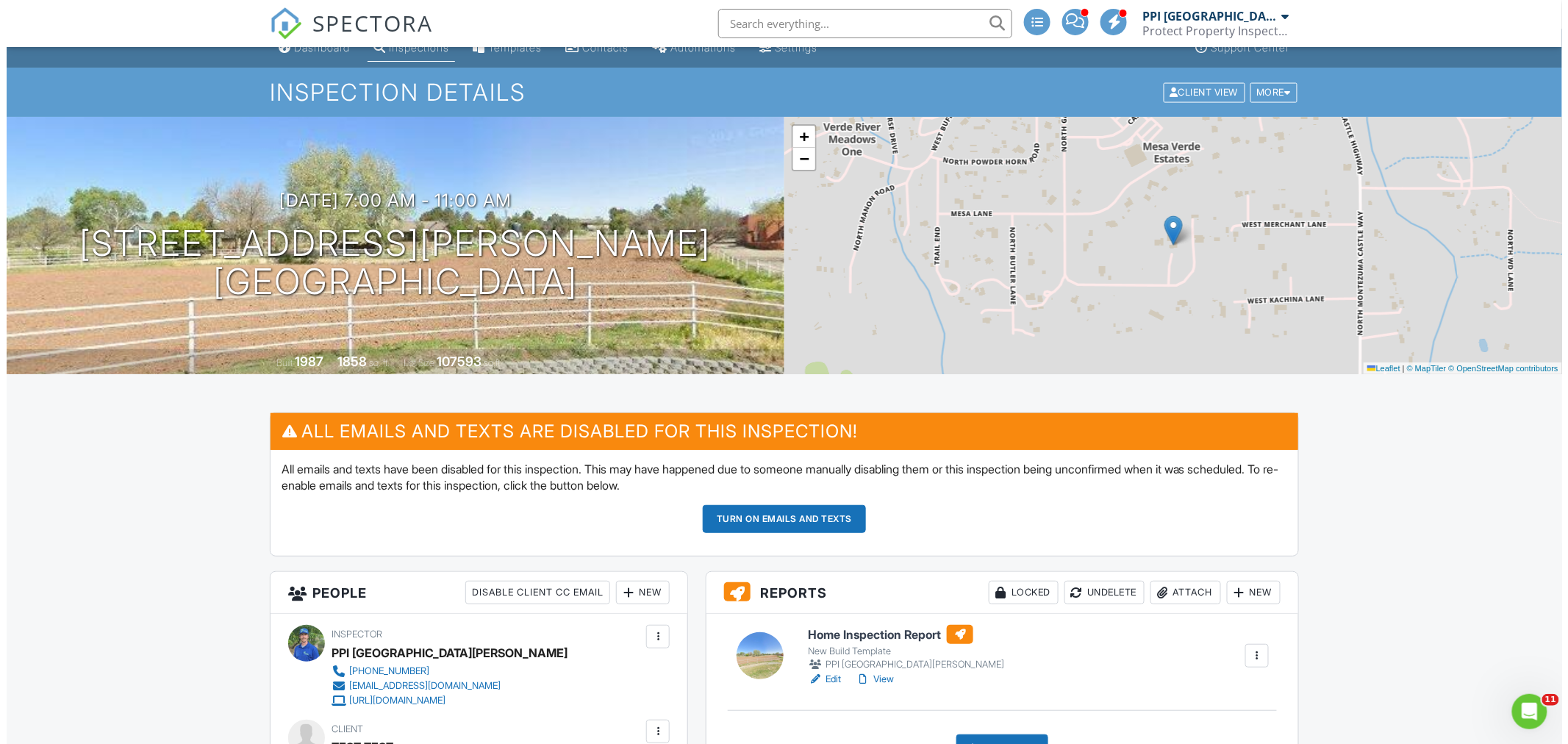
scroll to position [0, 0]
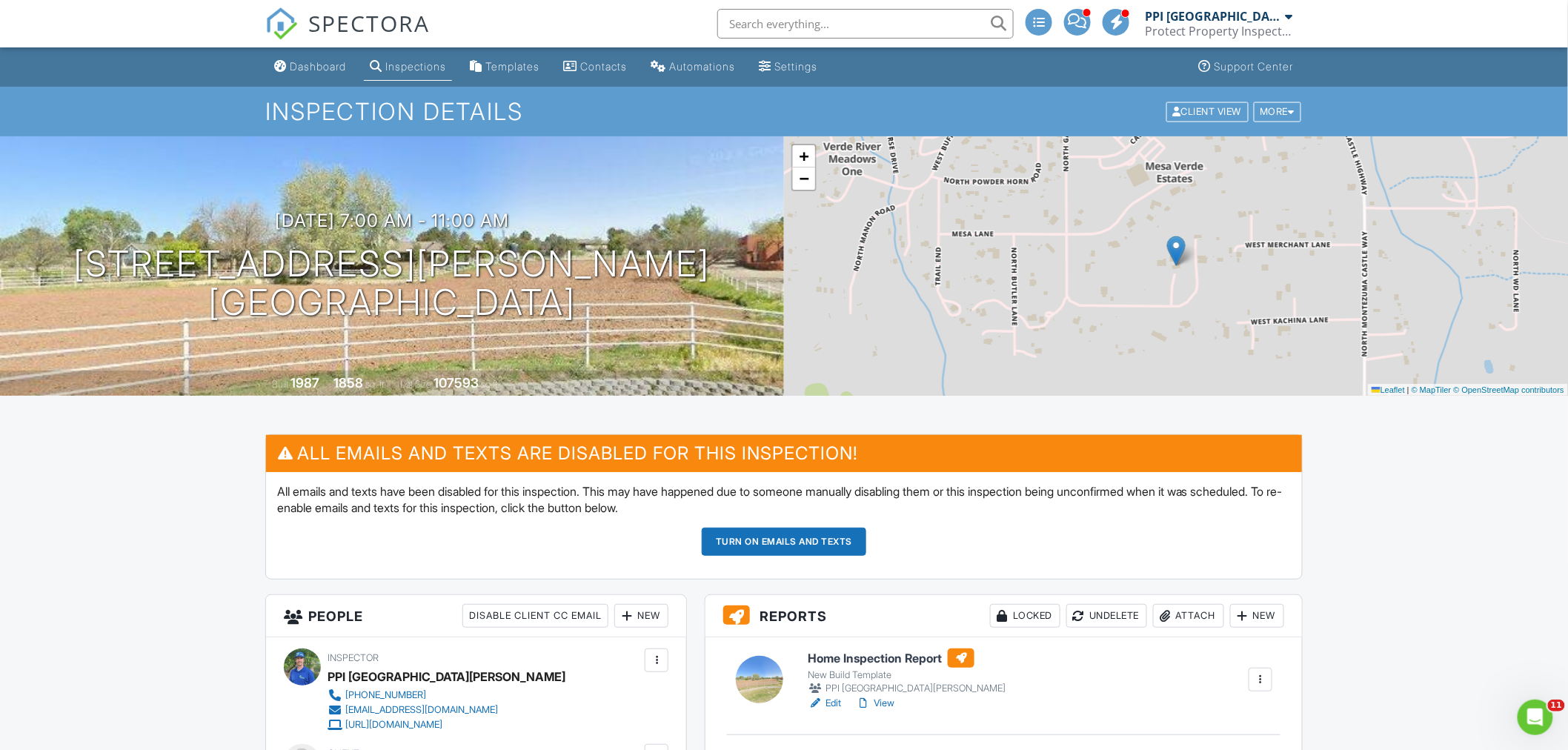
click at [1261, 616] on div "New" at bounding box center [1257, 616] width 54 height 24
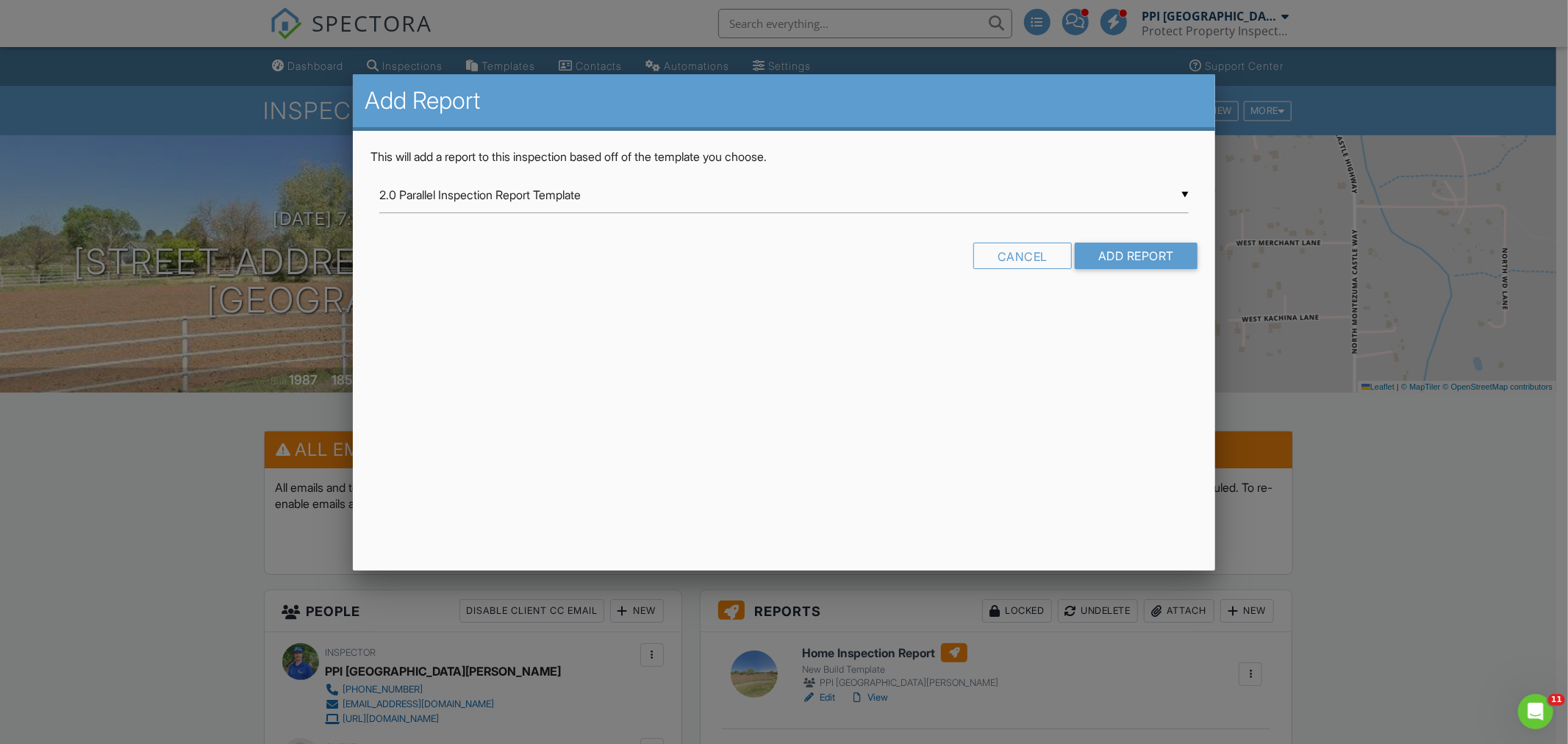
click at [535, 191] on div "▼ 2.0 Parallel Inspection Report Template 2.0 Parallel Inspection Report Templa…" at bounding box center [784, 195] width 810 height 36
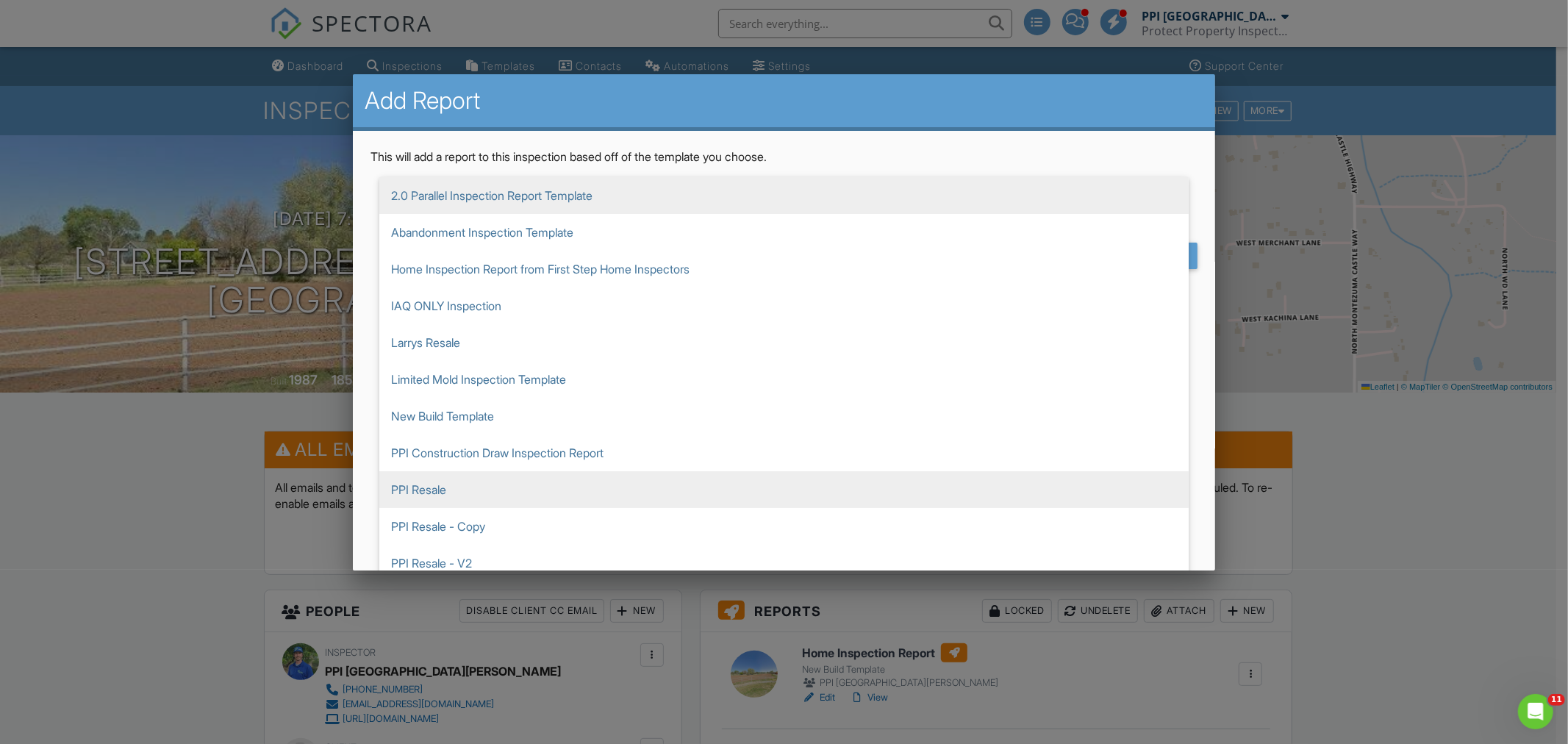
click at [425, 486] on span "PPI Resale" at bounding box center [784, 490] width 810 height 37
type input "PPI Resale"
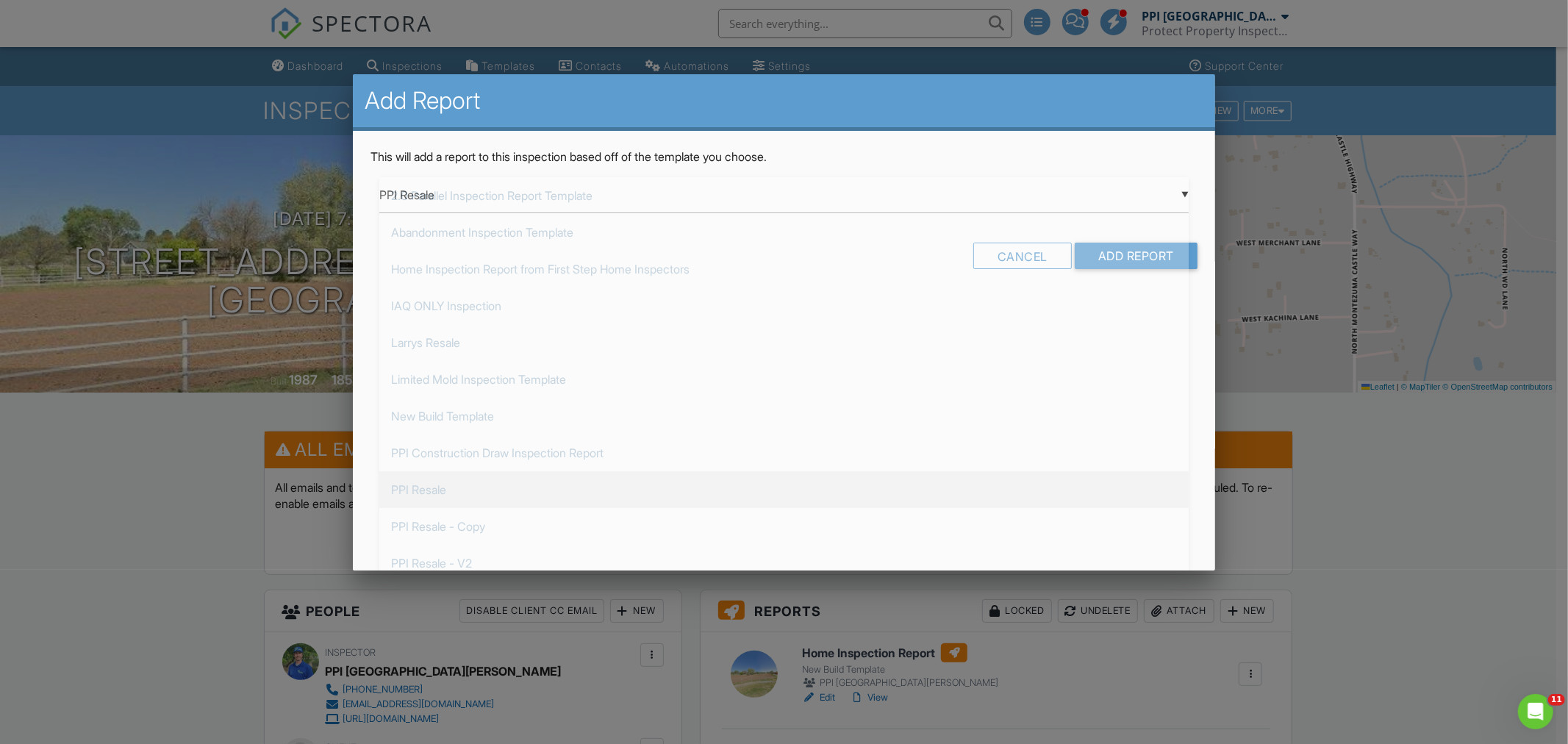
scroll to position [294, 0]
click at [1122, 254] on input "Add Report" at bounding box center [1137, 255] width 123 height 26
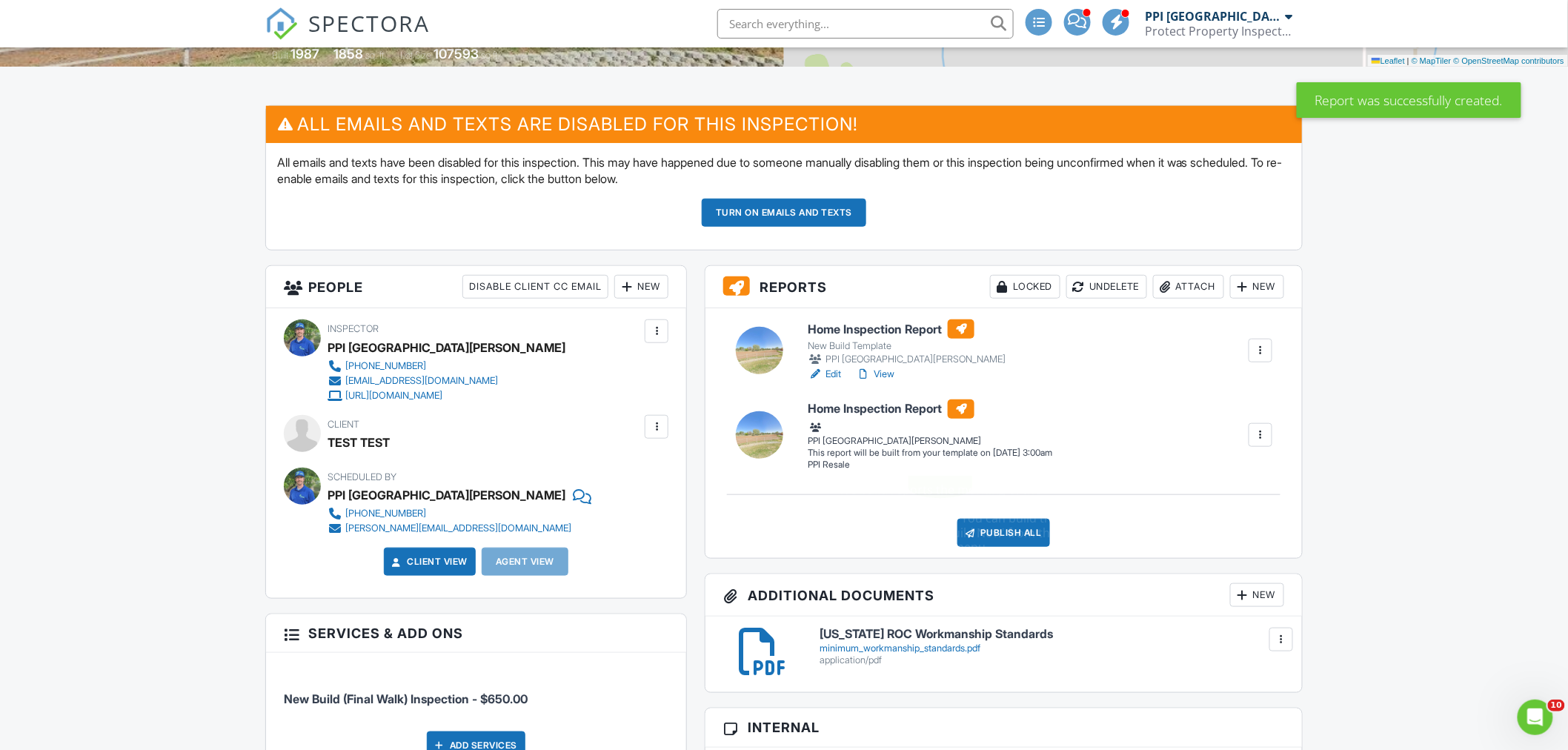
click at [1255, 431] on div at bounding box center [1261, 434] width 14 height 14
click at [1173, 457] on div "Build Now" at bounding box center [1208, 464] width 119 height 18
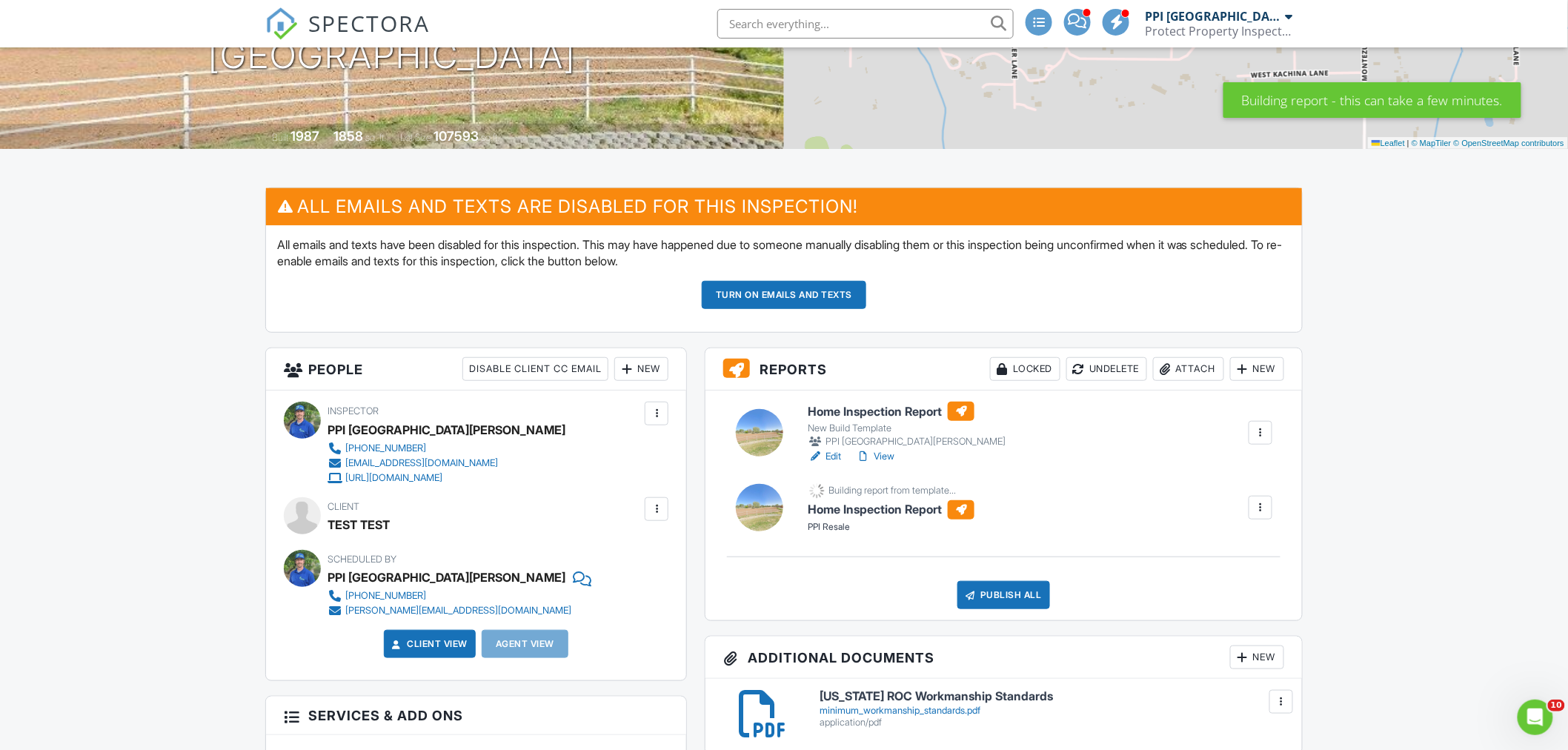
click at [1262, 427] on div at bounding box center [1261, 432] width 14 height 14
click at [1187, 569] on div "Delete" at bounding box center [1196, 577] width 31 height 16
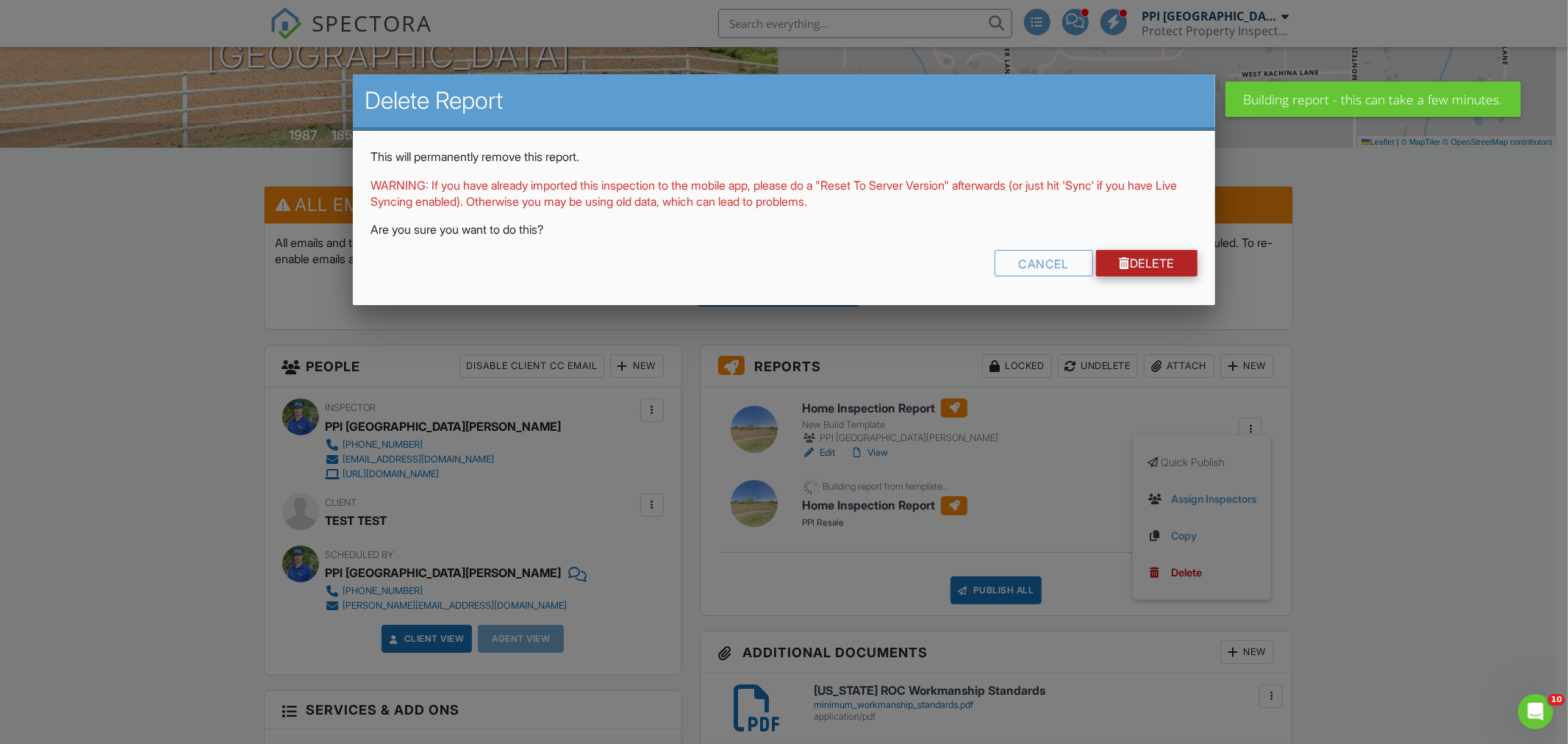
click at [1121, 259] on div at bounding box center [1125, 263] width 11 height 12
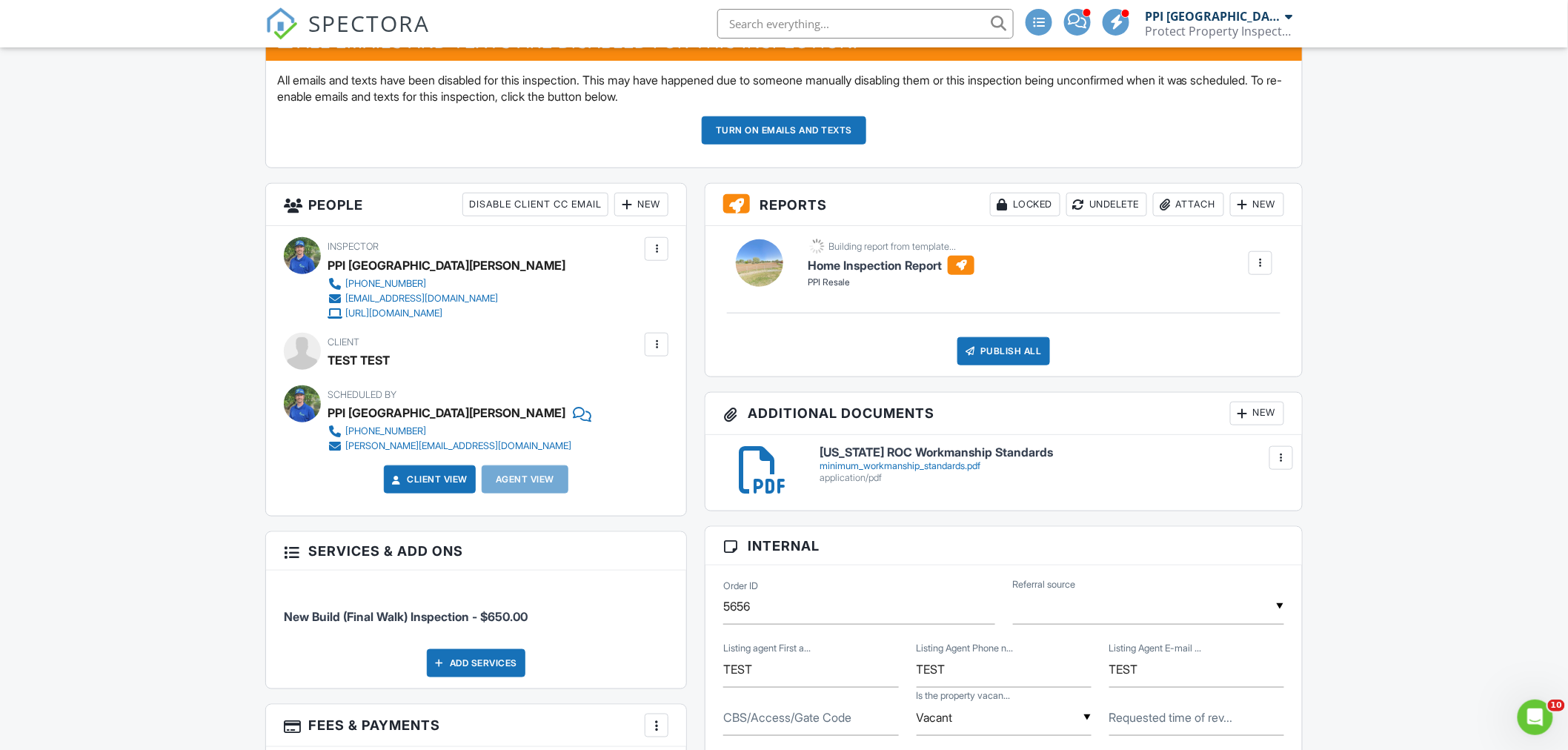
click at [1261, 267] on div at bounding box center [1261, 262] width 14 height 14
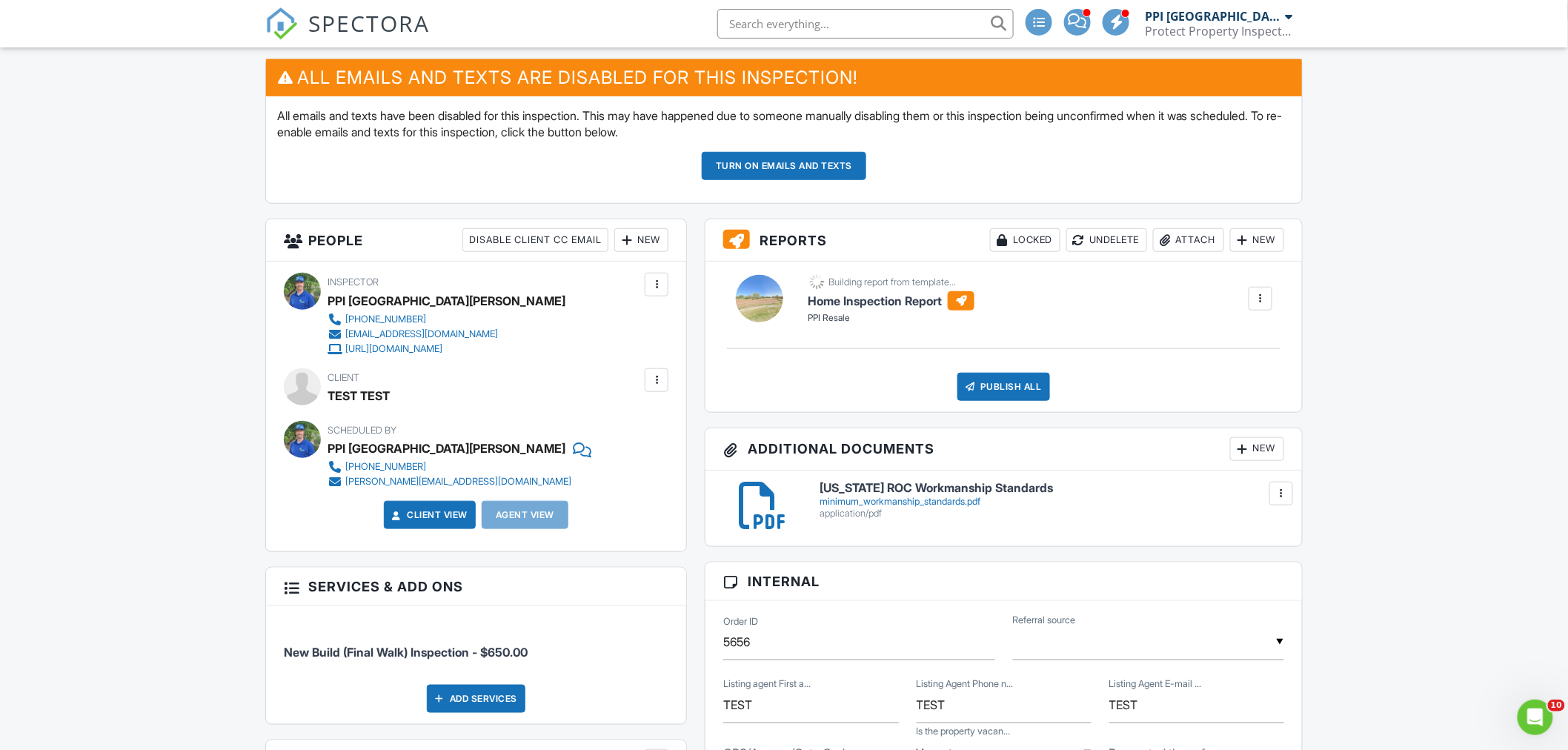
scroll to position [329, 0]
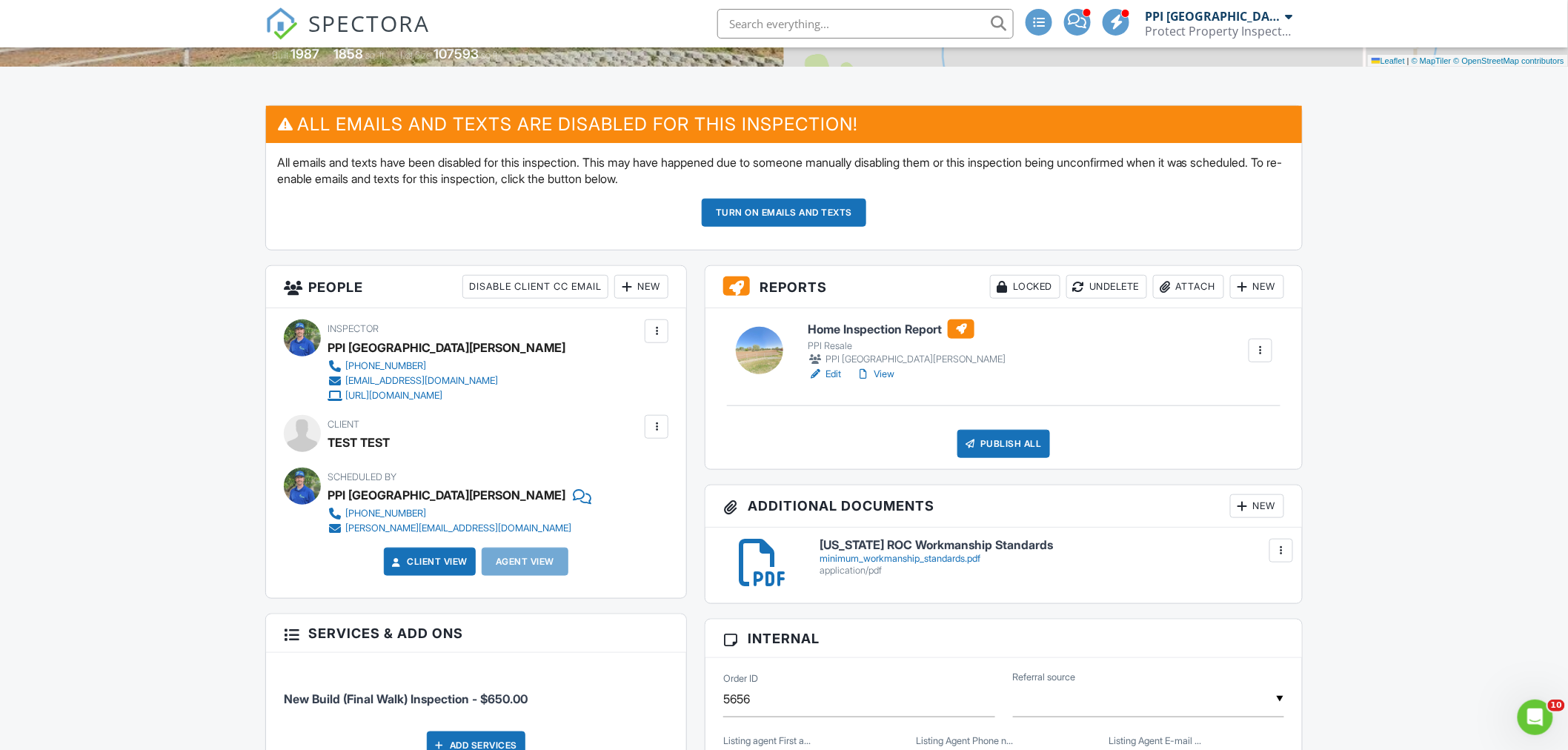
click at [1267, 351] on div at bounding box center [1261, 350] width 14 height 14
click at [1262, 350] on div at bounding box center [1261, 350] width 14 height 14
click at [824, 370] on link "Edit" at bounding box center [824, 374] width 33 height 14
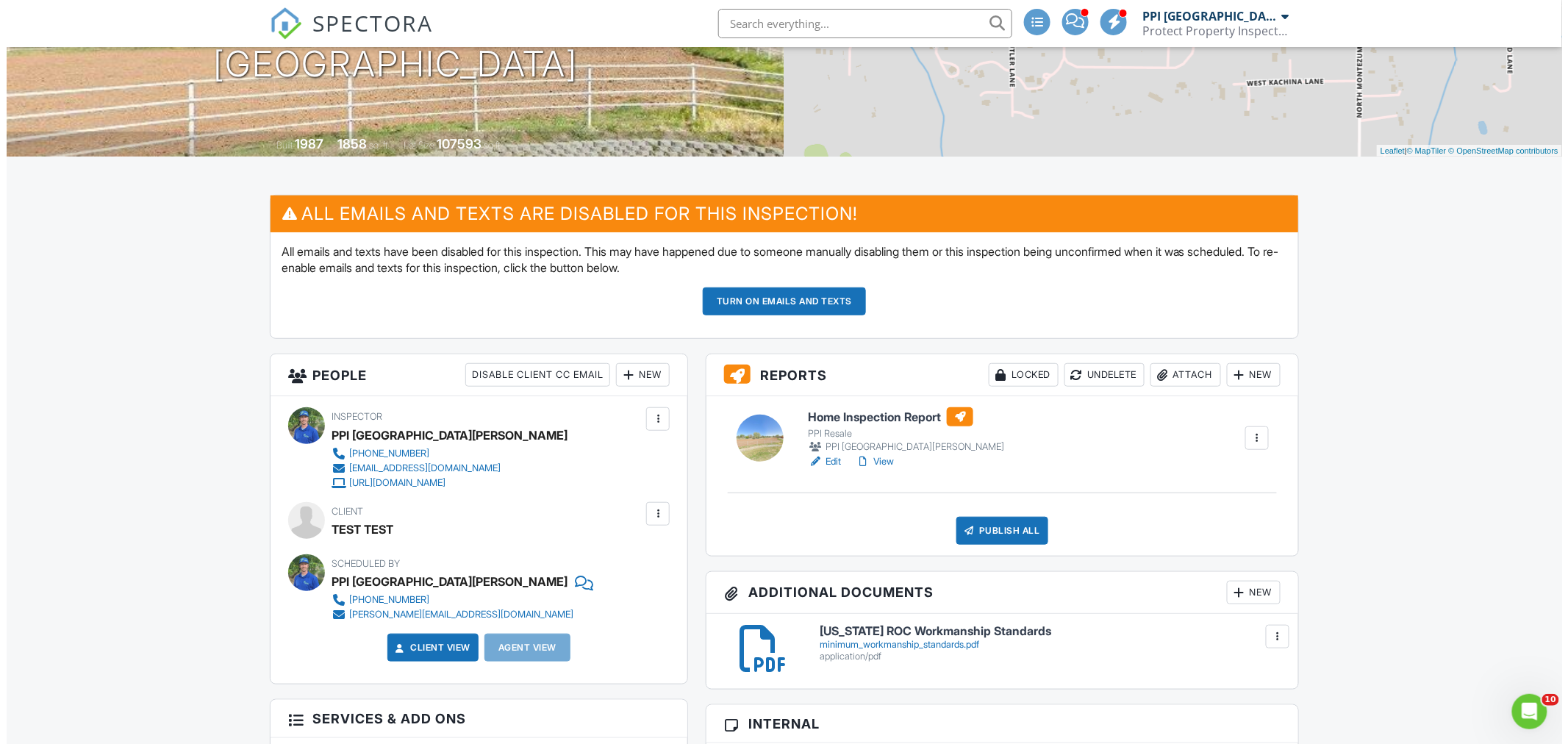
scroll to position [245, 0]
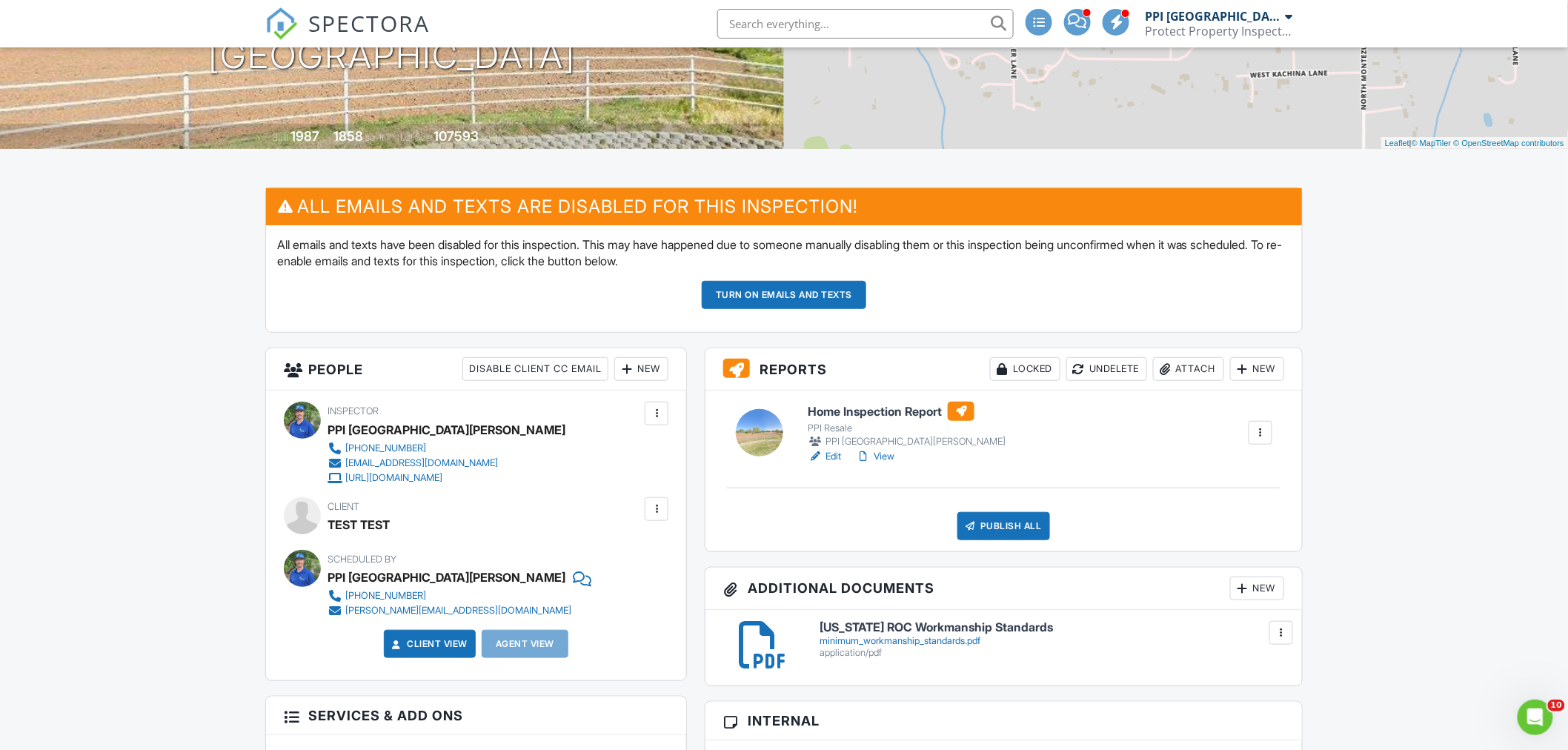
click at [1021, 522] on div "Publish All" at bounding box center [1003, 526] width 93 height 28
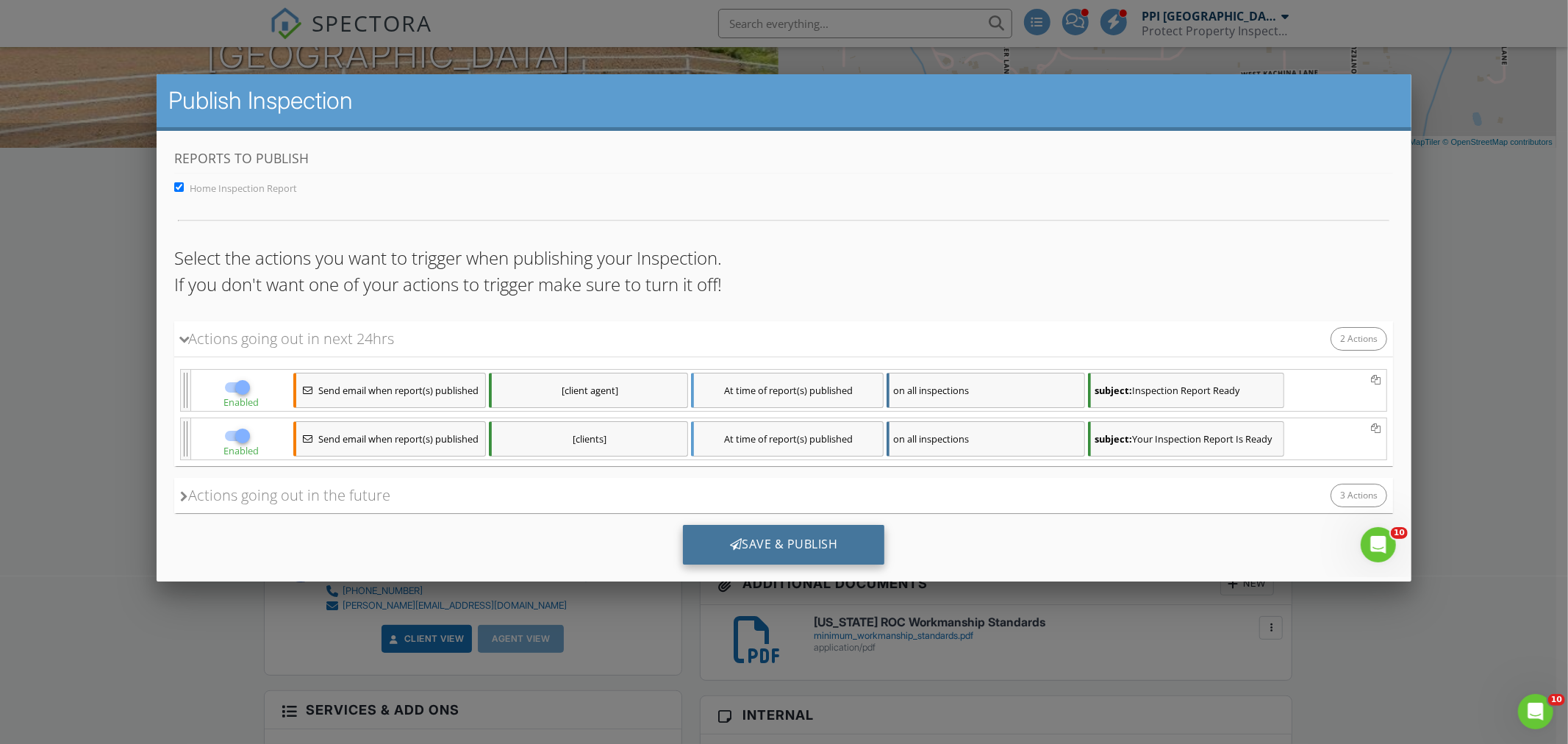
click at [842, 536] on div "Save & Publish" at bounding box center [784, 544] width 202 height 40
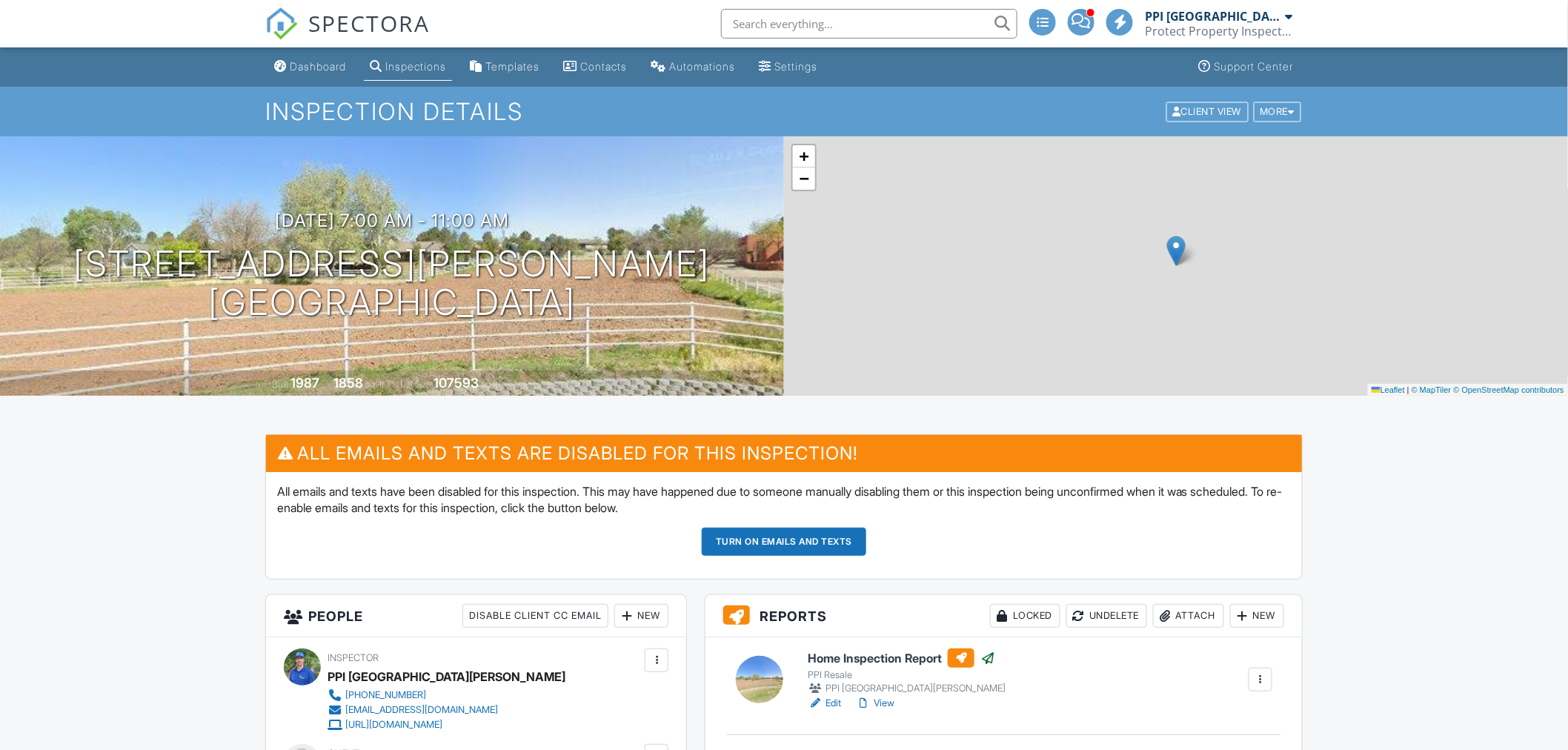
scroll to position [247, 0]
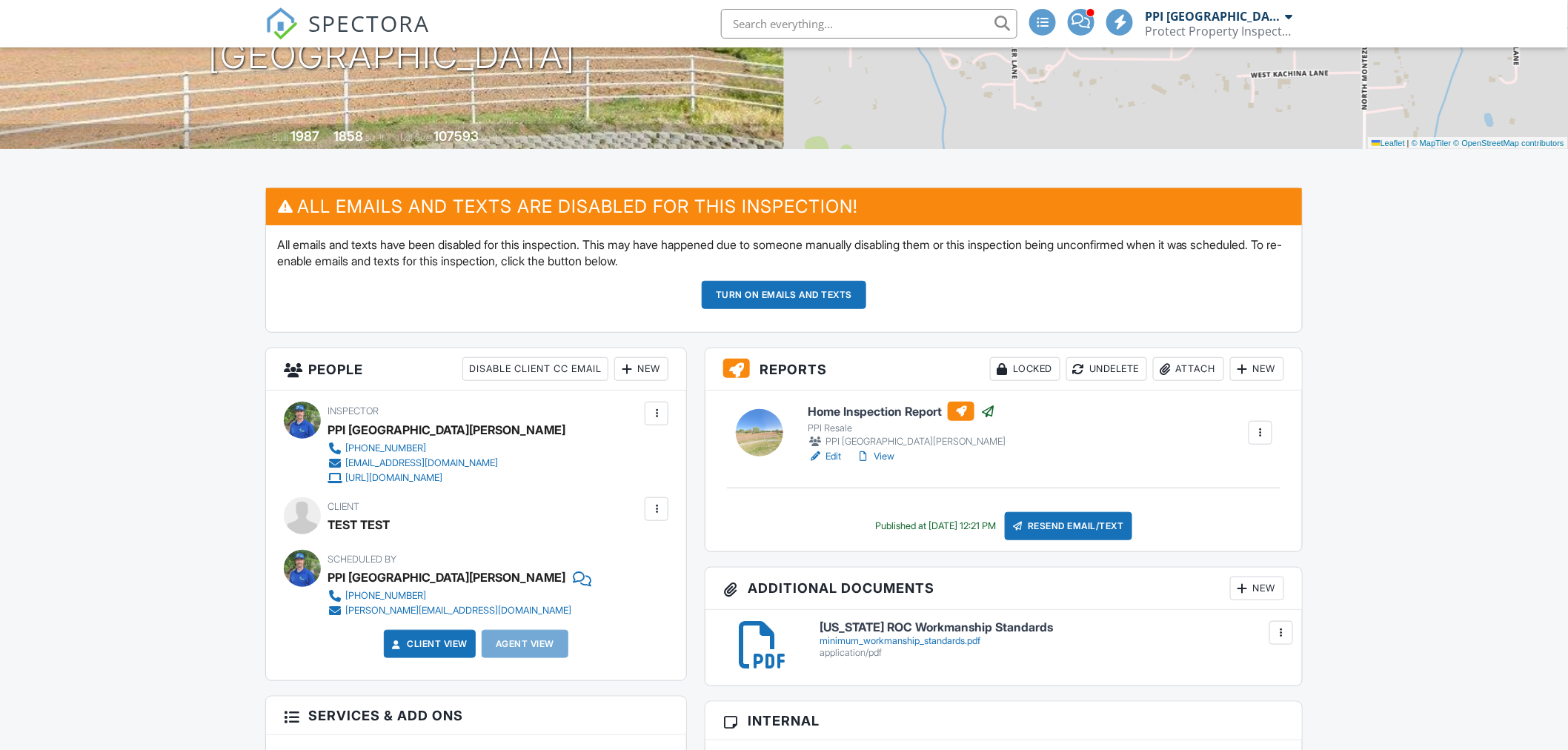
click at [1257, 426] on div at bounding box center [1261, 432] width 14 height 14
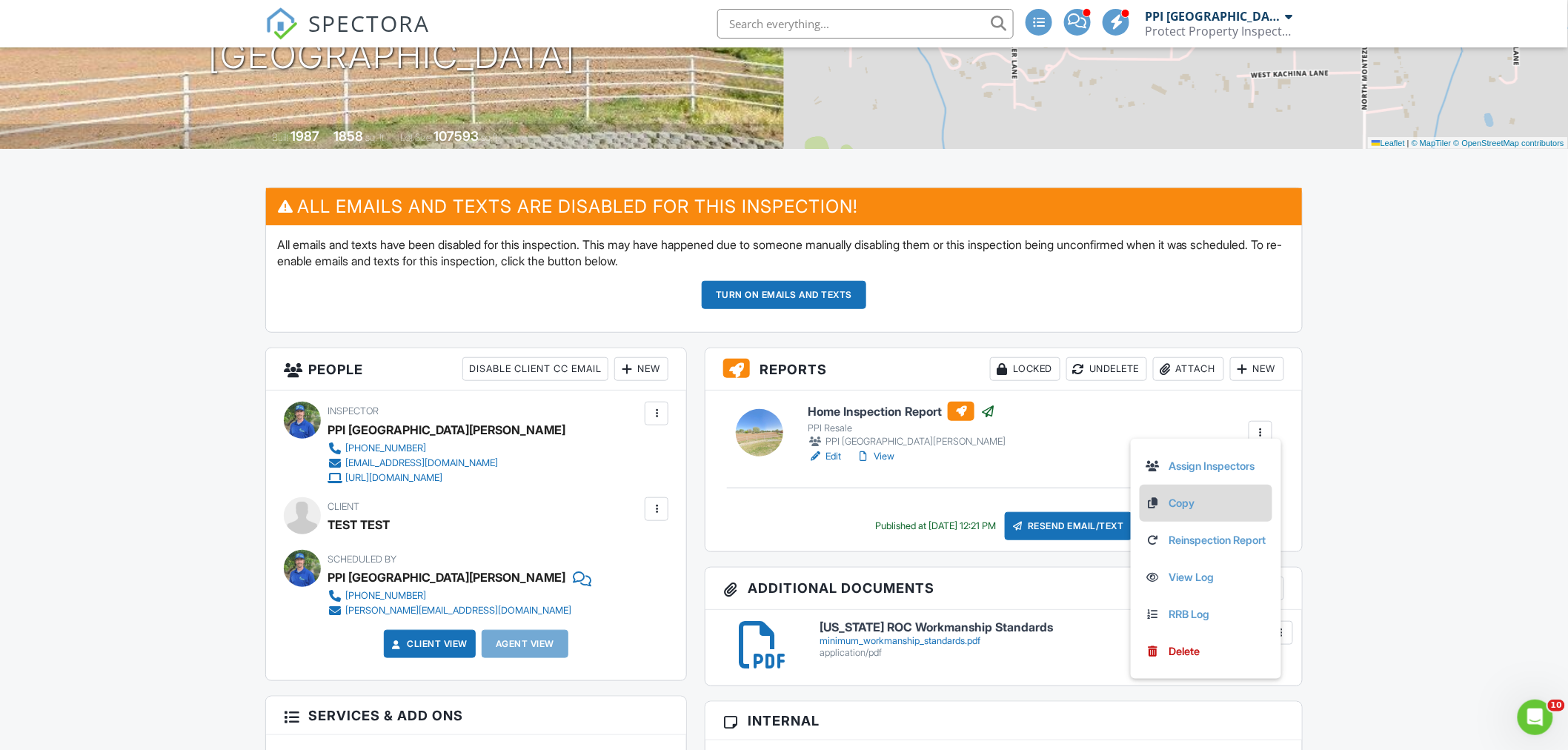
scroll to position [0, 0]
click at [1236, 543] on link "Reinspection Report" at bounding box center [1206, 540] width 121 height 16
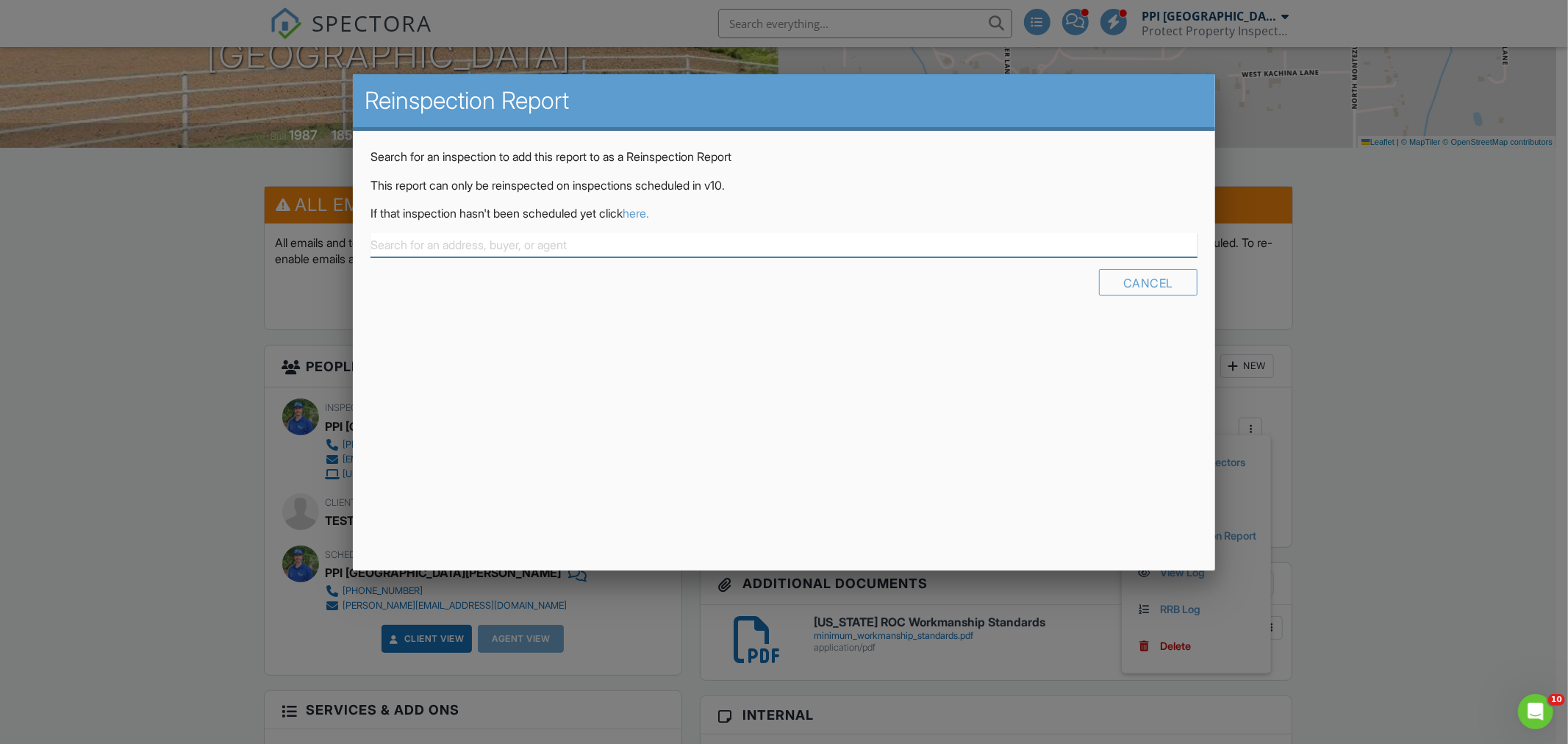
click at [543, 241] on input "text" at bounding box center [784, 245] width 827 height 24
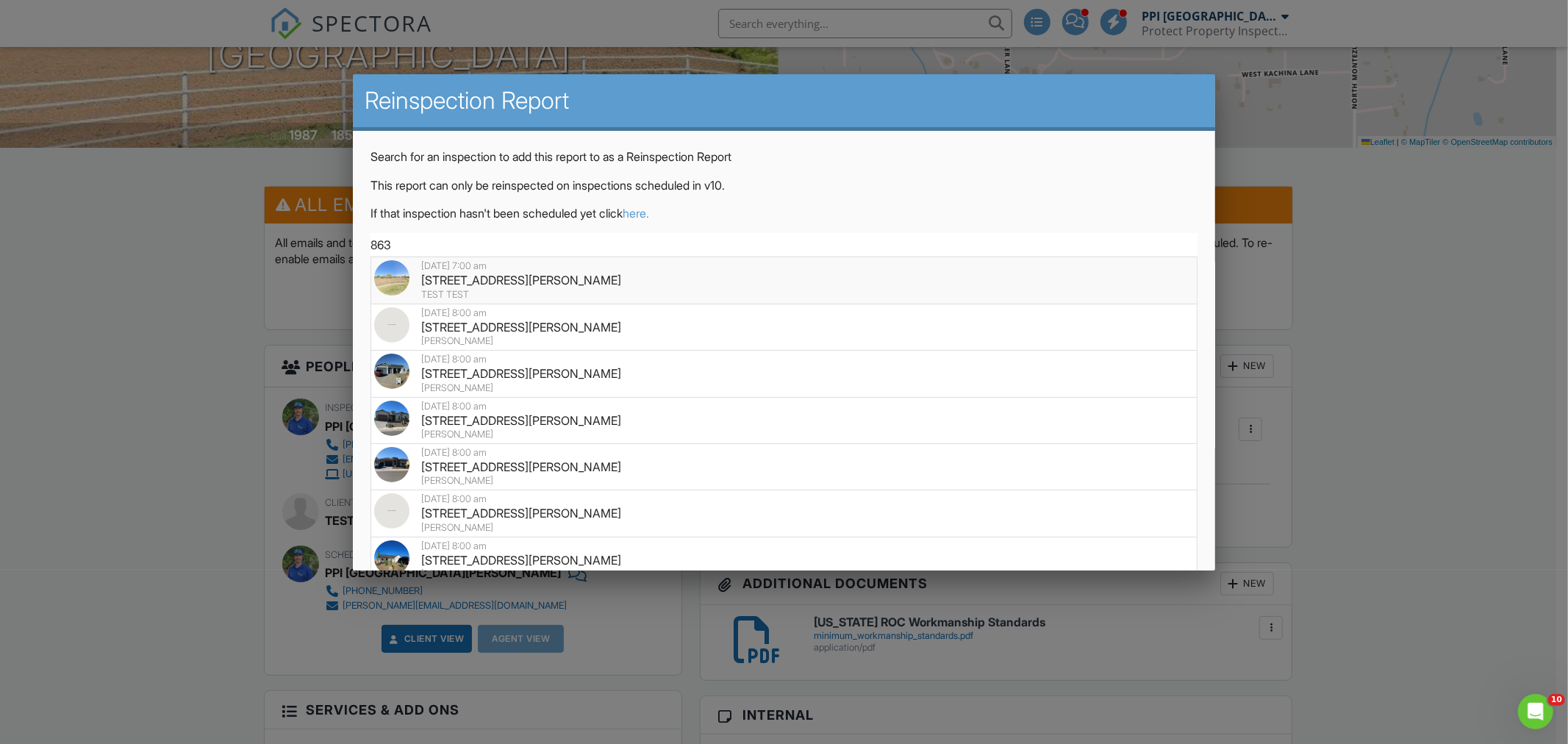
click at [516, 281] on div "[STREET_ADDRESS][PERSON_NAME]" at bounding box center [784, 280] width 820 height 16
type input "[STREET_ADDRESS][PERSON_NAME]"
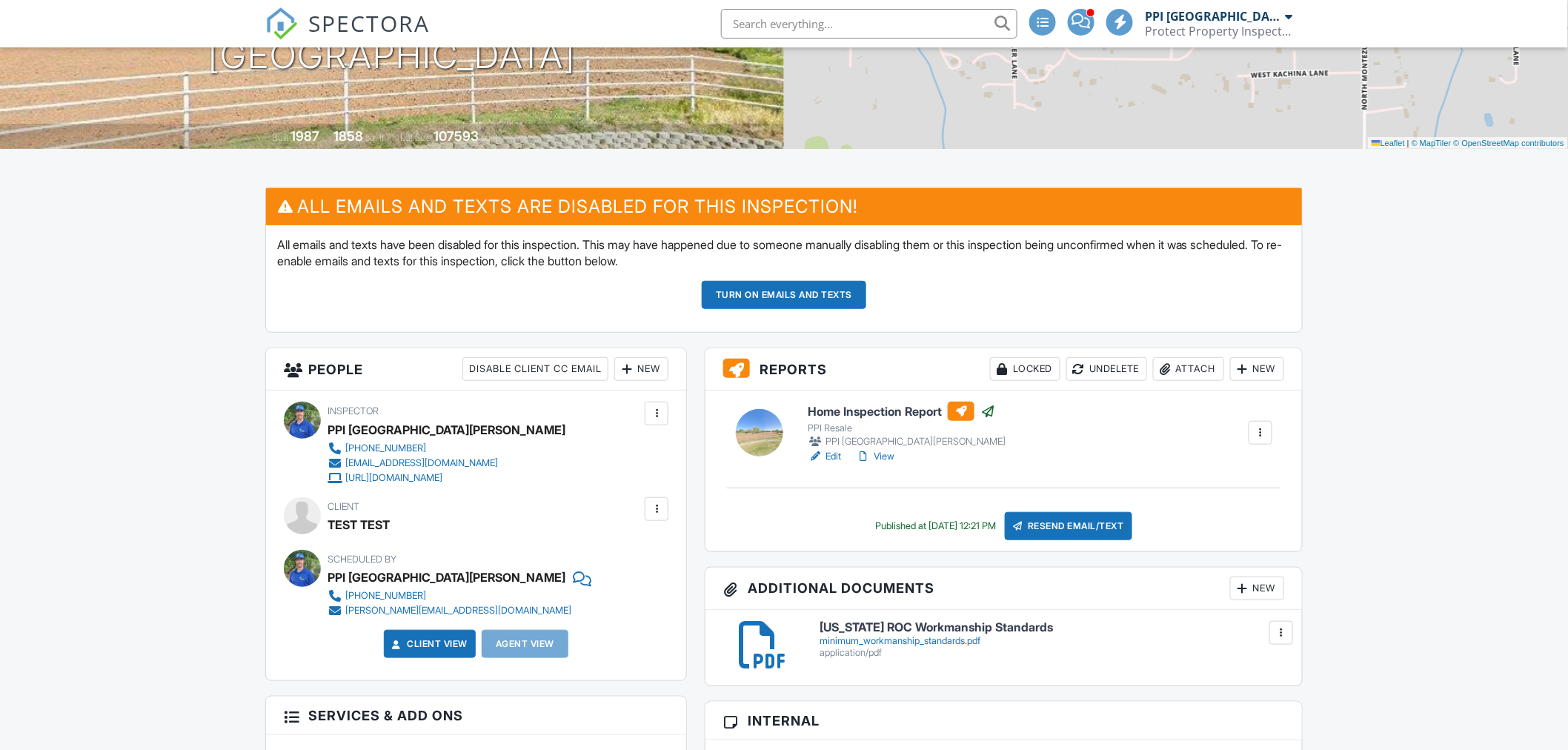
click at [1263, 431] on div at bounding box center [1261, 432] width 14 height 14
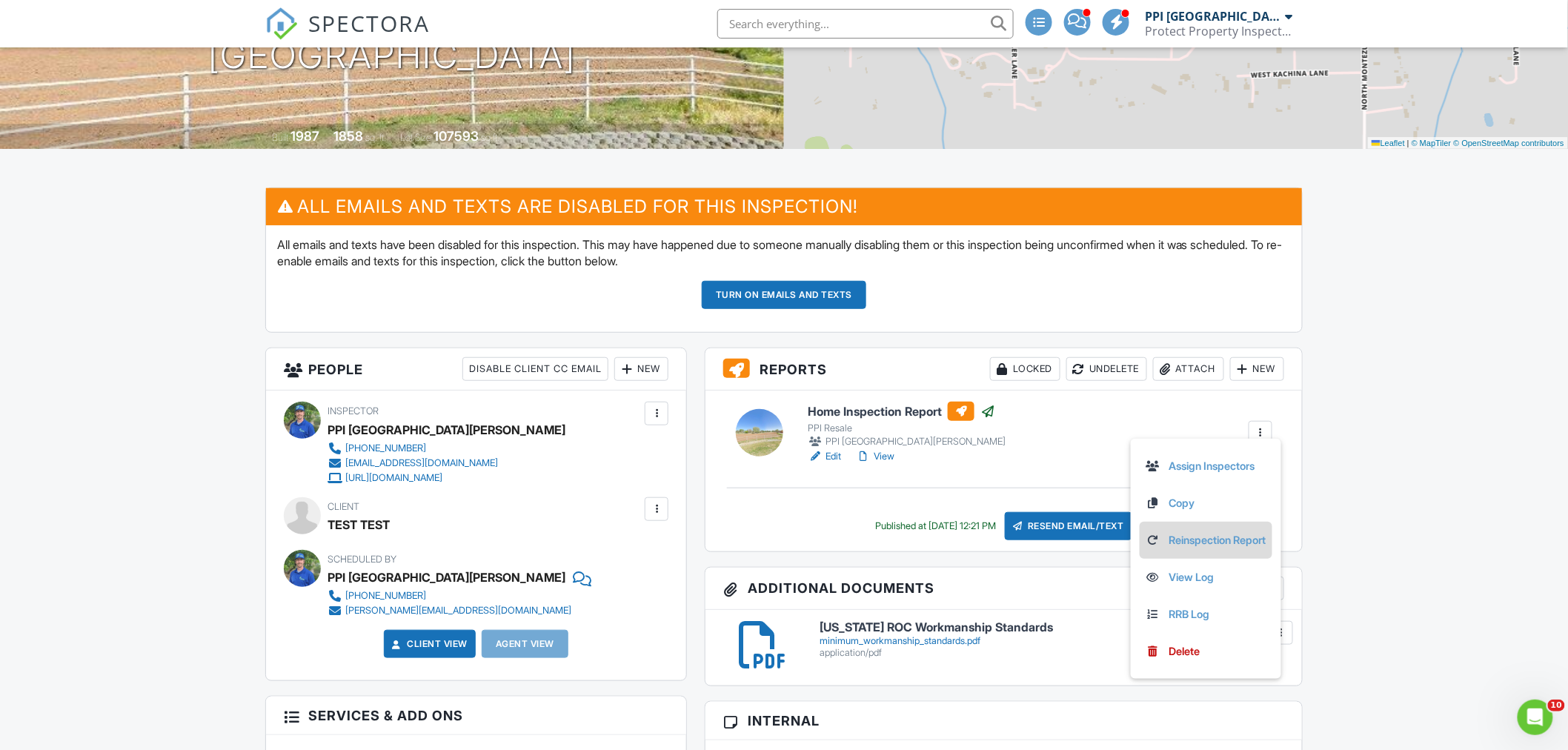
click at [1204, 542] on link "Reinspection Report" at bounding box center [1206, 540] width 121 height 16
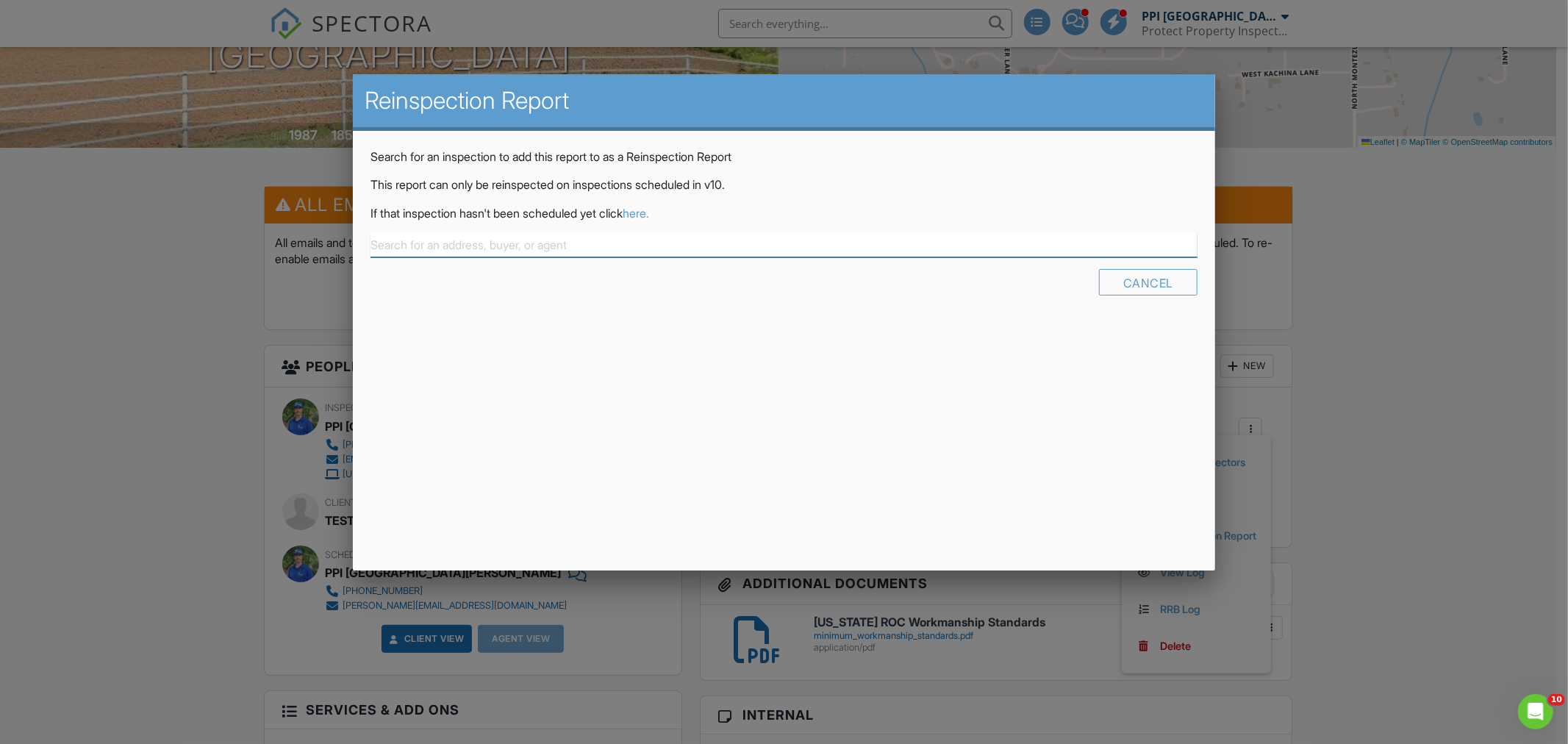
click at [560, 233] on input "text" at bounding box center [784, 245] width 827 height 24
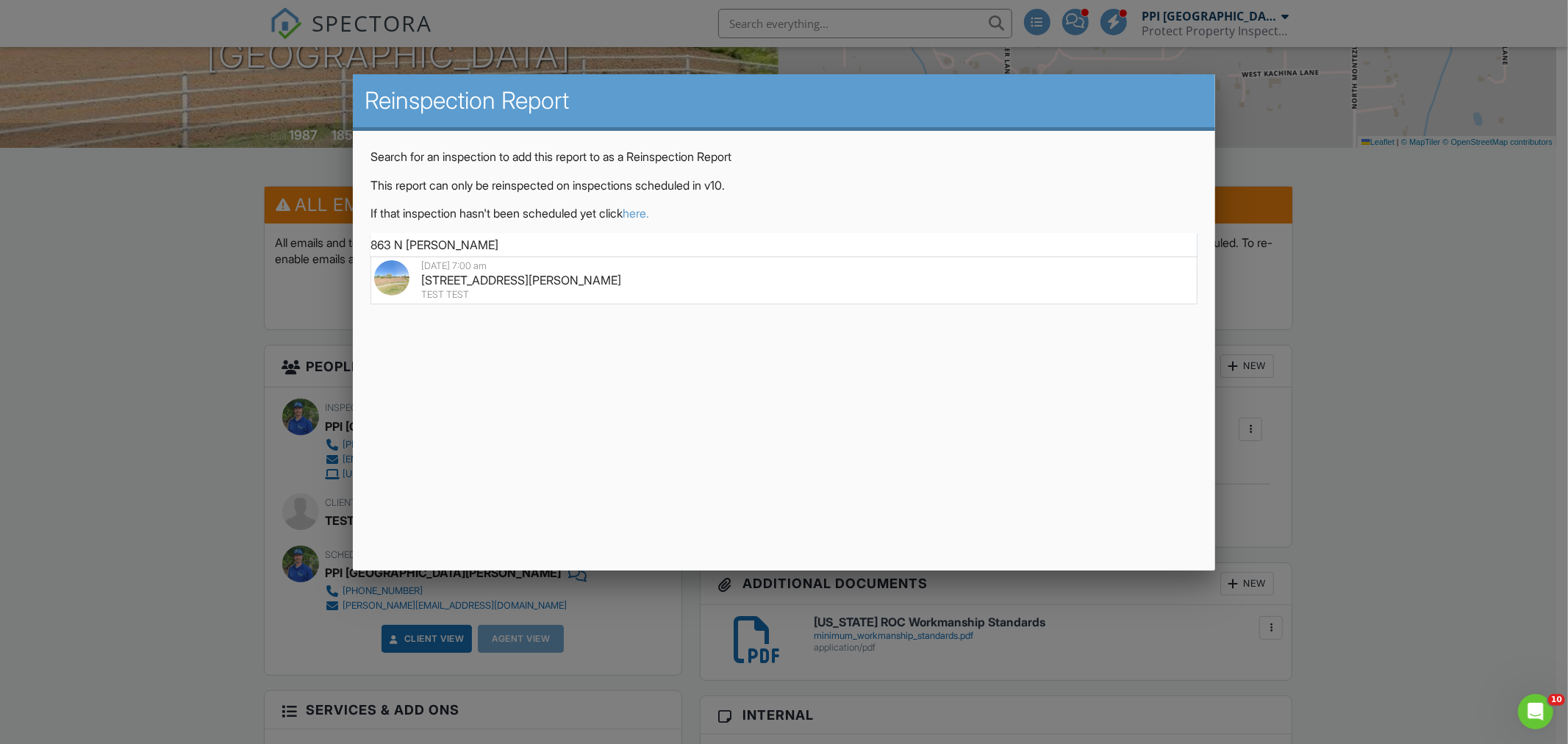
type input "863 N [PERSON_NAME]"
click at [1430, 270] on div at bounding box center [784, 392] width 1568 height 930
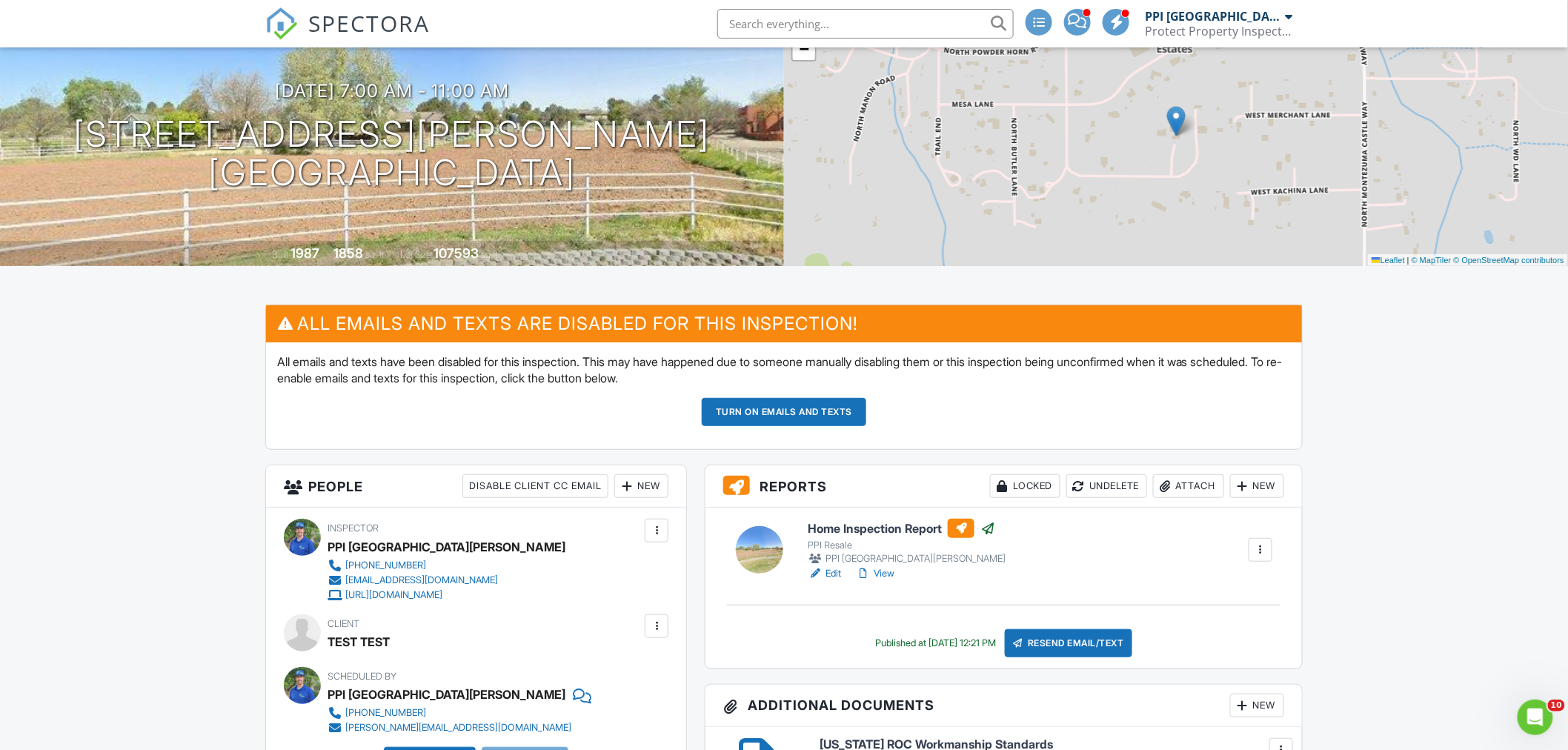
scroll to position [82, 0]
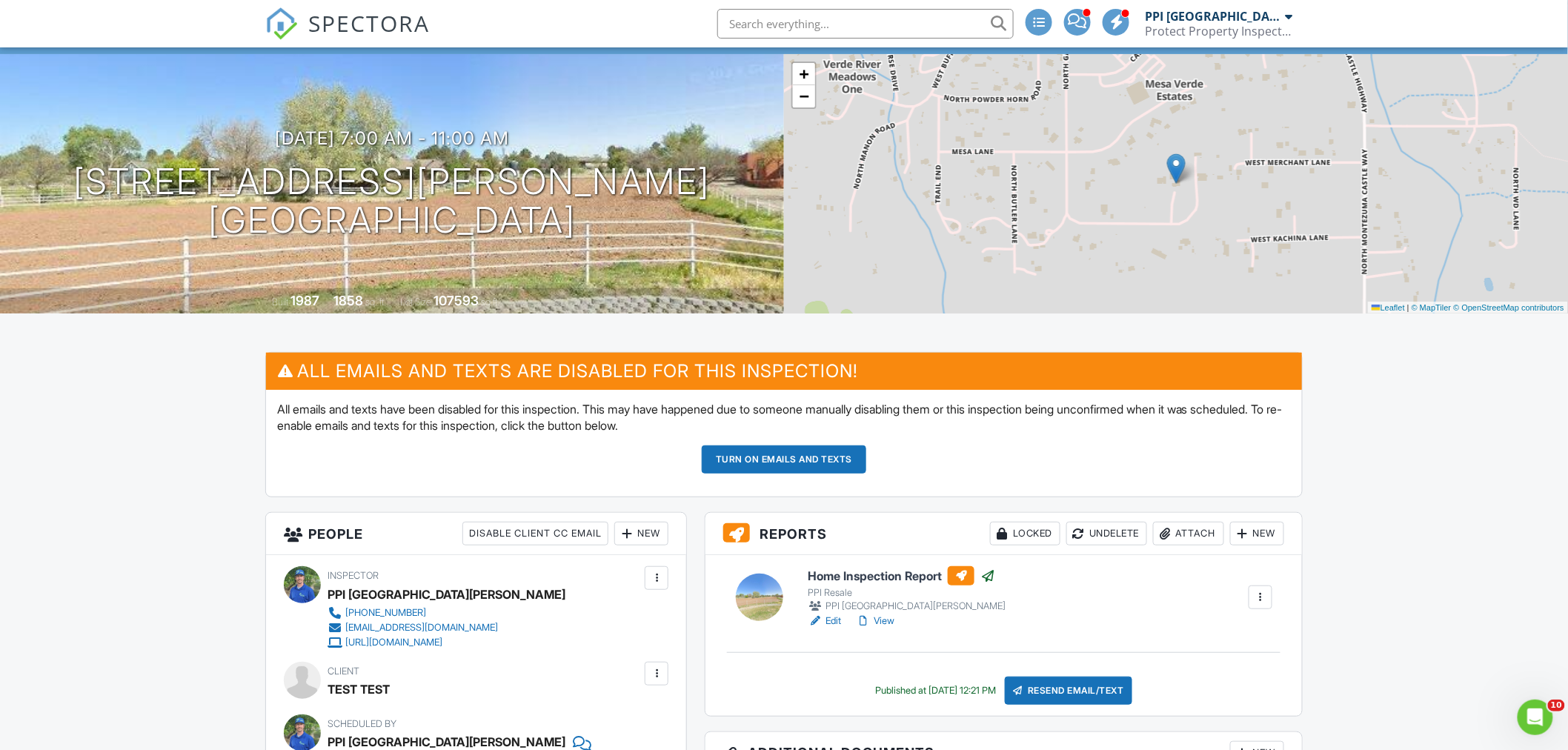
click at [1263, 601] on div at bounding box center [1261, 597] width 14 height 14
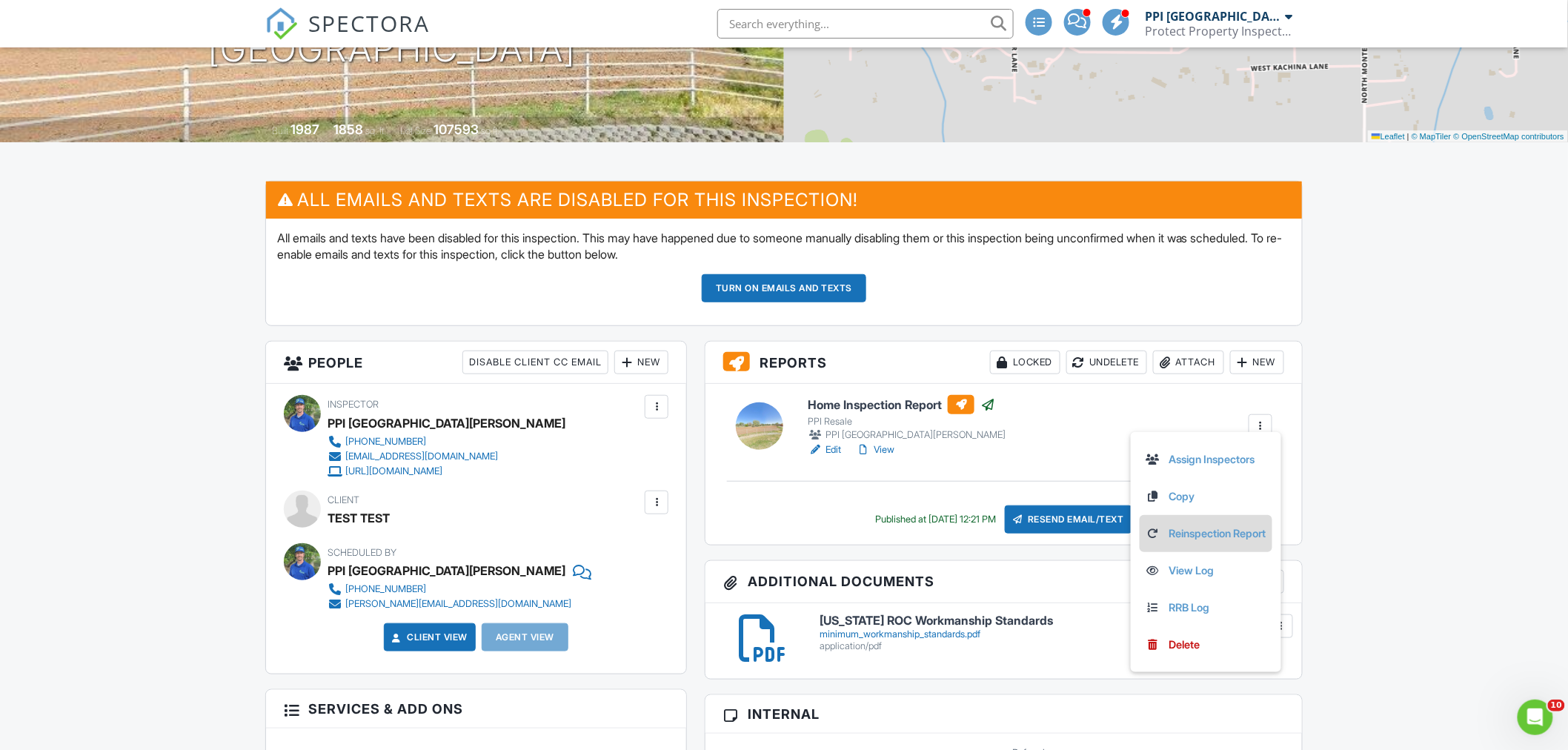
scroll to position [247, 0]
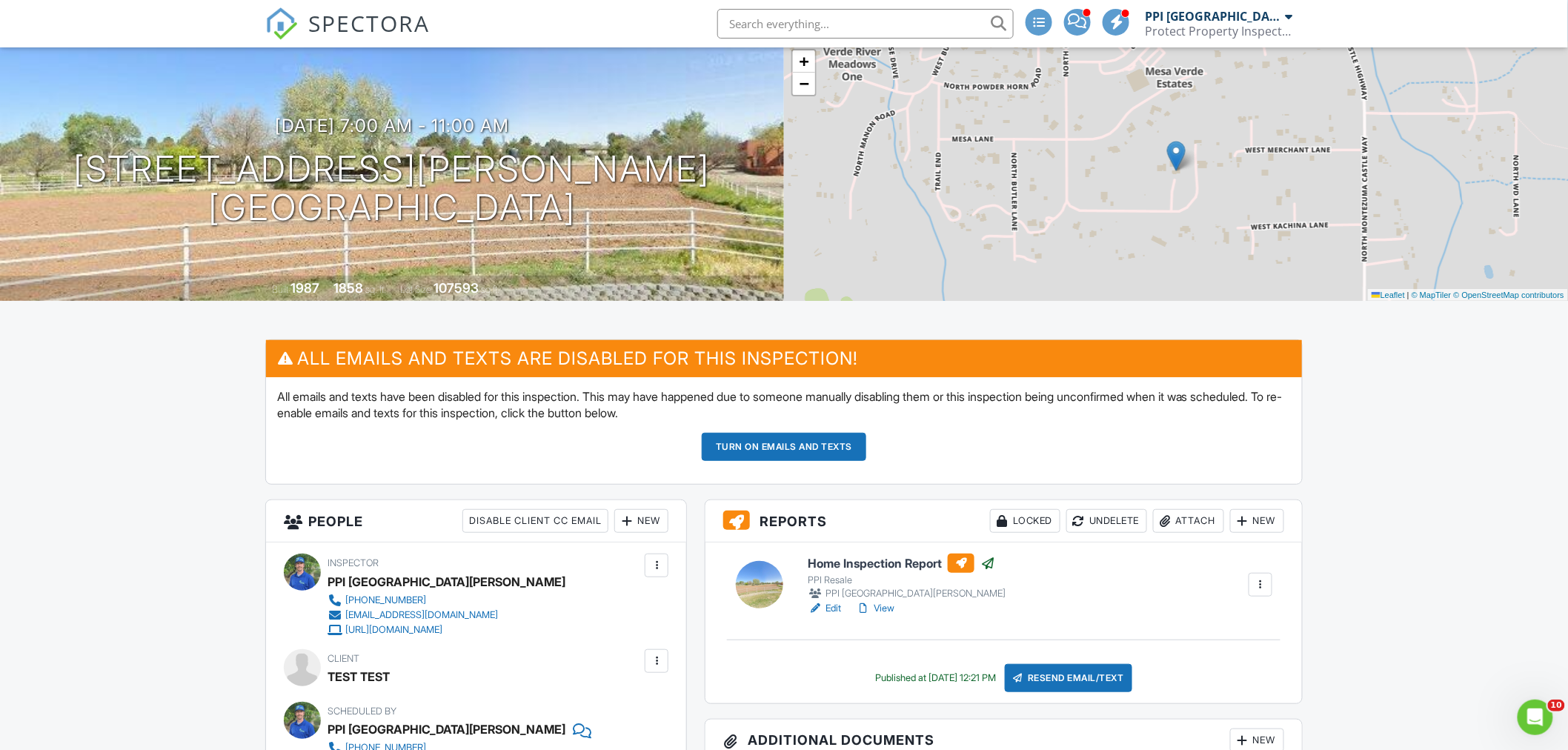
scroll to position [0, 0]
